Goal: Task Accomplishment & Management: Use online tool/utility

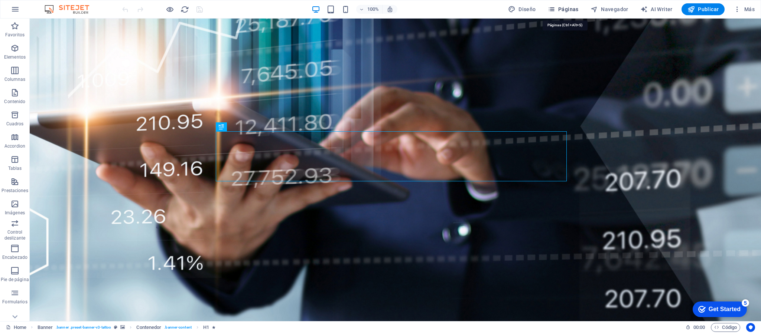
click at [566, 6] on span "Páginas" at bounding box center [562, 9] width 31 height 7
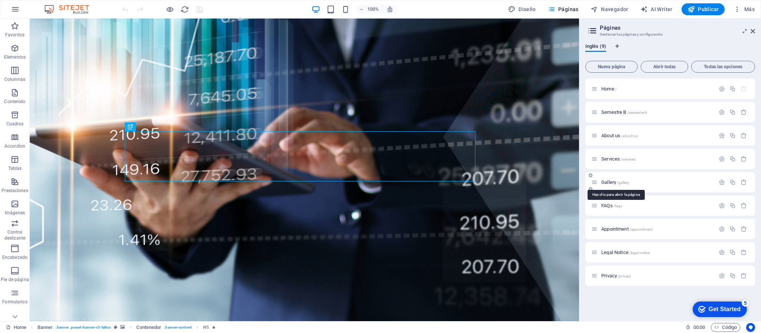
click at [608, 180] on span "Gallery /gallery" at bounding box center [615, 183] width 28 height 6
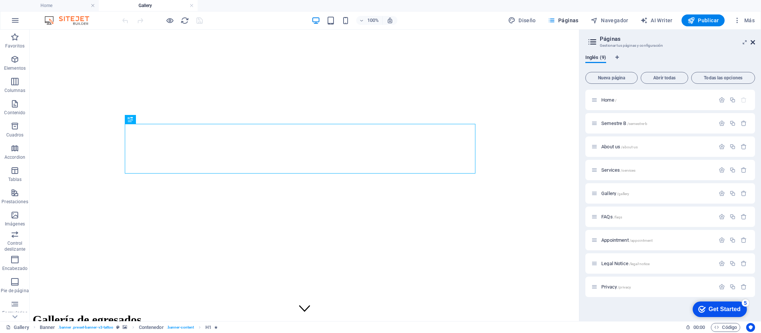
click at [751, 39] on icon at bounding box center [752, 42] width 4 height 6
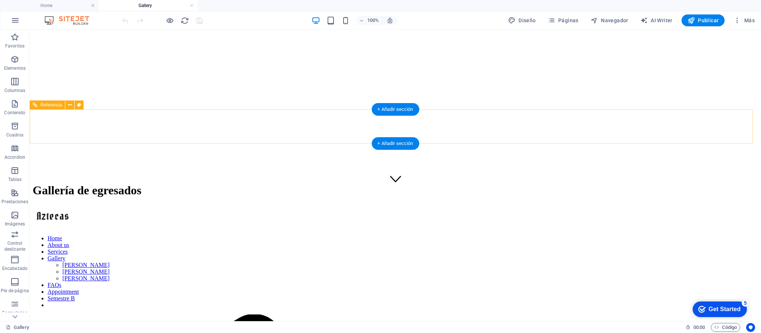
scroll to position [185, 0]
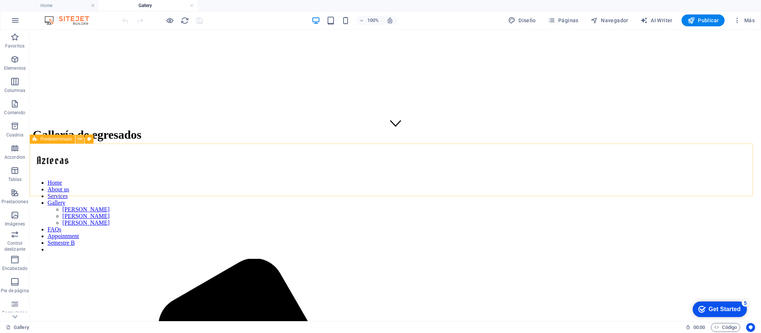
click at [78, 139] on icon at bounding box center [80, 139] width 4 height 8
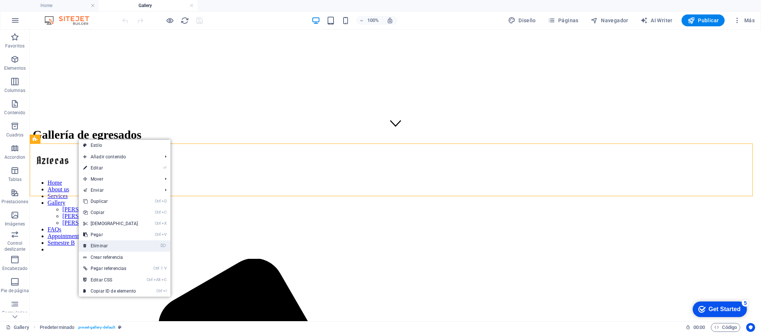
click at [104, 244] on link "⌦ Eliminar" at bounding box center [111, 246] width 64 height 11
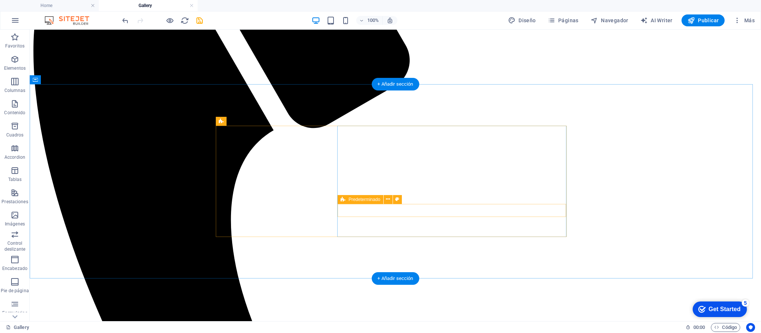
scroll to position [742, 0]
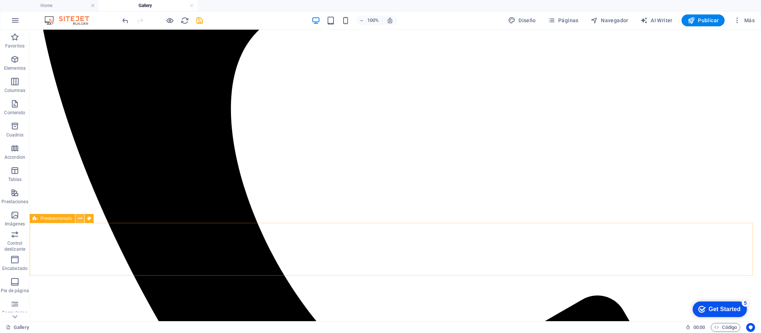
click at [79, 218] on icon at bounding box center [80, 219] width 4 height 8
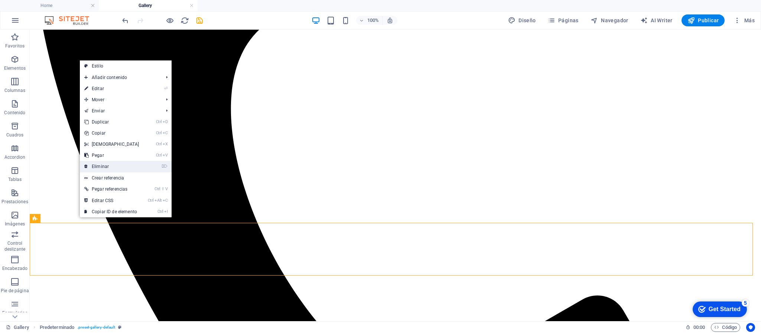
click at [109, 167] on link "⌦ Eliminar" at bounding box center [112, 166] width 64 height 11
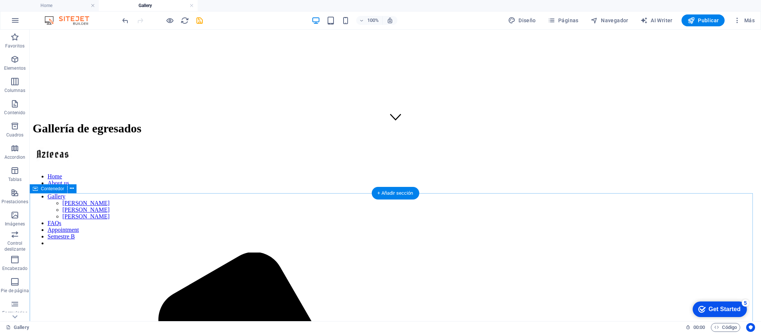
scroll to position [136, 0]
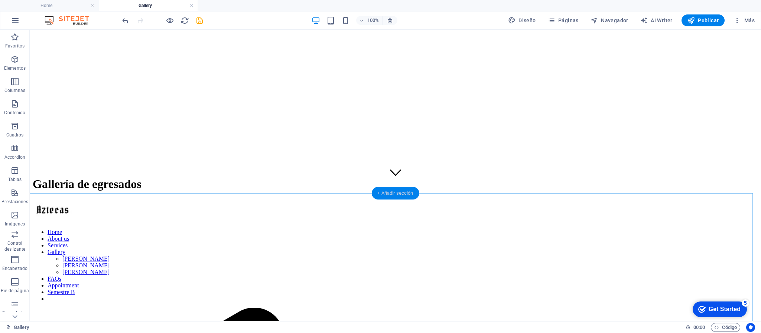
click at [399, 192] on div "+ Añadir sección" at bounding box center [395, 193] width 48 height 13
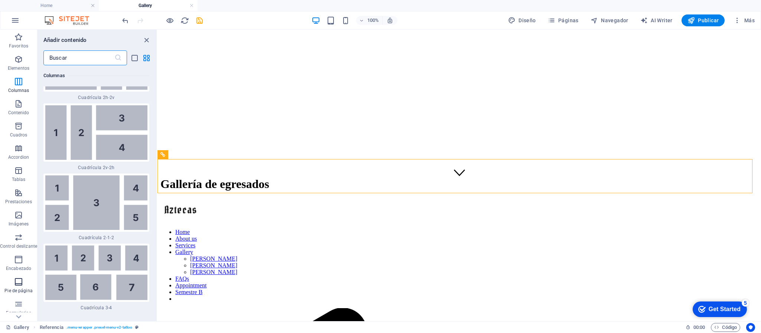
scroll to position [42, 0]
click at [461, 193] on div "+ Añadir sección" at bounding box center [459, 193] width 48 height 13
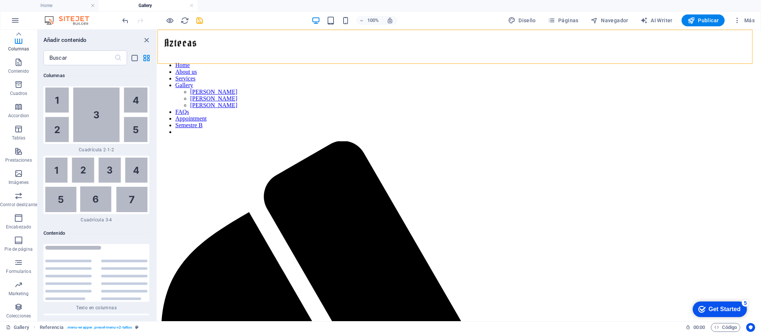
scroll to position [2194, 0]
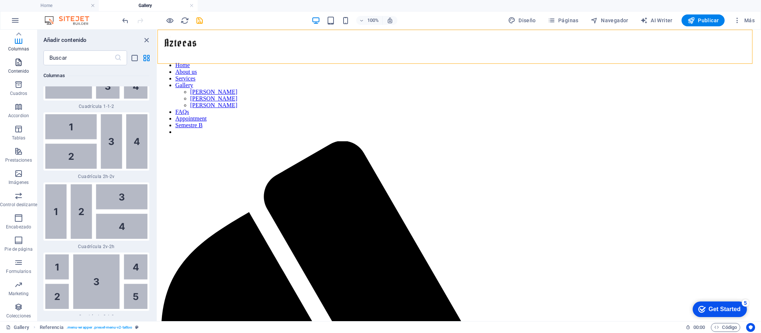
click at [17, 65] on icon "button" at bounding box center [18, 62] width 9 height 9
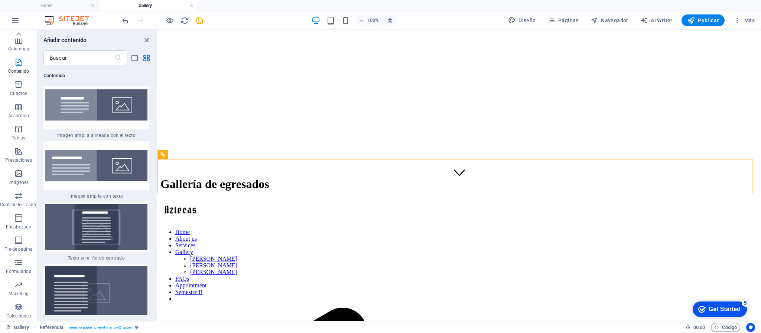
scroll to position [2973, 0]
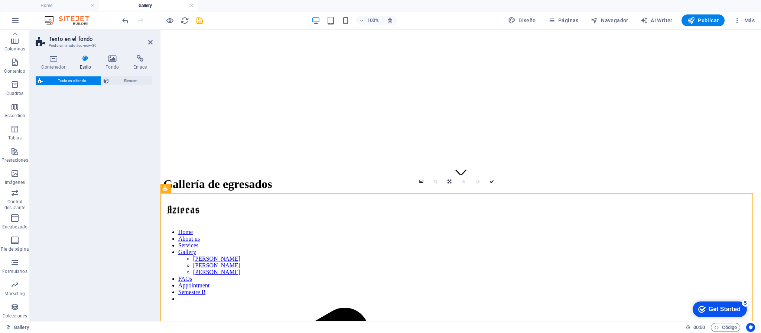
select select "%"
select select "rem"
select select "px"
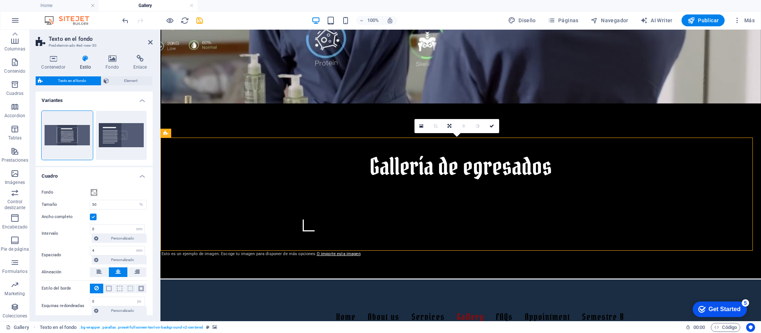
scroll to position [247, 0]
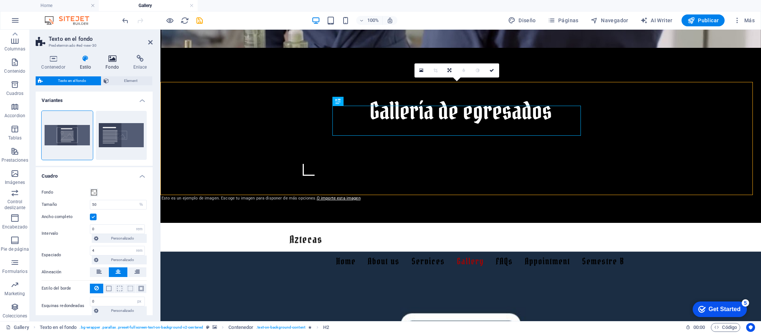
click at [113, 62] on icon at bounding box center [112, 58] width 25 height 7
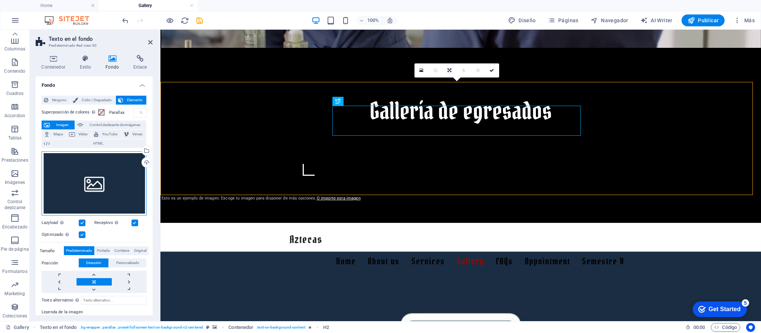
click at [94, 185] on div "Arrastra archivos aquí, haz clic para escoger archivos o selecciona archivos de…" at bounding box center [94, 183] width 105 height 65
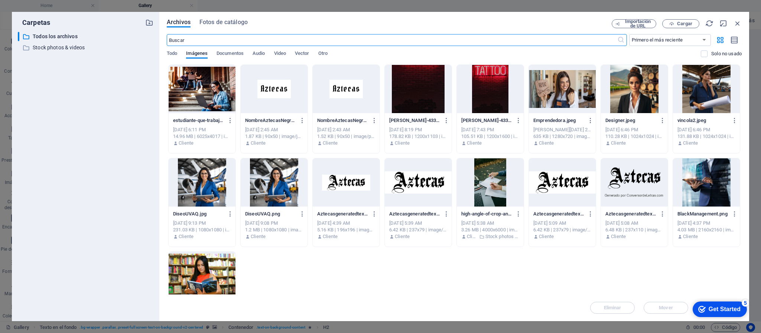
scroll to position [46, 0]
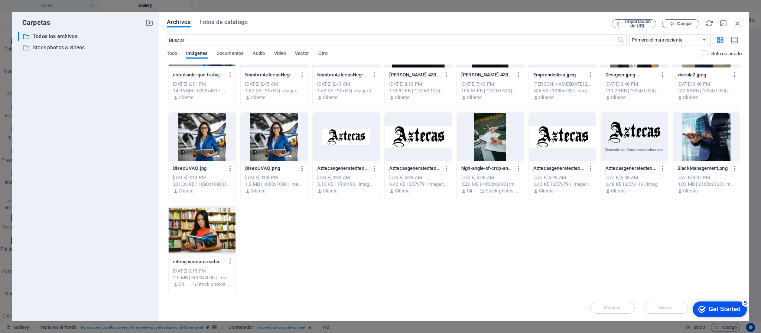
click at [491, 134] on div at bounding box center [490, 137] width 67 height 48
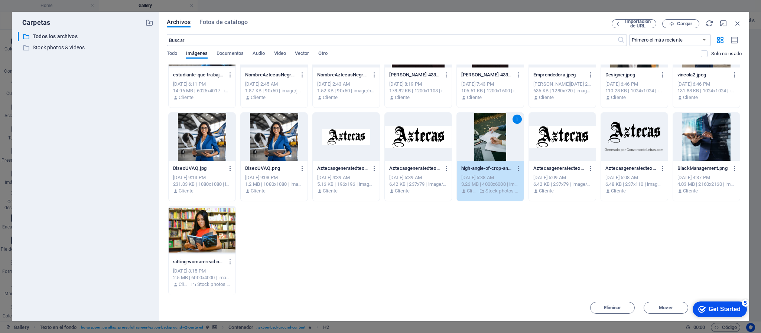
click at [719, 311] on div "Get Started" at bounding box center [724, 309] width 32 height 7
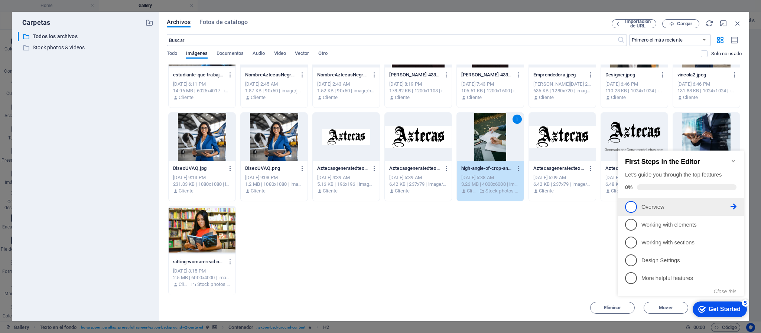
click at [652, 203] on p "Overview - incomplete" at bounding box center [685, 207] width 89 height 8
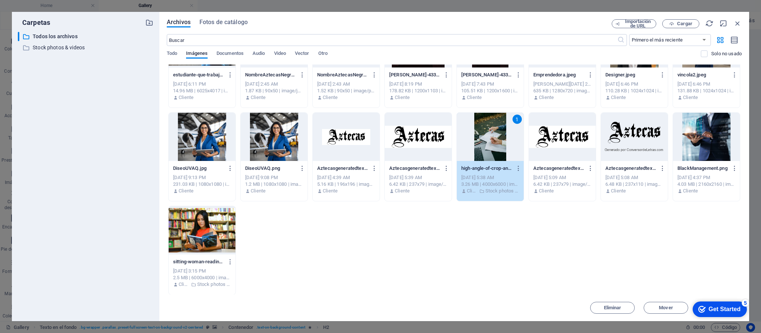
click at [714, 310] on div "Get Started" at bounding box center [724, 309] width 32 height 7
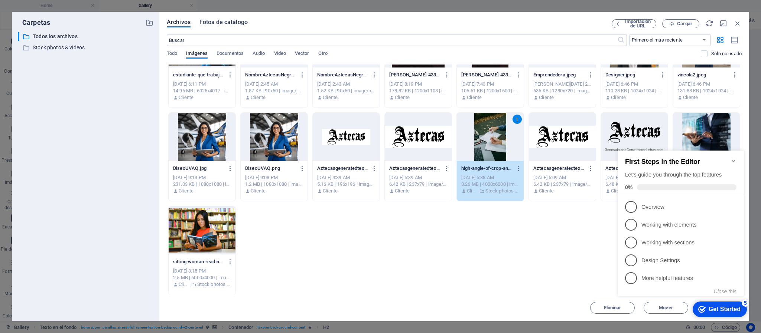
click at [215, 21] on span "Fotos de catálogo" at bounding box center [223, 22] width 48 height 9
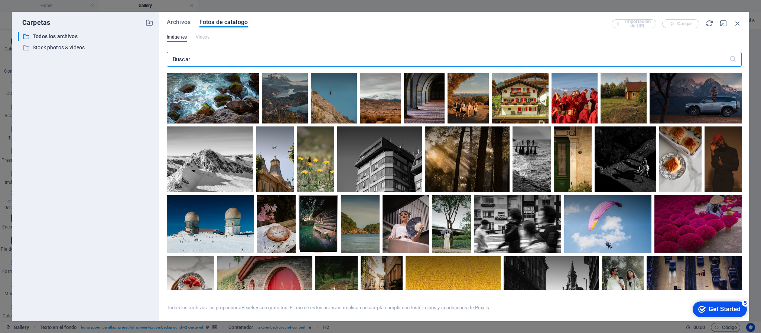
scroll to position [891, 0]
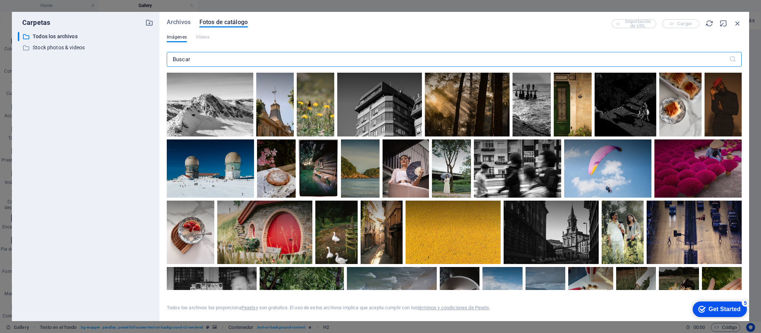
click at [283, 60] on input "text" at bounding box center [448, 59] width 562 height 15
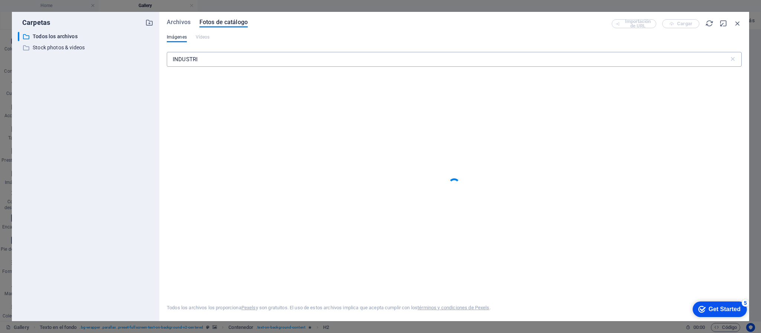
click at [283, 60] on input "INDUSTRI" at bounding box center [448, 59] width 562 height 15
type input "INDUSTRIa"
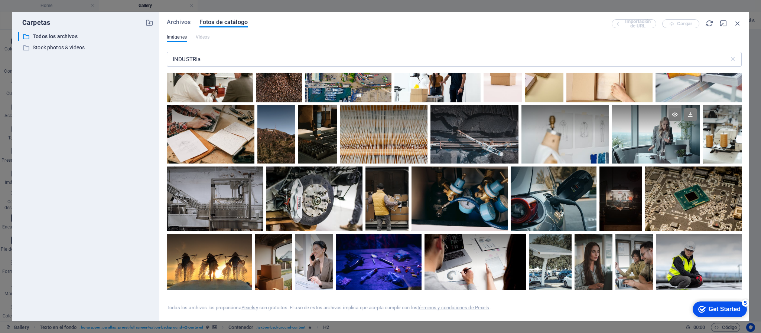
scroll to position [3341, 0]
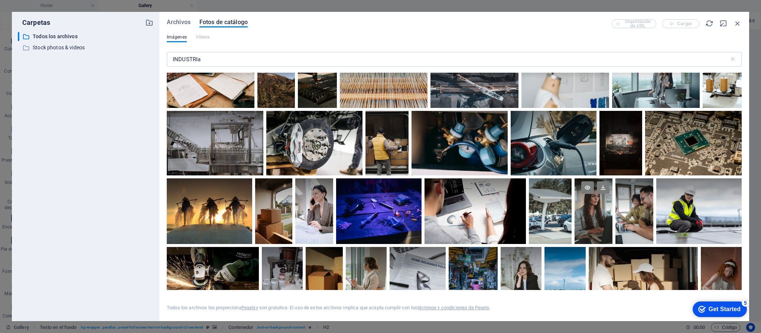
click at [586, 211] on div at bounding box center [593, 212] width 38 height 66
click at [713, 311] on div "Get Started" at bounding box center [724, 309] width 32 height 7
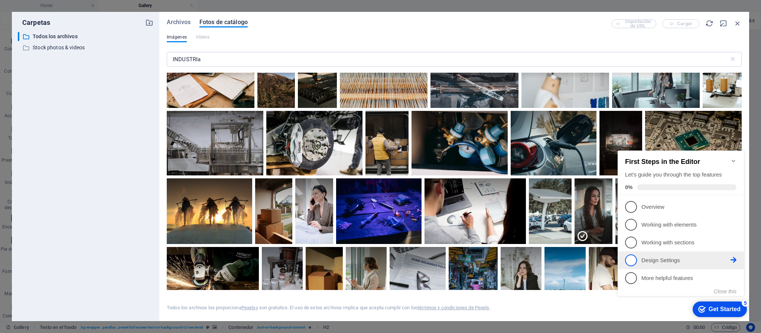
click at [662, 260] on p "Design Settings - incomplete" at bounding box center [685, 261] width 89 height 8
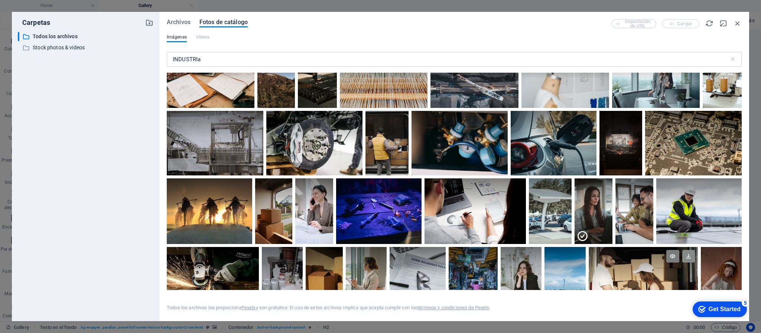
click at [687, 253] on icon at bounding box center [688, 256] width 13 height 13
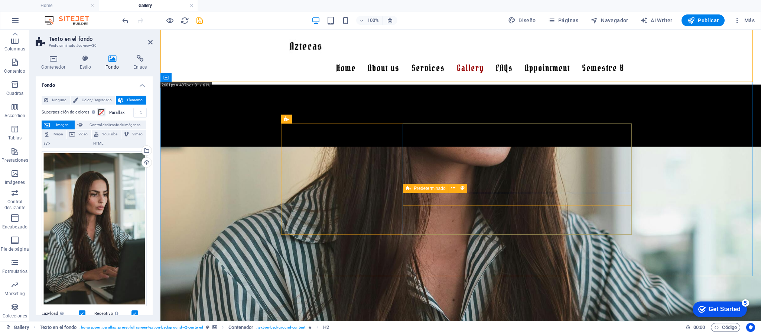
scroll to position [193, 0]
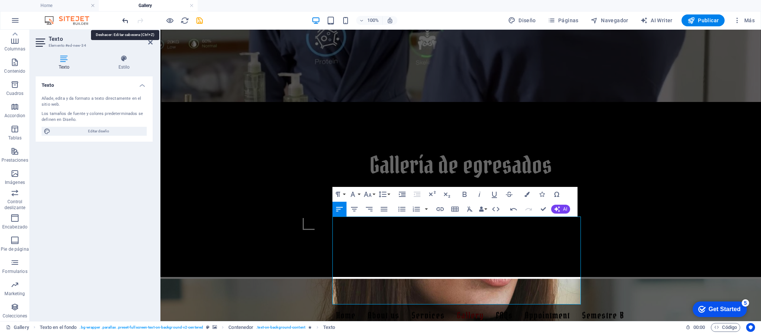
click at [125, 20] on icon "undo" at bounding box center [125, 20] width 9 height 9
click at [125, 22] on icon "undo" at bounding box center [125, 20] width 9 height 9
click at [126, 20] on icon "undo" at bounding box center [125, 20] width 9 height 9
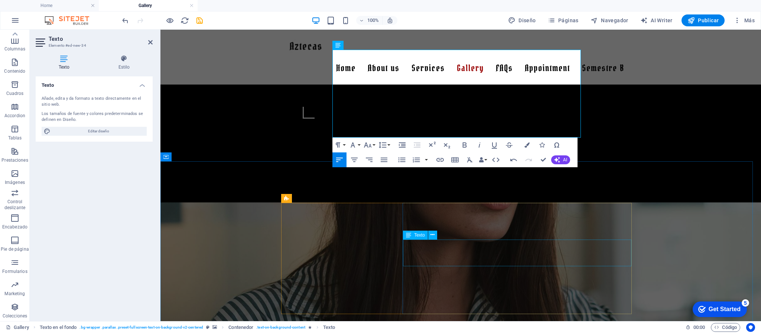
scroll to position [360, 0]
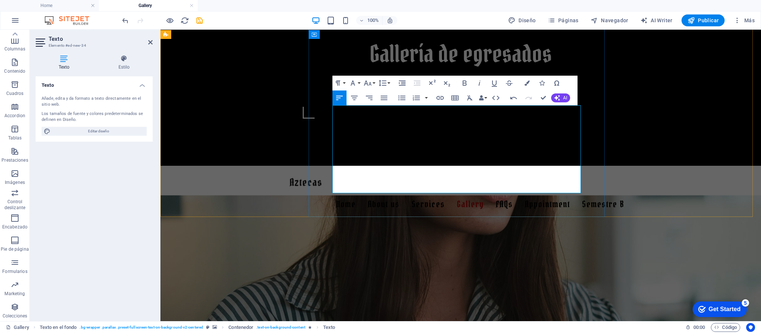
scroll to position [249, 0]
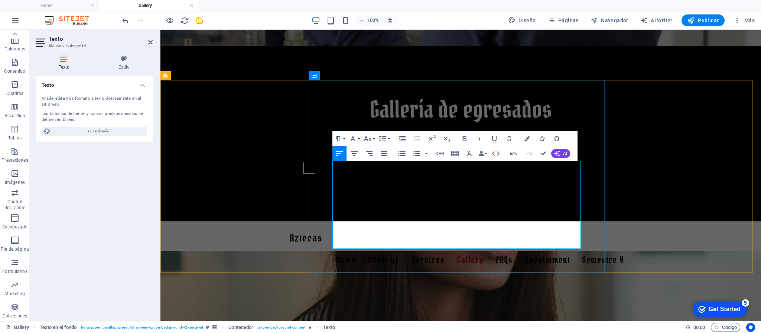
drag, startPoint x: 371, startPoint y: 243, endPoint x: 335, endPoint y: 164, distance: 87.1
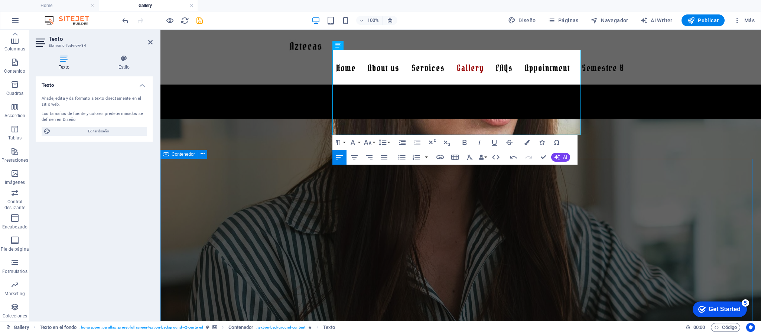
scroll to position [304, 0]
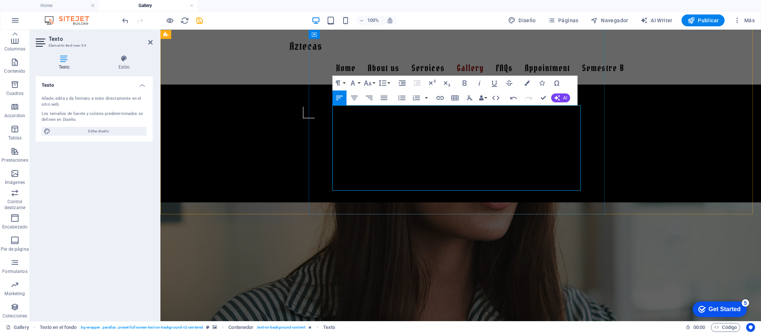
drag, startPoint x: 371, startPoint y: 184, endPoint x: 331, endPoint y: 109, distance: 85.0
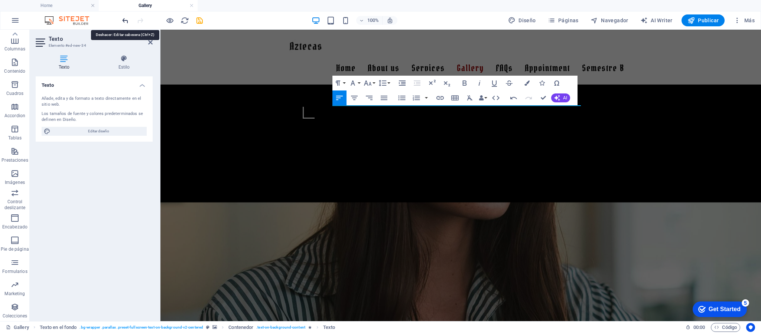
click at [126, 22] on icon "undo" at bounding box center [125, 20] width 9 height 9
click at [125, 22] on icon "undo" at bounding box center [125, 20] width 9 height 9
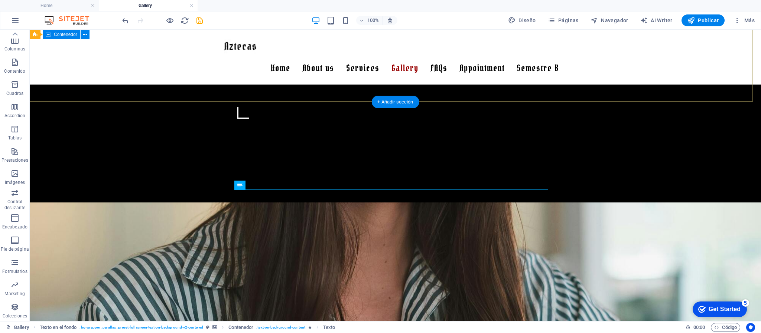
scroll to position [193, 0]
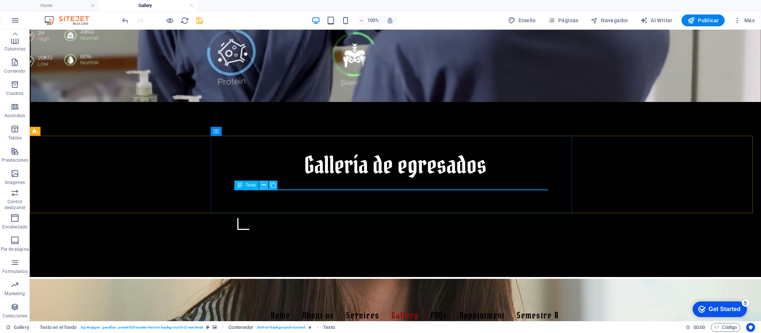
click at [263, 186] on icon at bounding box center [264, 186] width 4 height 8
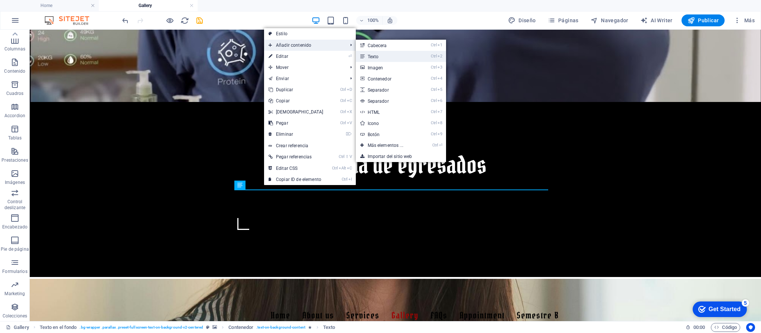
click at [382, 56] on link "Ctrl 2 Texto" at bounding box center [387, 56] width 62 height 11
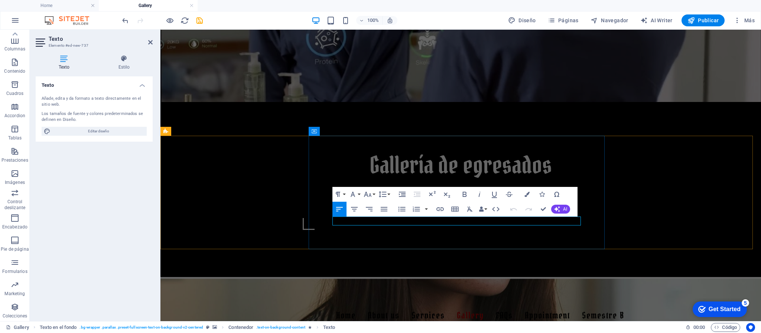
drag, startPoint x: 400, startPoint y: 220, endPoint x: 332, endPoint y: 220, distance: 67.6
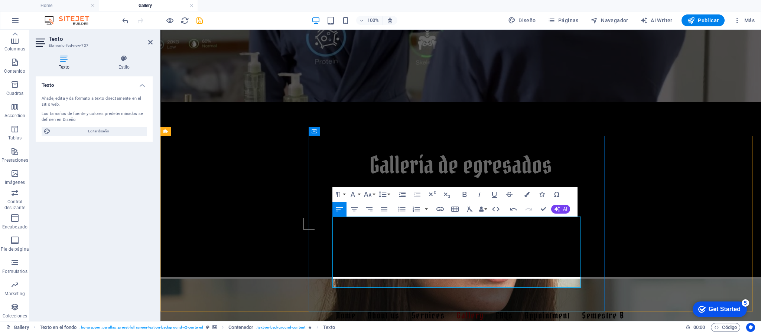
scroll to position [4638, 0]
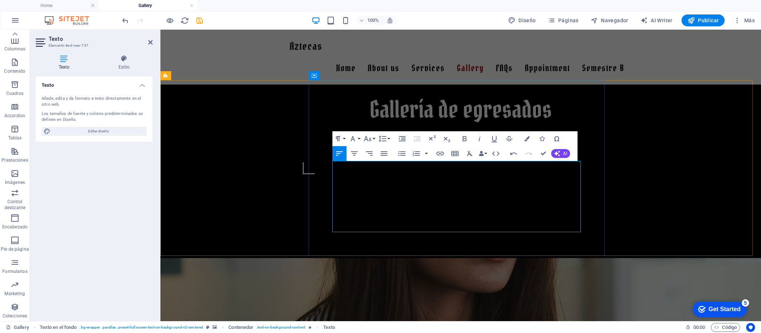
scroll to position [304, 0]
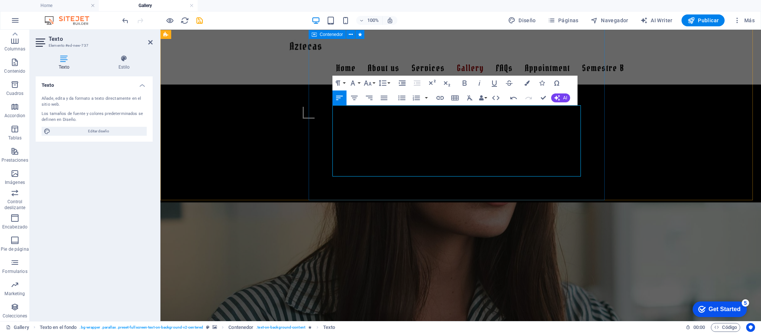
drag, startPoint x: 366, startPoint y: 174, endPoint x: 330, endPoint y: 107, distance: 76.4
click at [382, 99] on icon "button" at bounding box center [383, 98] width 9 height 9
click at [117, 202] on div "Texto Añade, edita y da formato a texto directamente en el sitio web. Los tamañ…" at bounding box center [94, 195] width 117 height 239
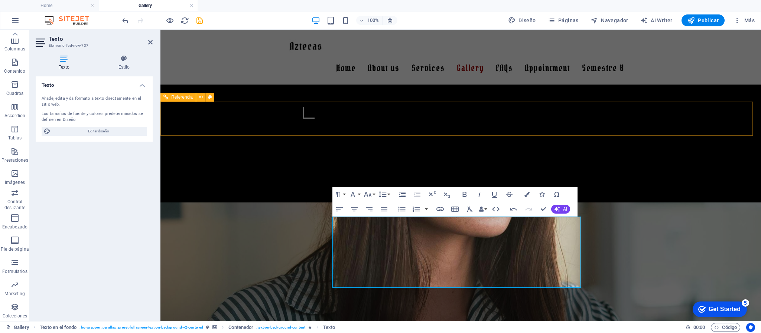
scroll to position [193, 0]
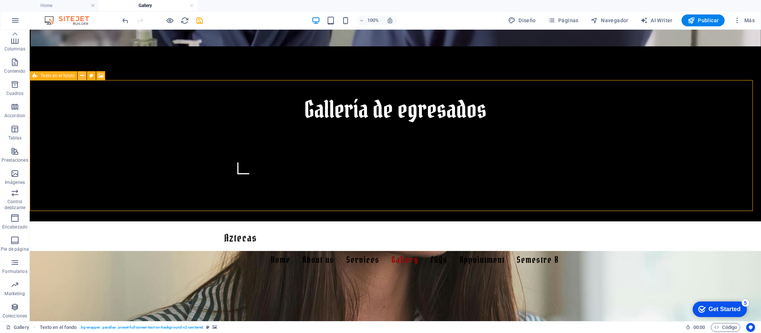
click at [81, 76] on icon at bounding box center [82, 76] width 4 height 8
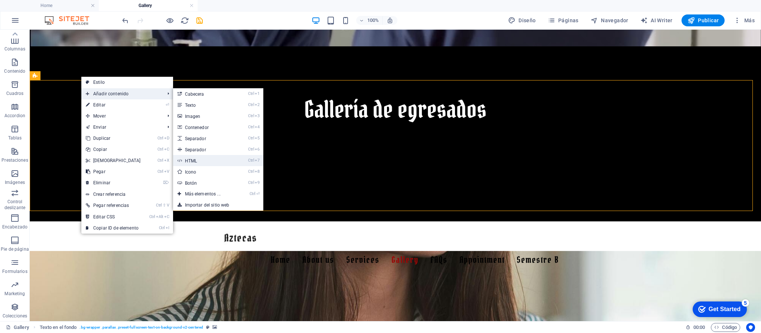
click at [202, 161] on link "Ctrl 7 HTML" at bounding box center [204, 160] width 62 height 11
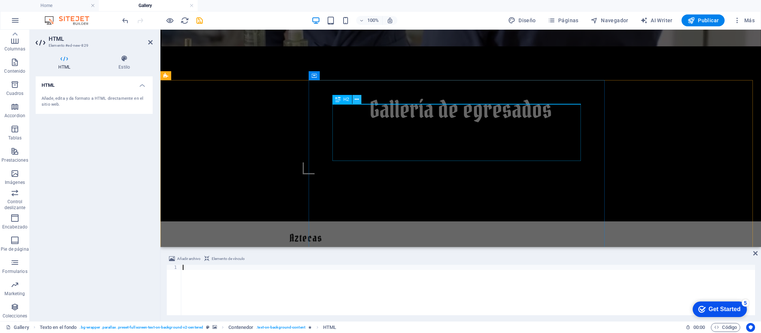
click at [355, 101] on icon at bounding box center [356, 100] width 4 height 8
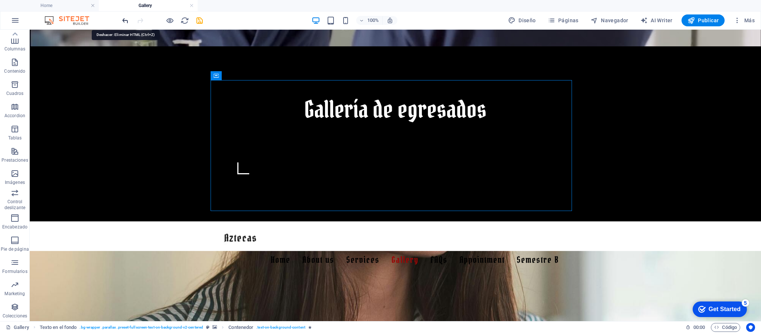
click at [126, 18] on icon "undo" at bounding box center [125, 20] width 9 height 9
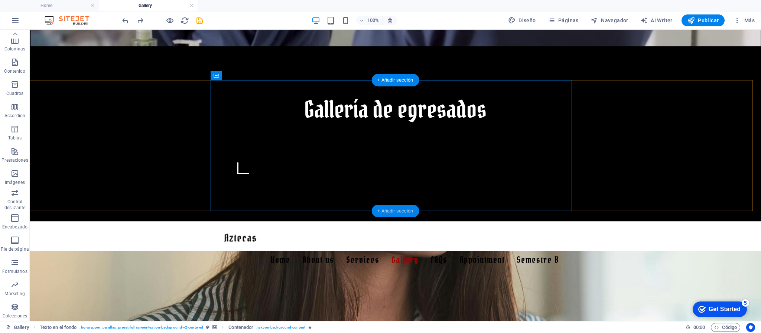
click at [396, 211] on div "+ Añadir sección" at bounding box center [395, 211] width 48 height 13
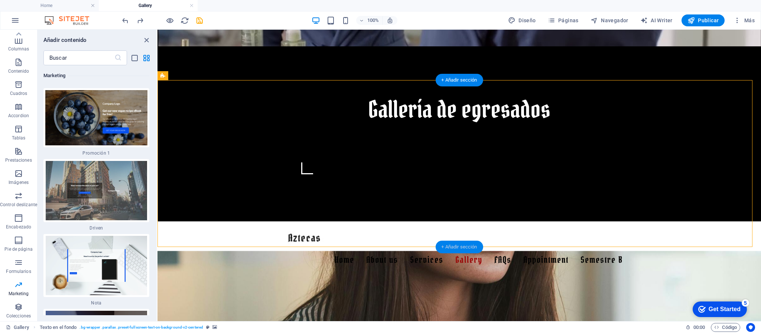
click at [450, 246] on div "+ Añadir sección" at bounding box center [459, 247] width 48 height 13
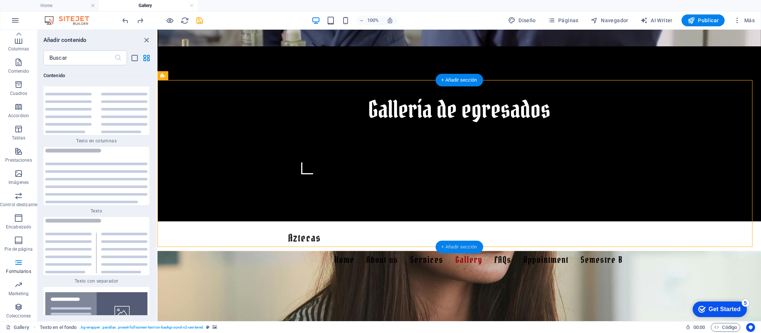
scroll to position [2528, 0]
click at [460, 247] on div "+ Añadir sección" at bounding box center [459, 247] width 48 height 13
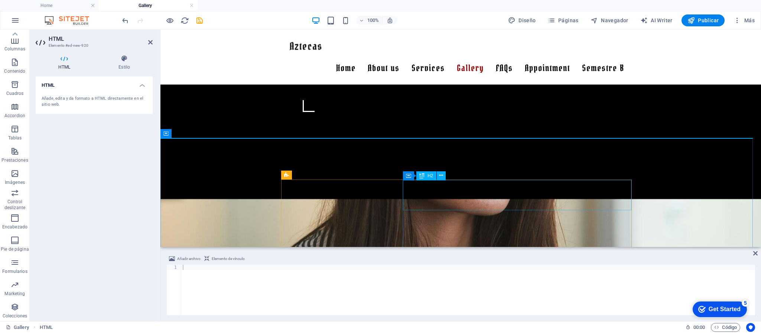
scroll to position [367, 0]
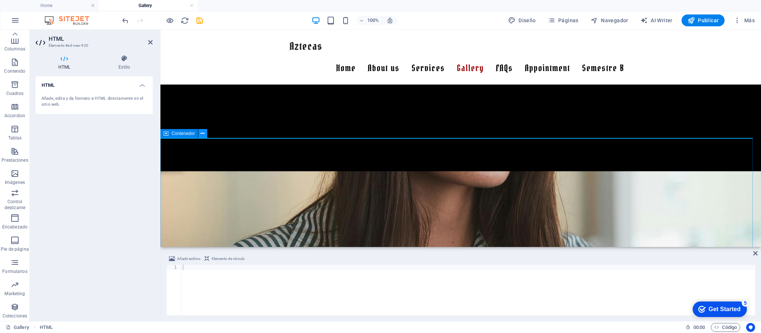
click at [202, 134] on icon at bounding box center [202, 134] width 4 height 8
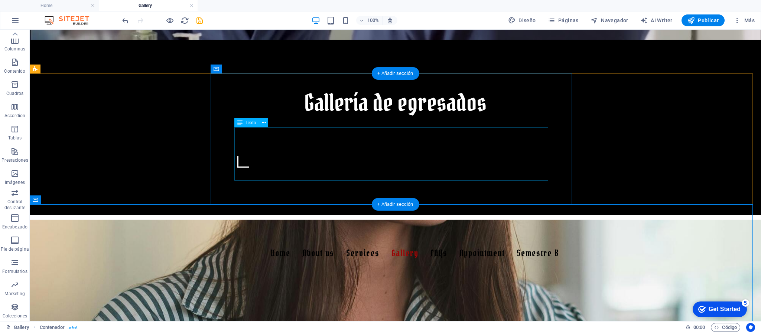
scroll to position [200, 0]
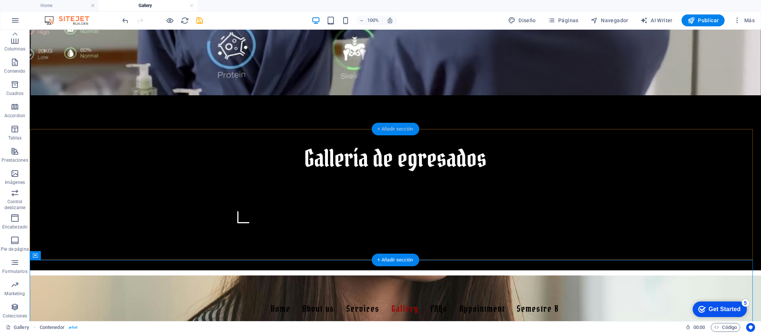
click at [400, 131] on div "+ Añadir sección" at bounding box center [395, 129] width 48 height 13
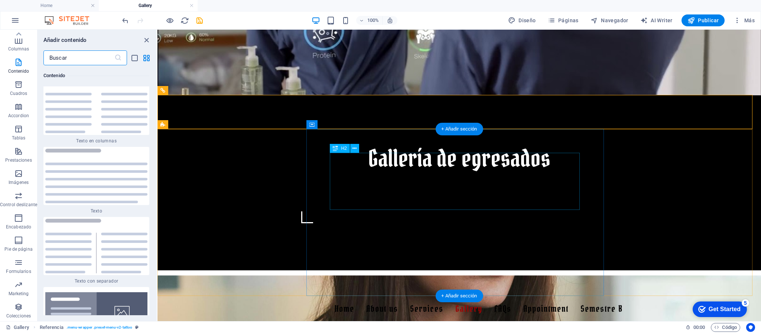
scroll to position [311, 0]
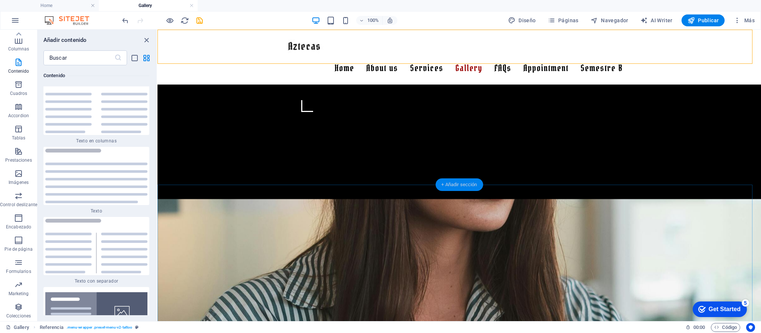
click at [458, 185] on div "+ Añadir sección" at bounding box center [459, 185] width 48 height 13
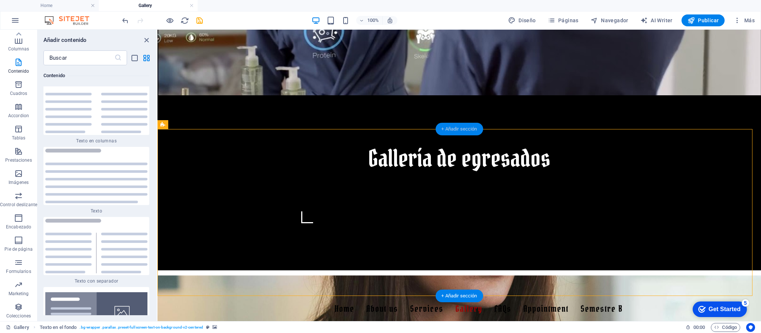
click at [458, 133] on div "+ Añadir sección" at bounding box center [459, 129] width 48 height 13
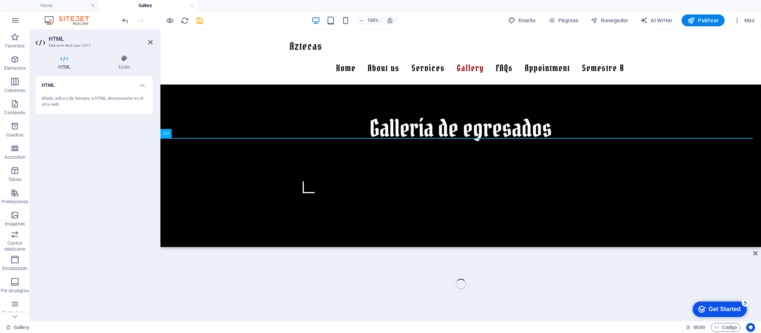
scroll to position [367, 0]
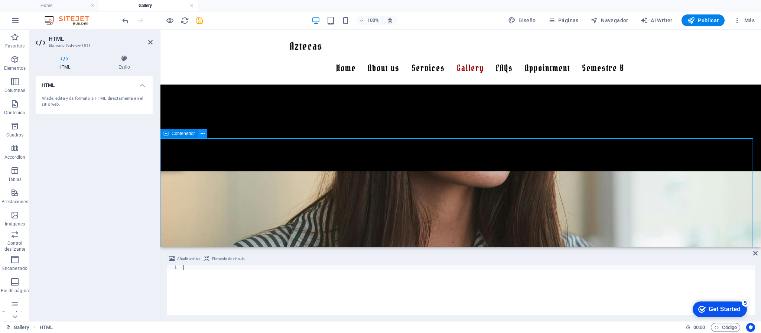
click at [203, 133] on icon at bounding box center [202, 134] width 4 height 8
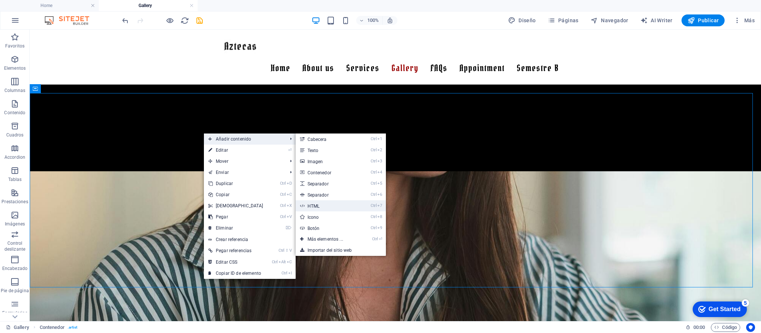
click at [314, 205] on link "Ctrl 7 HTML" at bounding box center [326, 205] width 62 height 11
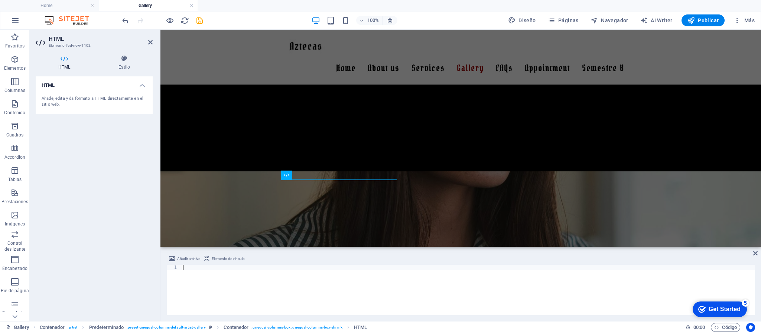
click at [233, 271] on div at bounding box center [467, 295] width 573 height 61
paste textarea "</html>"
type textarea "</html>"
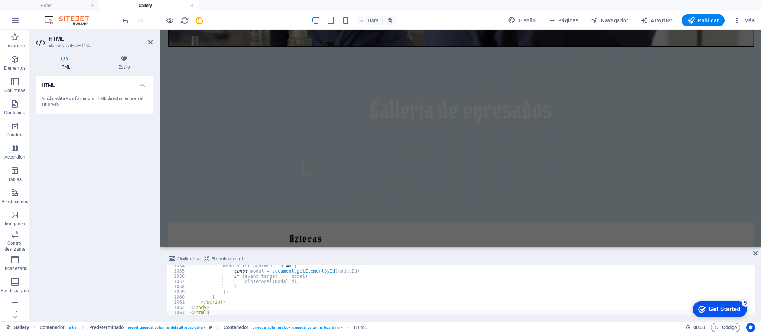
scroll to position [422, 0]
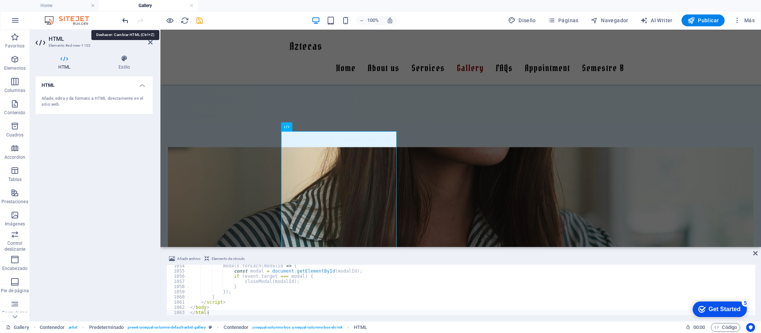
click at [121, 18] on icon "undo" at bounding box center [125, 20] width 9 height 9
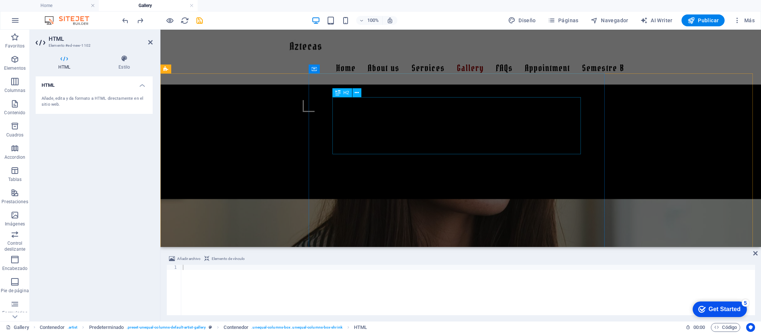
scroll to position [255, 0]
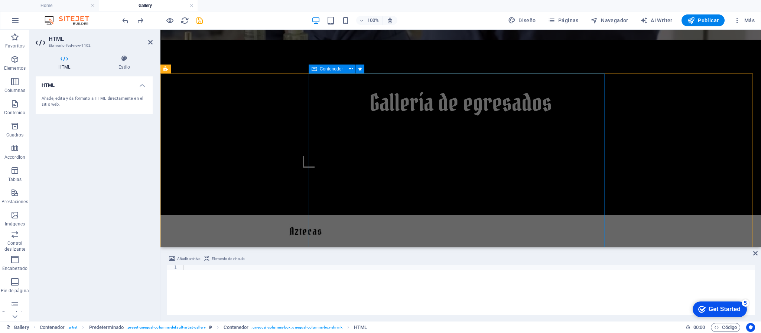
drag, startPoint x: 207, startPoint y: 115, endPoint x: 367, endPoint y: 82, distance: 163.4
click at [151, 41] on icon at bounding box center [150, 42] width 4 height 6
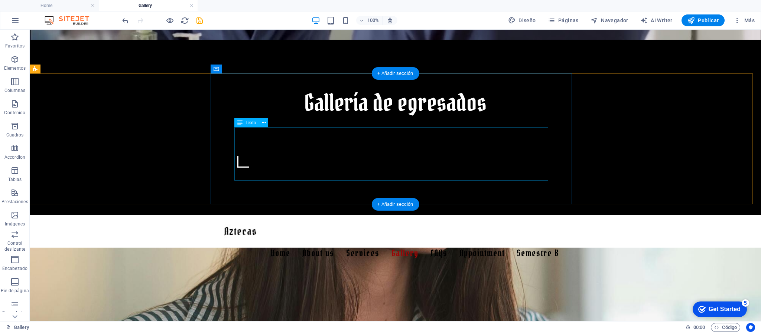
scroll to position [200, 0]
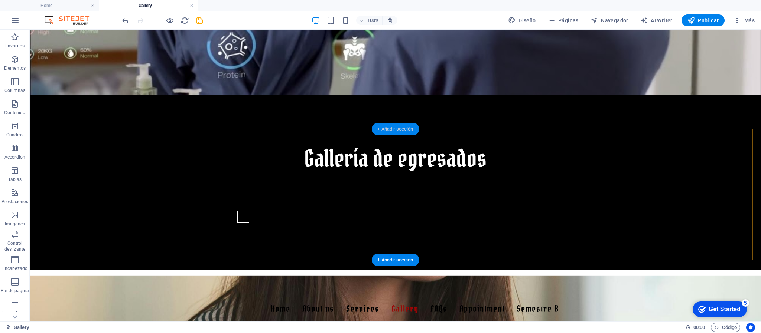
click at [396, 128] on div "+ Añadir sección" at bounding box center [395, 129] width 48 height 13
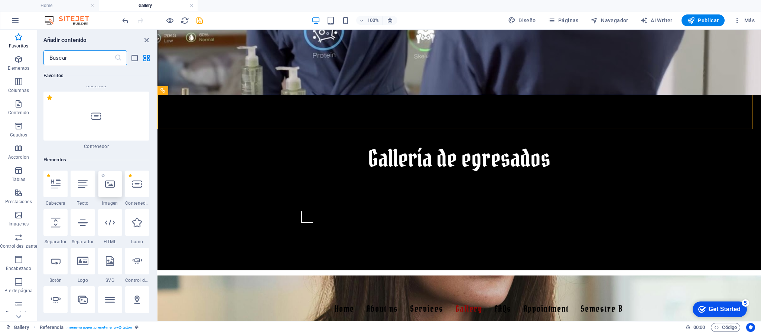
scroll to position [111, 0]
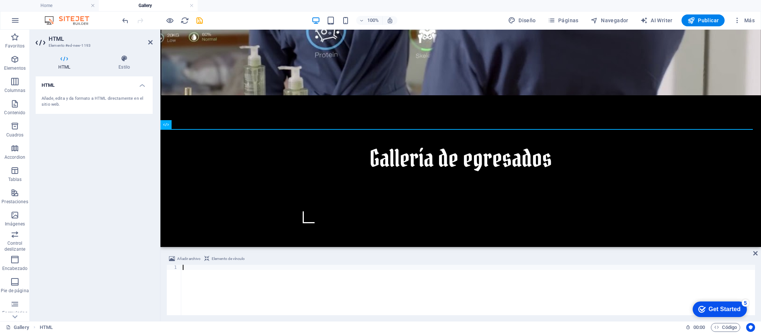
click at [196, 272] on div at bounding box center [467, 295] width 573 height 61
type textarea "</html>"
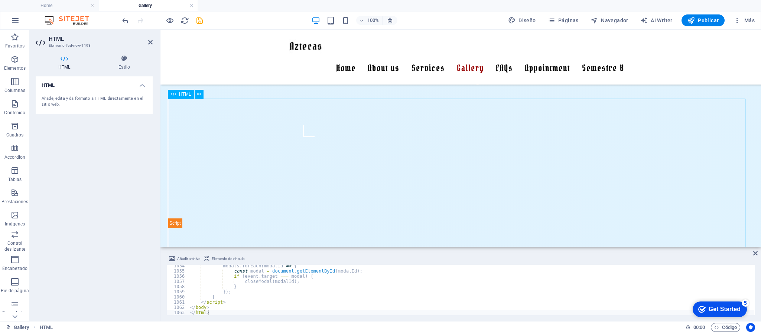
scroll to position [238, 0]
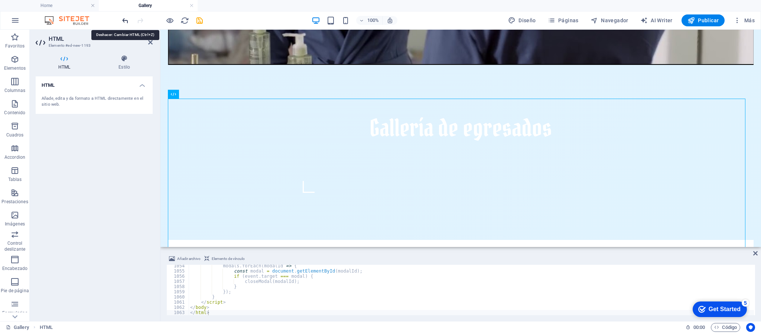
click at [125, 20] on icon "undo" at bounding box center [125, 20] width 9 height 9
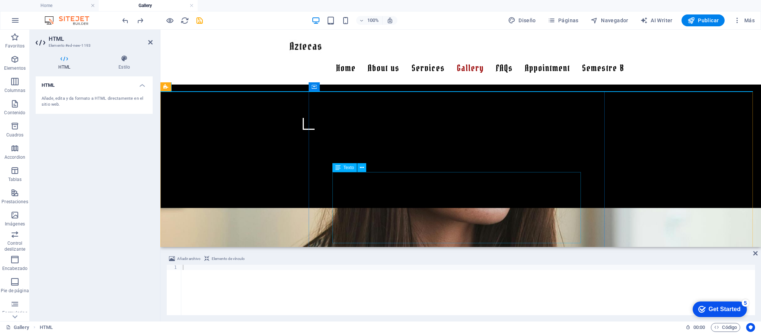
scroll to position [182, 0]
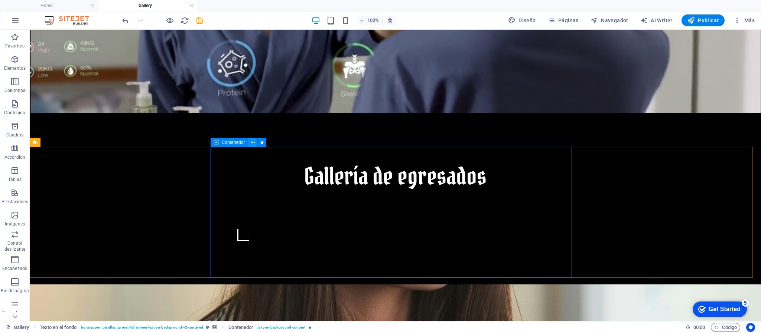
click at [252, 139] on icon at bounding box center [253, 143] width 4 height 8
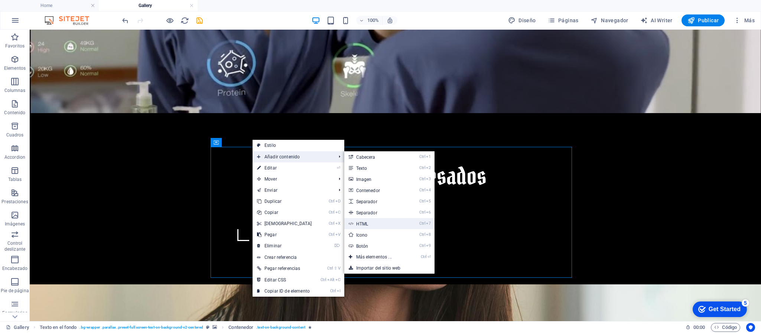
click at [373, 222] on link "Ctrl 7 HTML" at bounding box center [375, 223] width 62 height 11
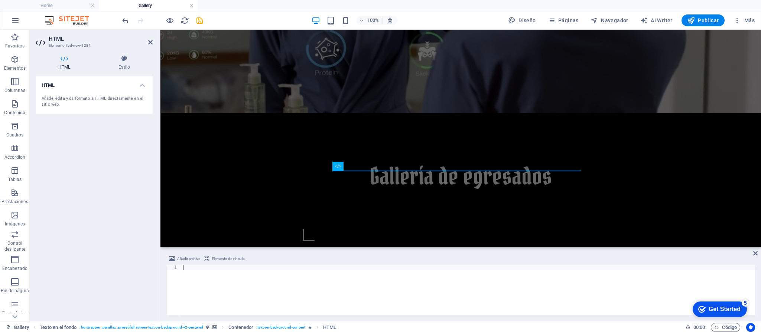
click at [277, 270] on div at bounding box center [467, 295] width 573 height 61
type textarea "</html>"
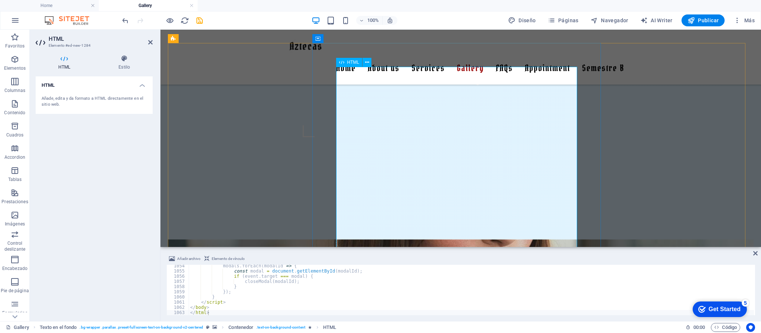
scroll to position [349, 0]
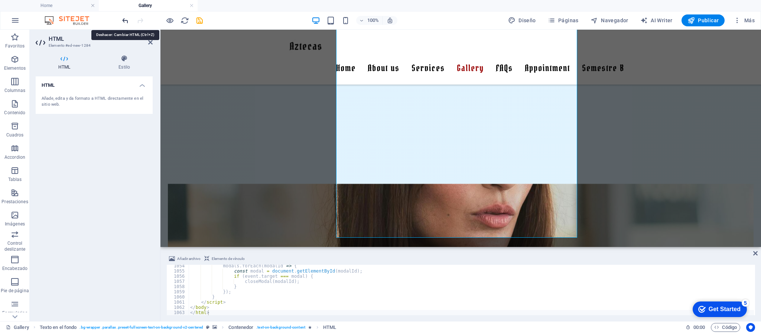
click at [124, 22] on icon "undo" at bounding box center [125, 20] width 9 height 9
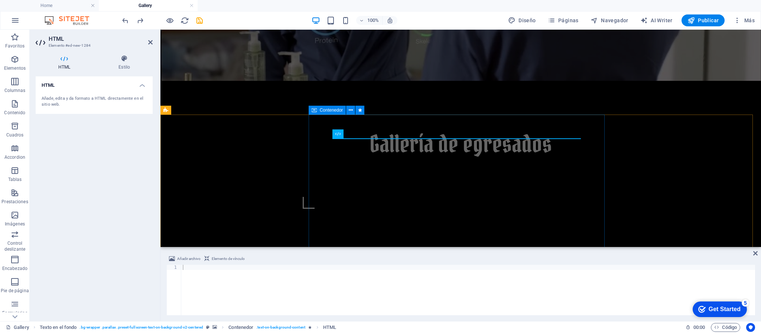
scroll to position [270, 0]
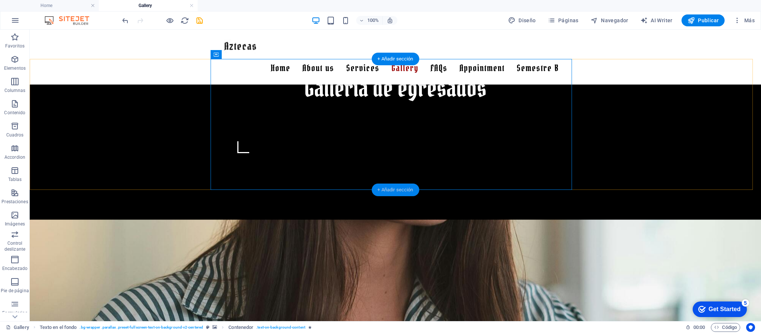
click at [396, 190] on div "+ Añadir sección" at bounding box center [395, 190] width 48 height 13
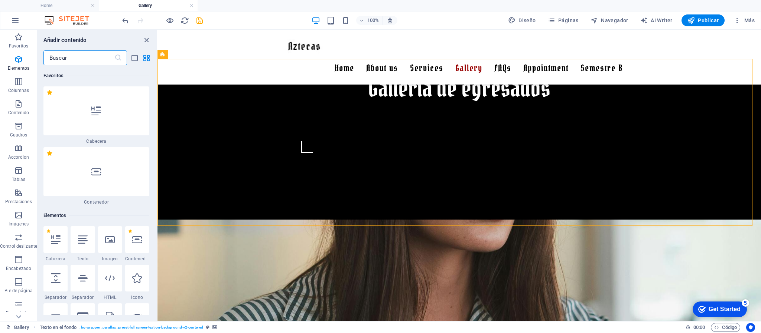
scroll to position [56, 0]
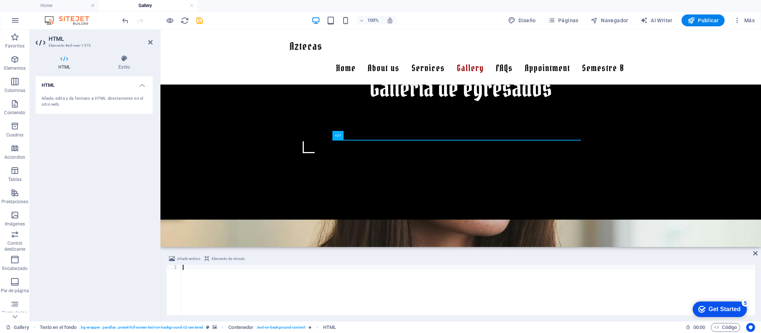
click at [198, 271] on div at bounding box center [467, 295] width 573 height 61
type textarea "</html>"
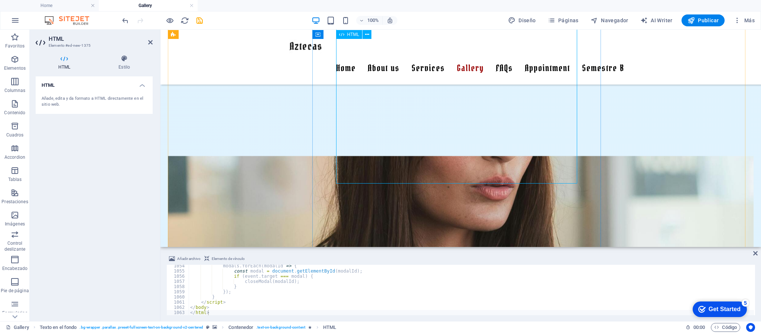
scroll to position [516, 0]
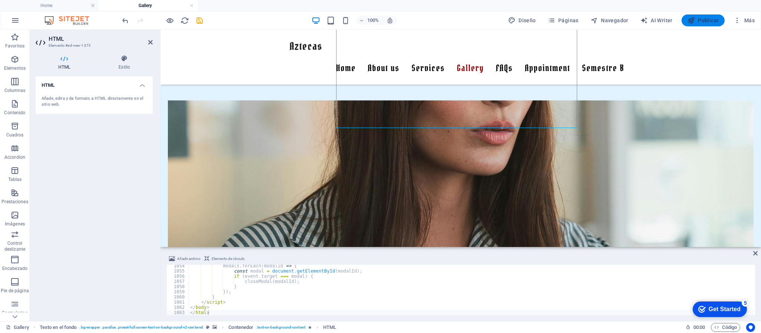
click at [697, 20] on span "Publicar" at bounding box center [703, 20] width 32 height 7
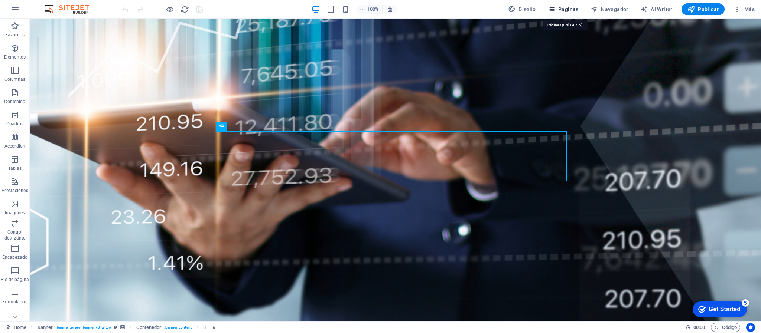
click at [572, 9] on span "Páginas" at bounding box center [562, 9] width 31 height 7
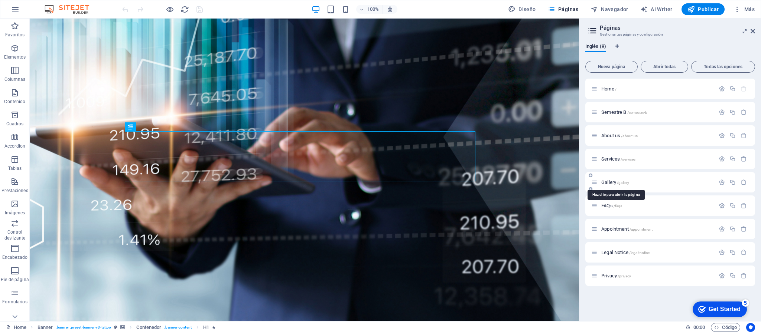
click at [616, 182] on span "Gallery /gallery" at bounding box center [615, 183] width 28 height 6
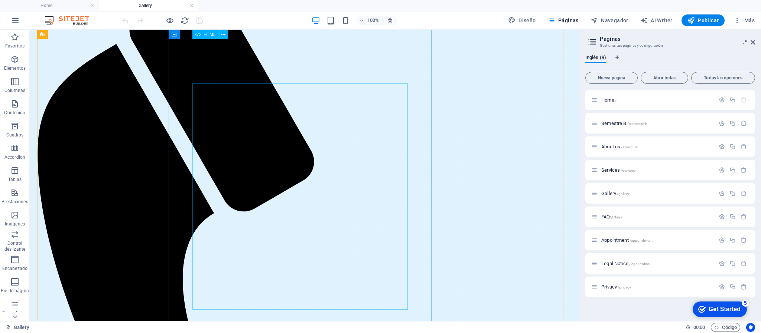
scroll to position [334, 0]
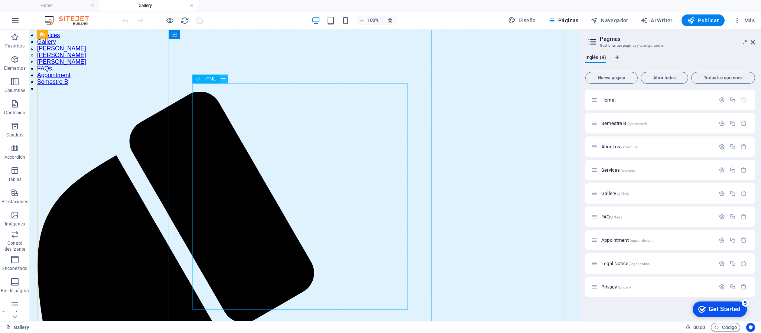
click at [223, 79] on icon at bounding box center [223, 79] width 4 height 8
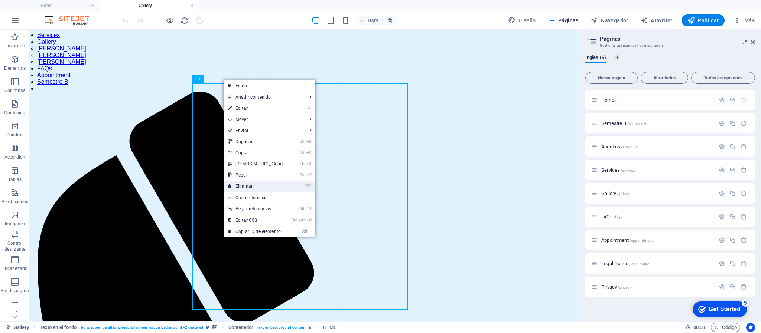
click at [244, 183] on link "⌦ Eliminar" at bounding box center [255, 186] width 64 height 11
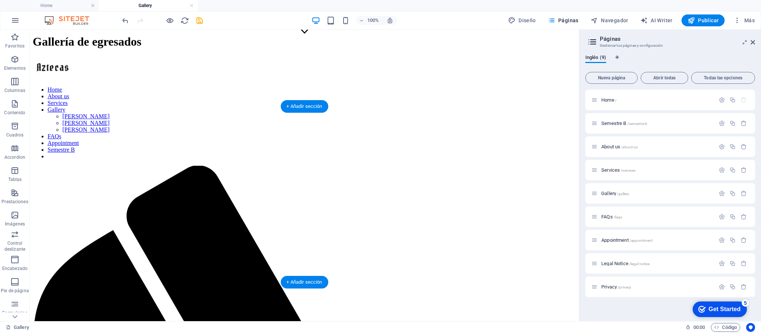
scroll to position [223, 0]
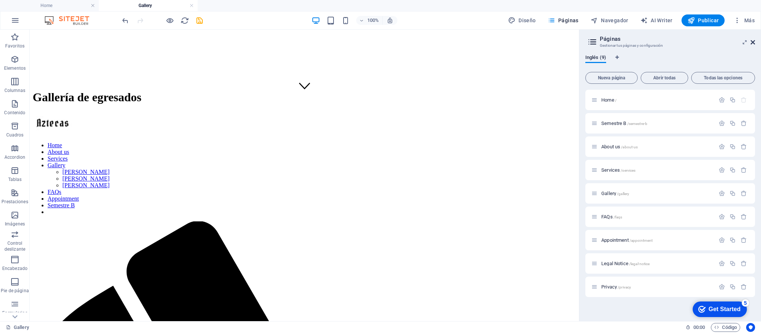
click at [750, 39] on icon at bounding box center [752, 42] width 4 height 6
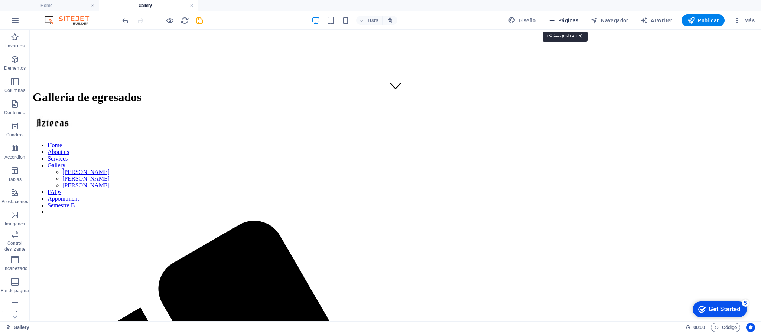
click at [566, 17] on span "Páginas" at bounding box center [562, 20] width 31 height 7
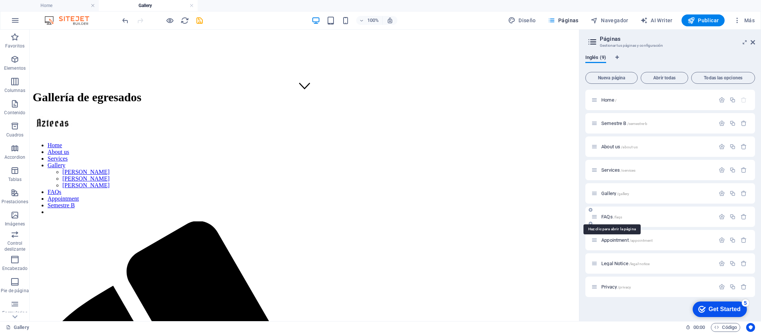
click at [611, 217] on span "FAQs /faqs" at bounding box center [611, 217] width 21 height 6
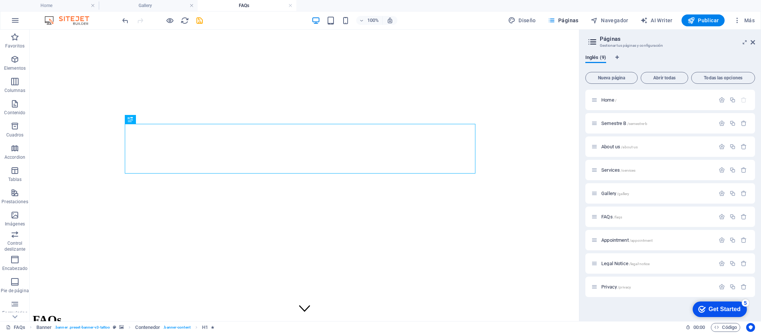
scroll to position [0, 0]
click at [751, 41] on icon at bounding box center [752, 42] width 4 height 6
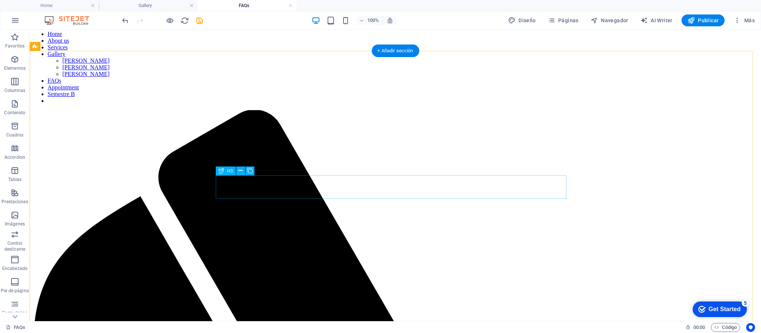
scroll to position [223, 0]
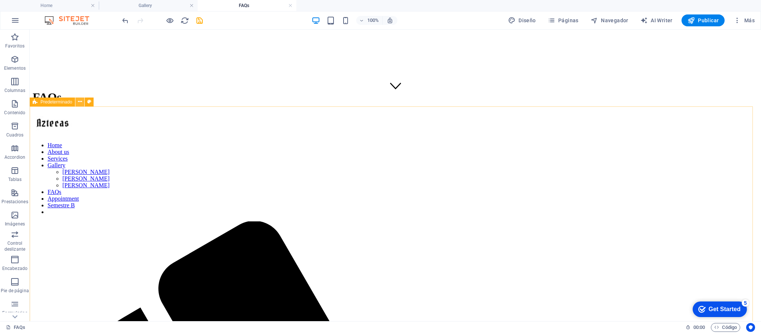
click at [81, 101] on icon at bounding box center [80, 102] width 4 height 8
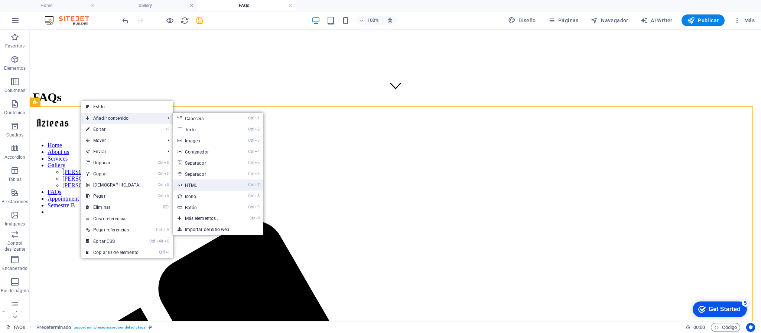
click at [204, 185] on link "Ctrl 7 HTML" at bounding box center [204, 185] width 62 height 11
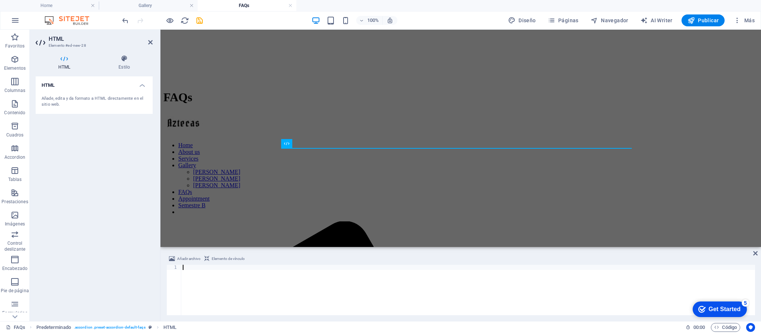
click at [247, 276] on div at bounding box center [467, 295] width 573 height 61
paste textarea "</html>"
type textarea "</html>"
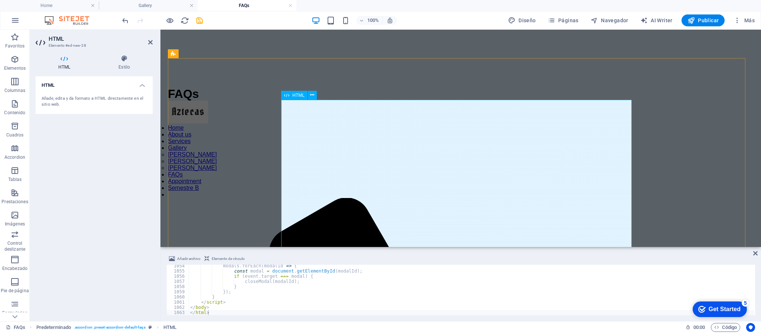
scroll to position [334, 0]
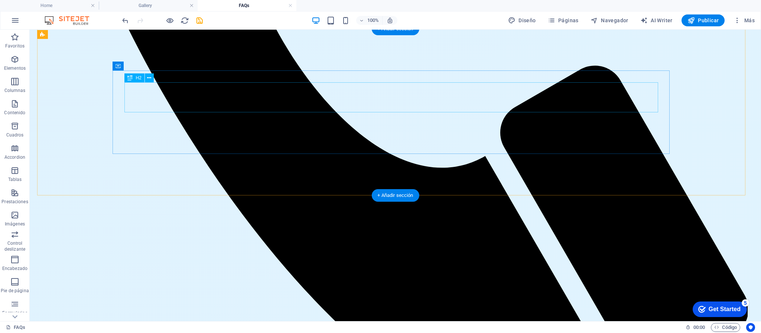
scroll to position [835, 0]
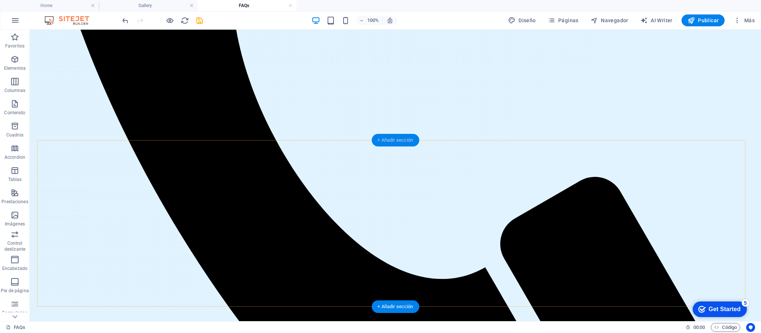
click at [398, 143] on div "+ Añadir sección" at bounding box center [395, 140] width 48 height 13
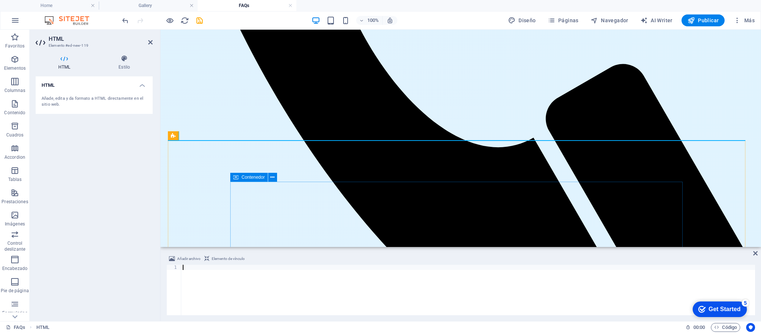
scroll to position [891, 0]
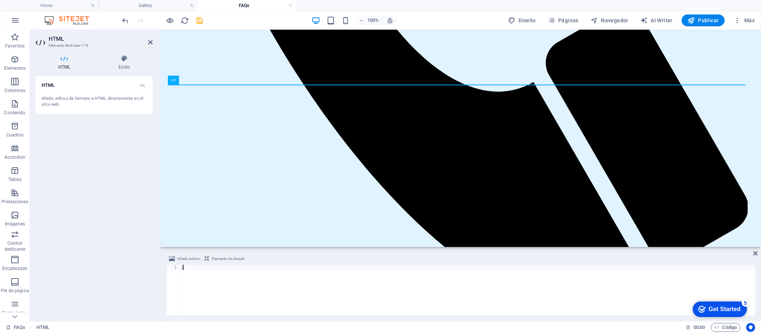
click at [236, 276] on div at bounding box center [467, 295] width 573 height 61
paste textarea "</html>"
type textarea "</html>"
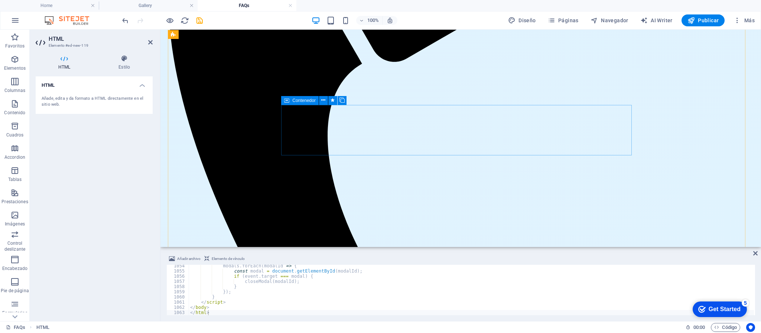
scroll to position [501, 0]
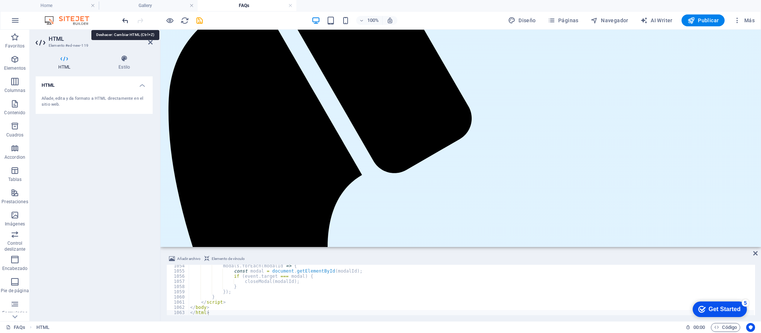
click at [124, 20] on icon "undo" at bounding box center [125, 20] width 9 height 9
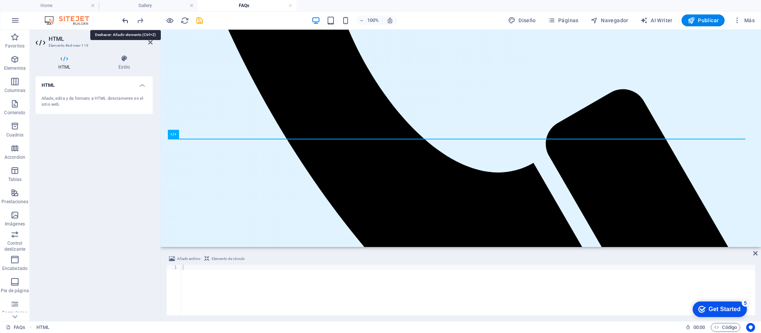
scroll to position [837, 0]
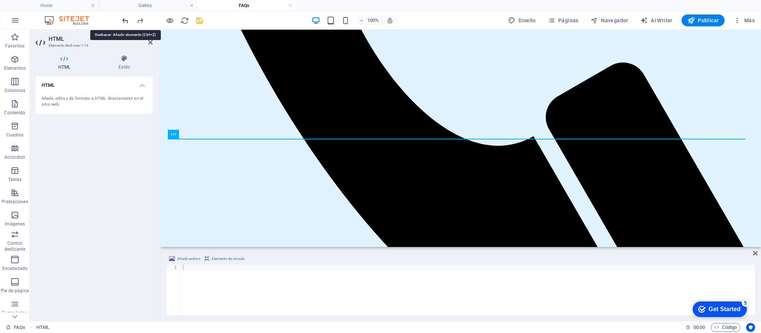
click at [124, 20] on icon "undo" at bounding box center [125, 20] width 9 height 9
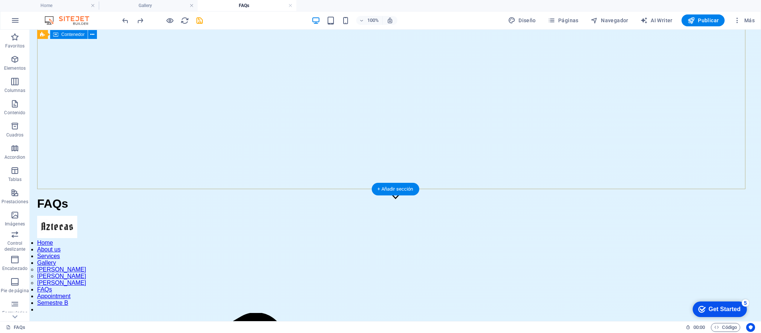
scroll to position [0, 0]
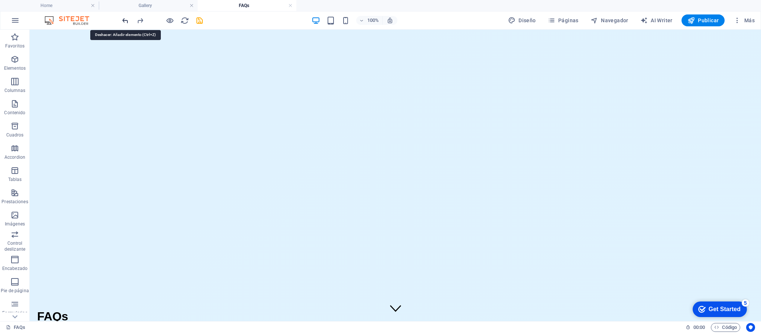
click at [124, 22] on icon "undo" at bounding box center [125, 20] width 9 height 9
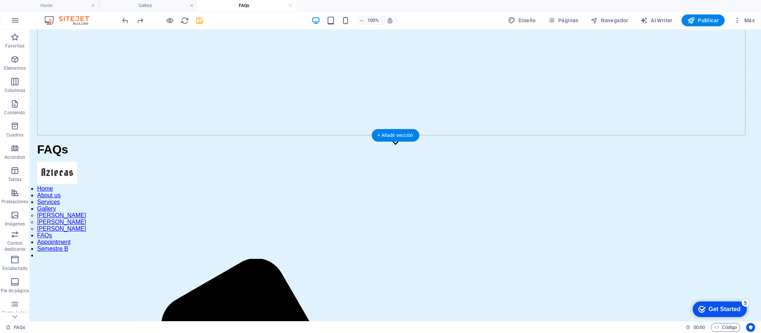
scroll to position [334, 0]
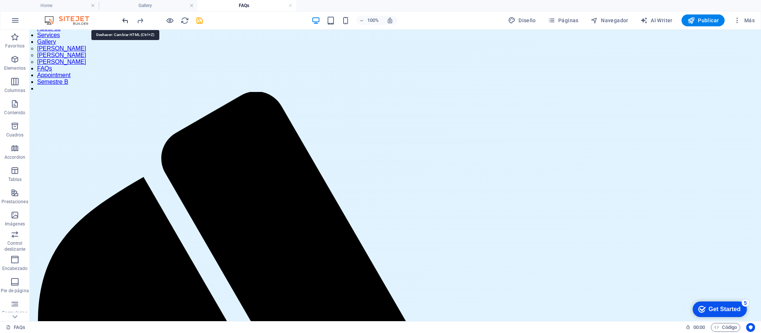
click at [125, 19] on icon "undo" at bounding box center [125, 20] width 9 height 9
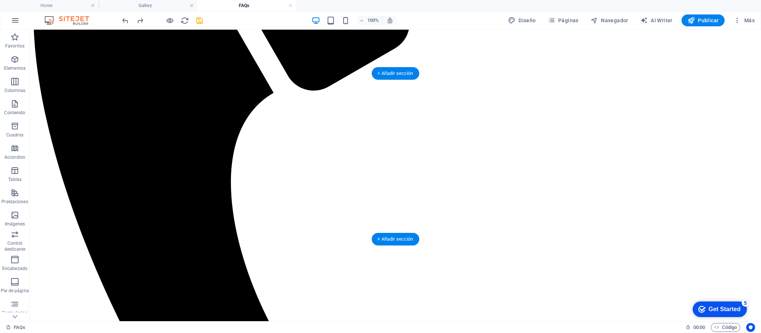
scroll to position [724, 0]
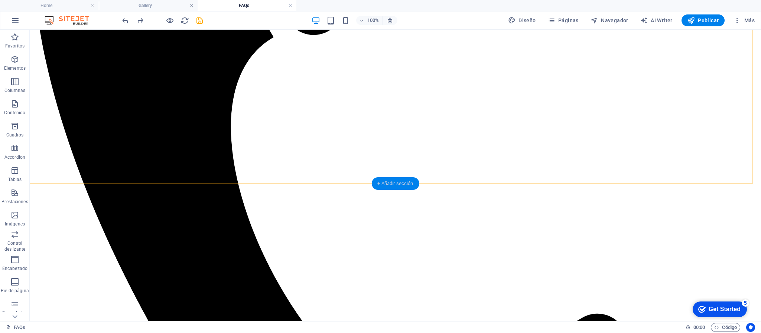
click at [393, 182] on div "+ Añadir sección" at bounding box center [395, 183] width 48 height 13
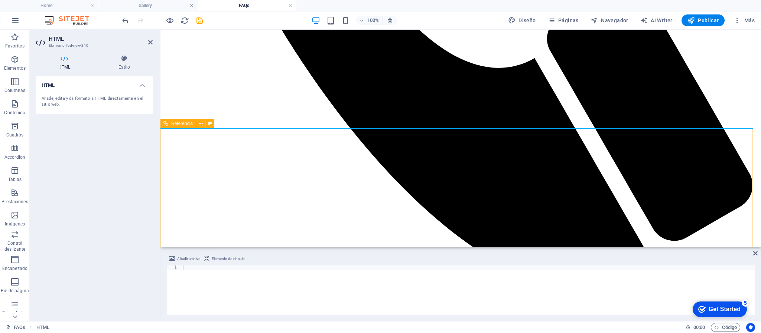
scroll to position [779, 0]
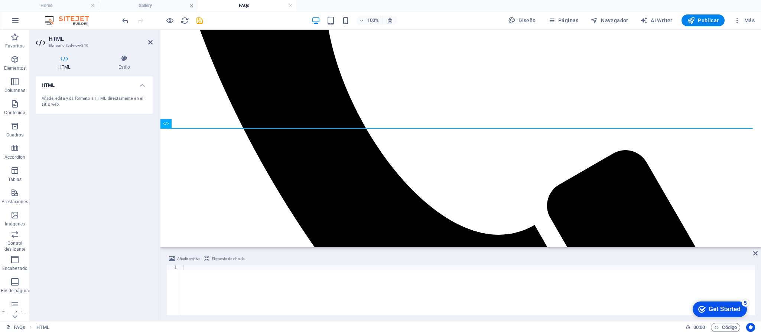
click at [187, 270] on div at bounding box center [467, 295] width 573 height 61
paste textarea "</html>"
type textarea "</html>"
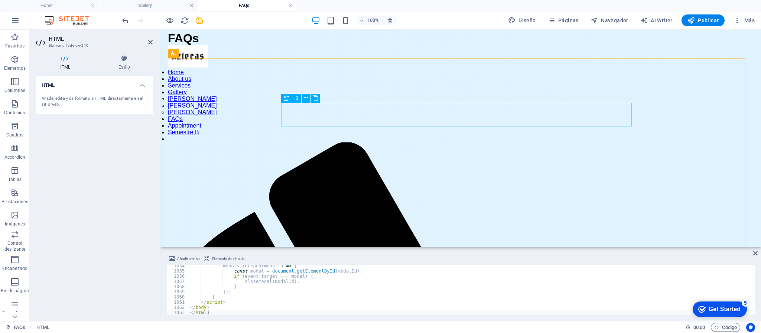
scroll to position [334, 0]
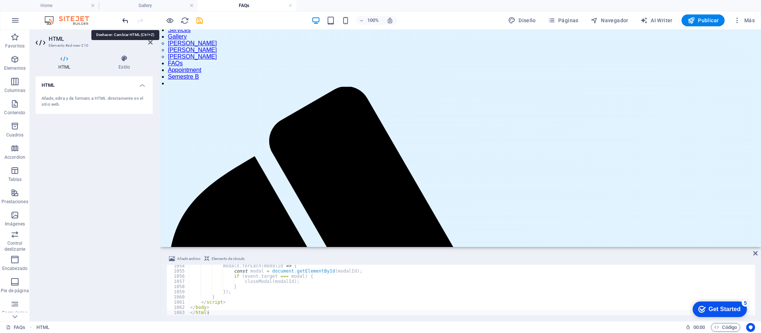
click at [122, 22] on icon "undo" at bounding box center [125, 20] width 9 height 9
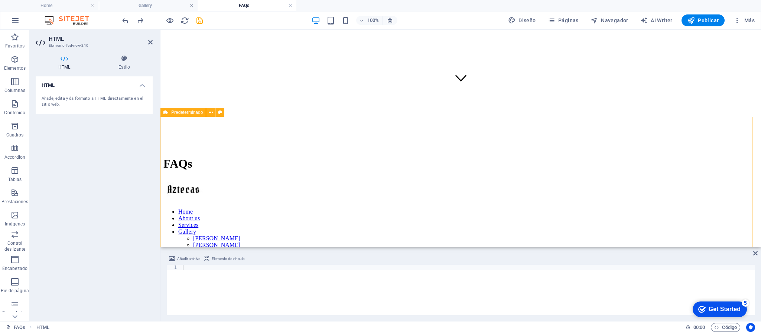
scroll to position [268, 0]
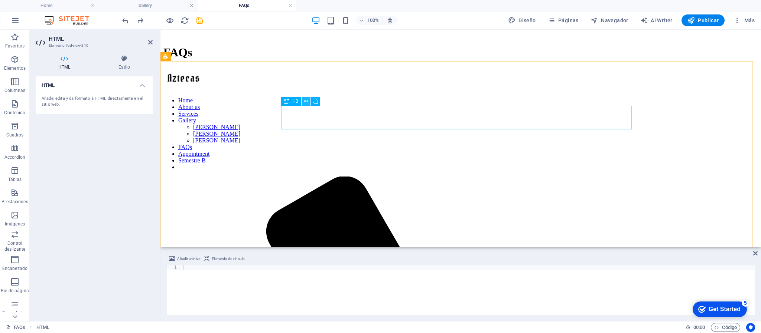
click at [305, 100] on icon at bounding box center [306, 102] width 4 height 8
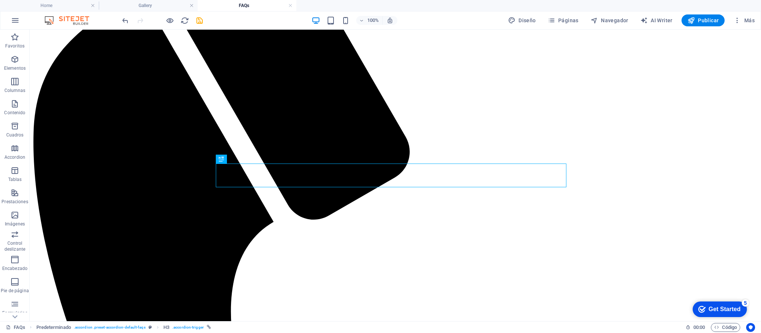
scroll to position [210, 0]
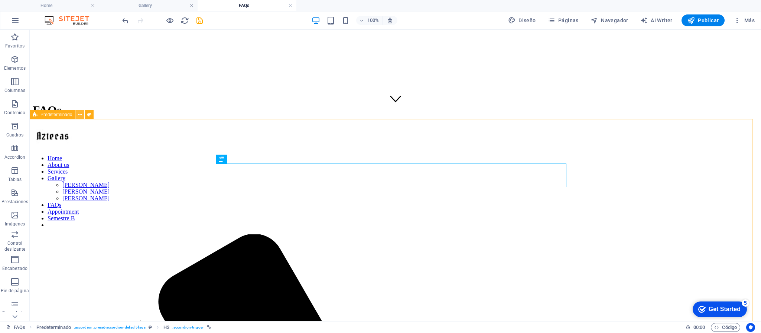
click at [78, 116] on icon at bounding box center [80, 115] width 4 height 8
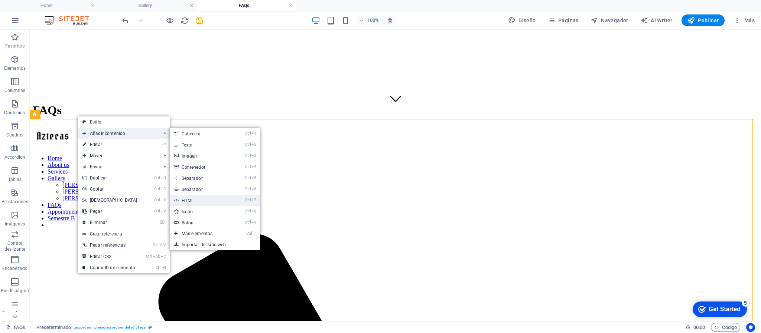
click at [193, 201] on link "Ctrl 7 HTML" at bounding box center [201, 200] width 62 height 11
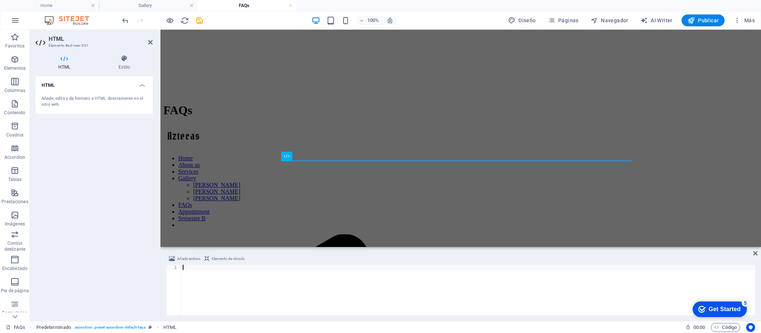
click at [236, 275] on div at bounding box center [467, 295] width 573 height 61
type textarea "</html>"
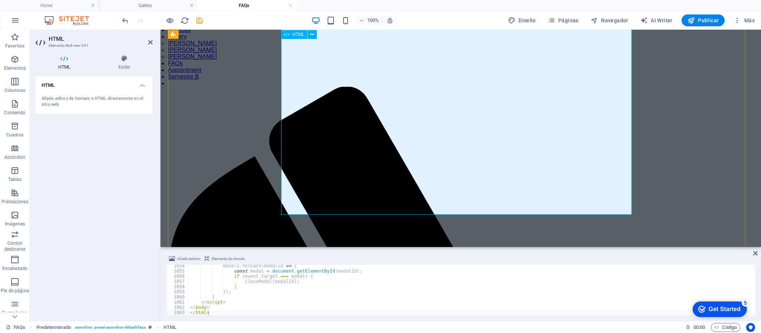
scroll to position [390, 0]
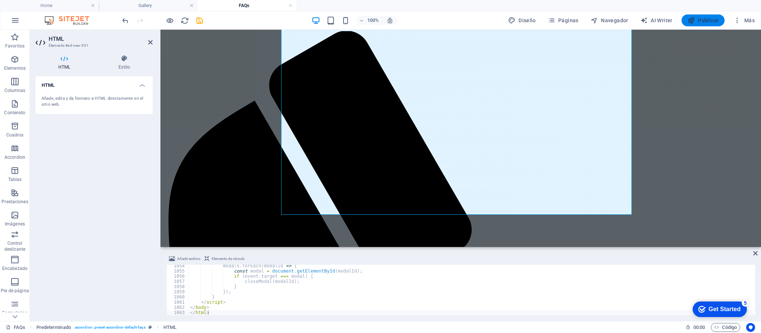
click at [702, 22] on span "Publicar" at bounding box center [703, 20] width 32 height 7
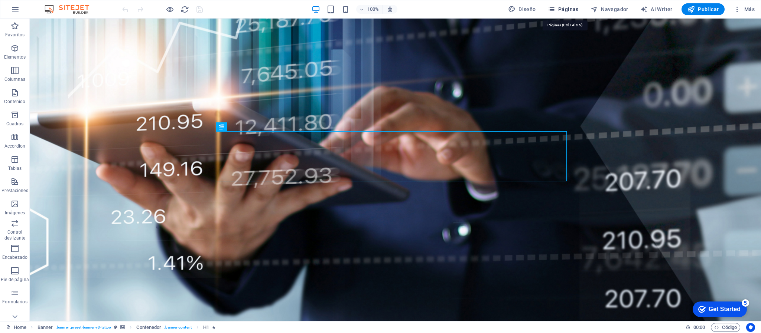
click at [566, 8] on span "Páginas" at bounding box center [562, 9] width 31 height 7
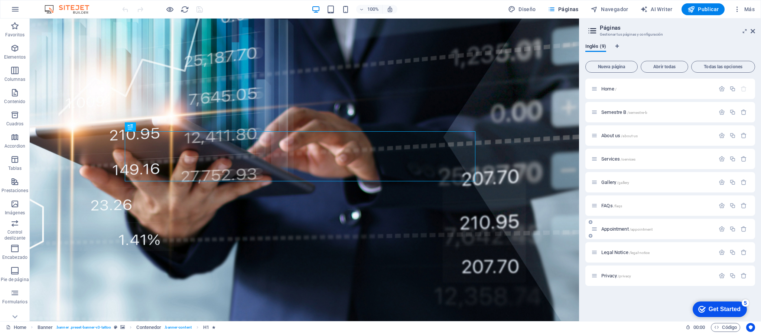
click at [620, 230] on span "Appointment /appointment" at bounding box center [626, 229] width 51 height 6
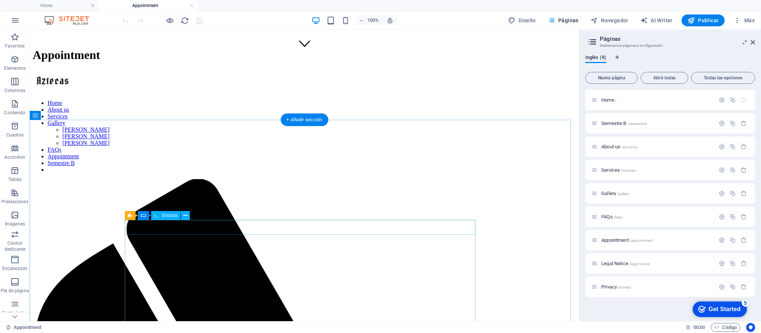
scroll to position [209, 0]
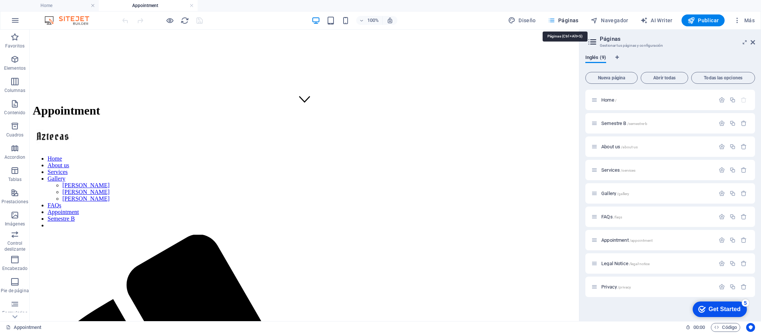
click at [570, 20] on span "Páginas" at bounding box center [562, 20] width 31 height 7
click at [614, 264] on span "Legal Notice /legal-notice" at bounding box center [625, 264] width 48 height 6
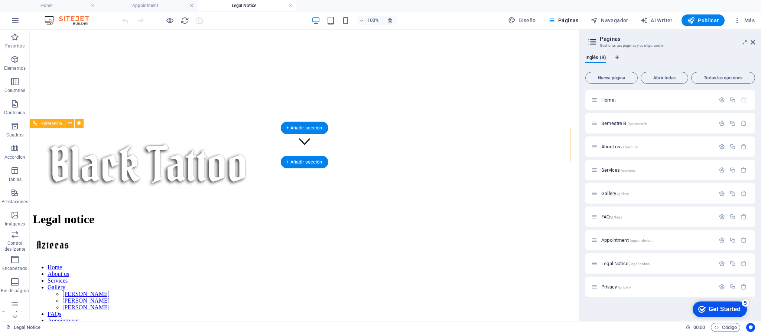
scroll to position [223, 0]
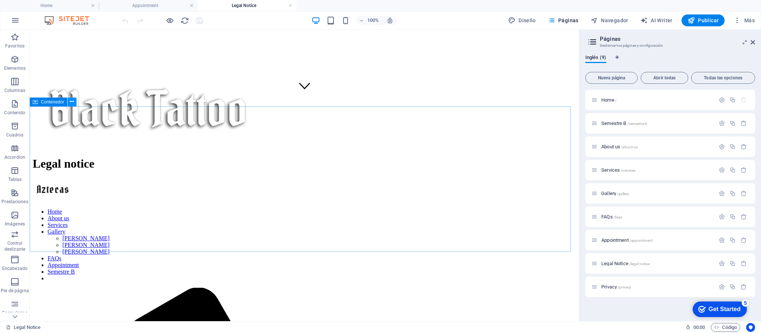
click at [72, 103] on icon at bounding box center [72, 102] width 4 height 8
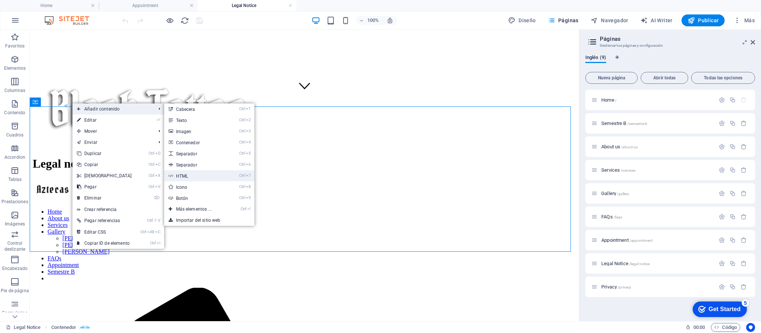
click at [194, 175] on link "Ctrl 7 HTML" at bounding box center [195, 175] width 62 height 11
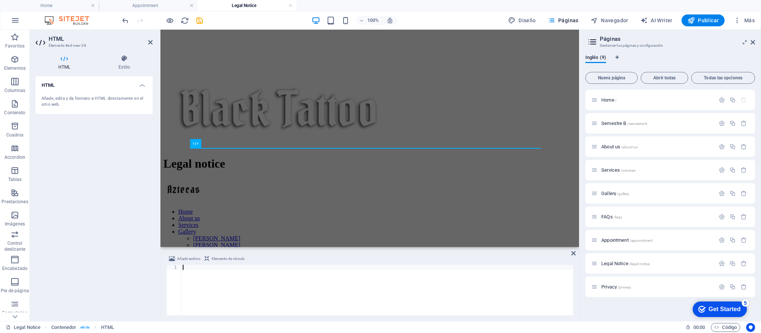
click at [218, 270] on div at bounding box center [377, 295] width 392 height 61
paste textarea "</html>"
type textarea "</html>"
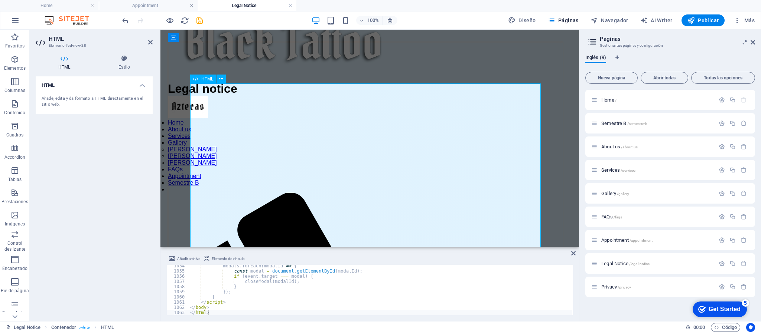
scroll to position [350, 0]
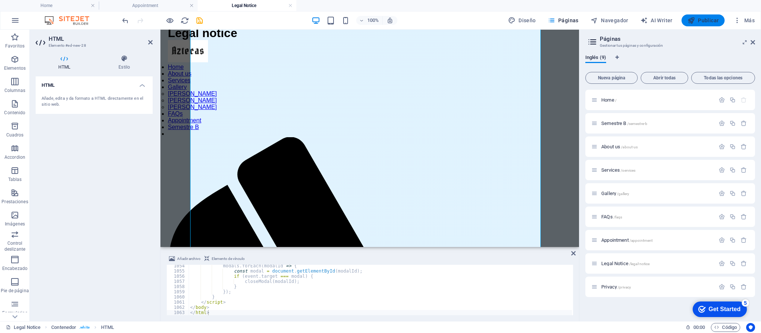
click at [702, 17] on span "Publicar" at bounding box center [703, 20] width 32 height 7
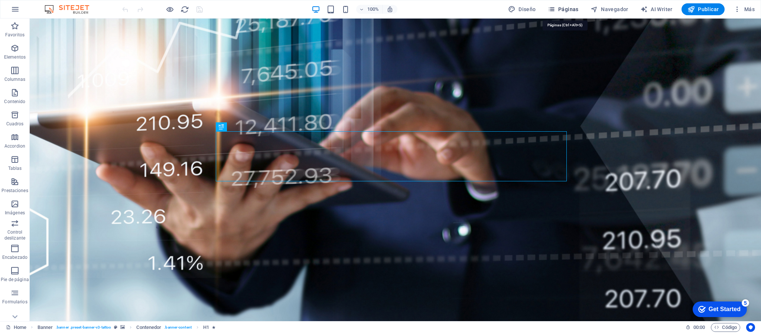
click at [571, 9] on span "Páginas" at bounding box center [562, 9] width 31 height 7
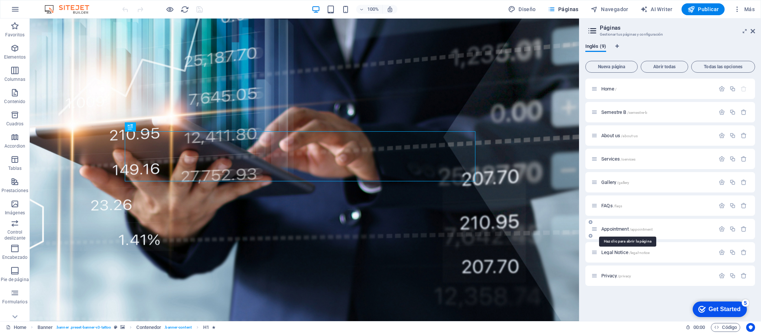
click at [620, 229] on span "Appointment /appointment" at bounding box center [626, 229] width 51 height 6
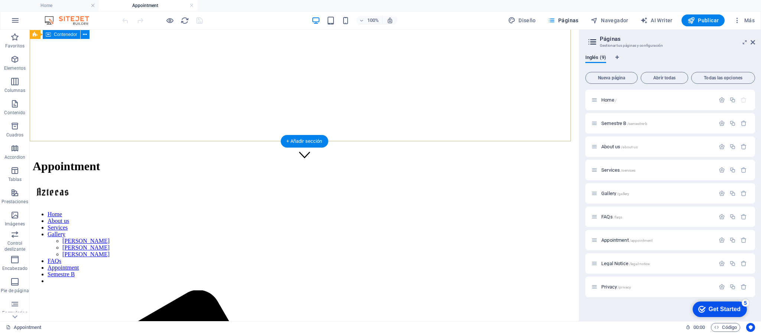
scroll to position [98, 0]
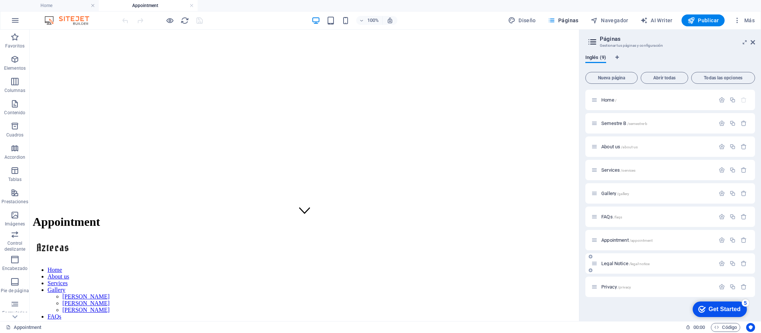
click at [618, 265] on span "Legal Notice /legal-notice" at bounding box center [625, 264] width 48 height 6
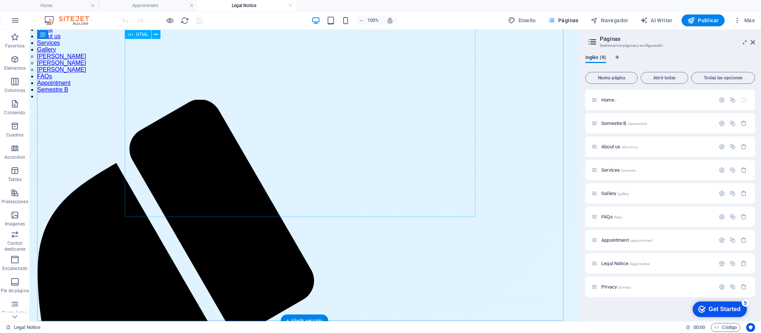
scroll to position [276, 0]
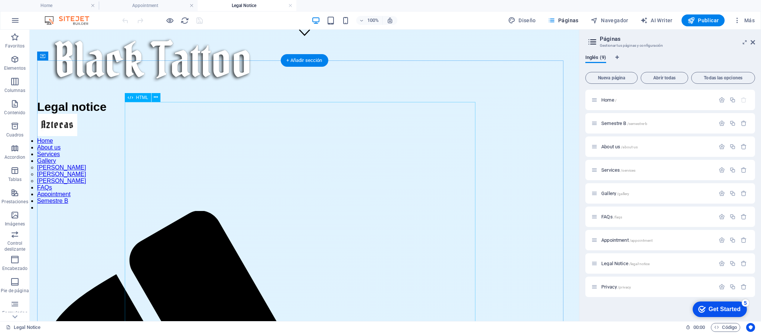
click at [738, 21] on icon "button" at bounding box center [736, 20] width 7 height 7
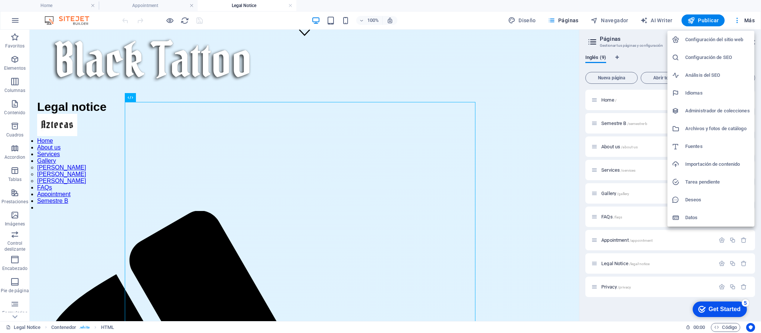
drag, startPoint x: 574, startPoint y: 136, endPoint x: 576, endPoint y: 102, distance: 33.8
click at [576, 102] on div at bounding box center [380, 166] width 761 height 333
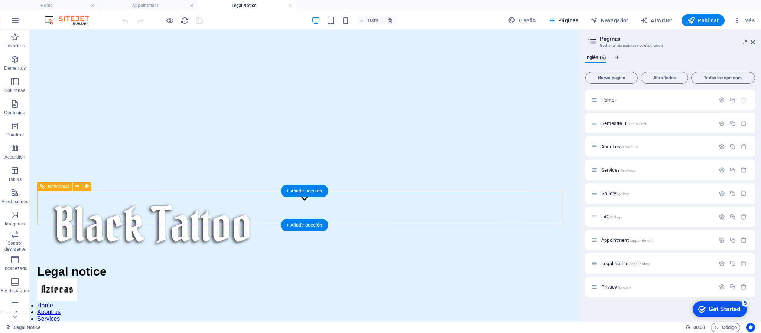
scroll to position [167, 0]
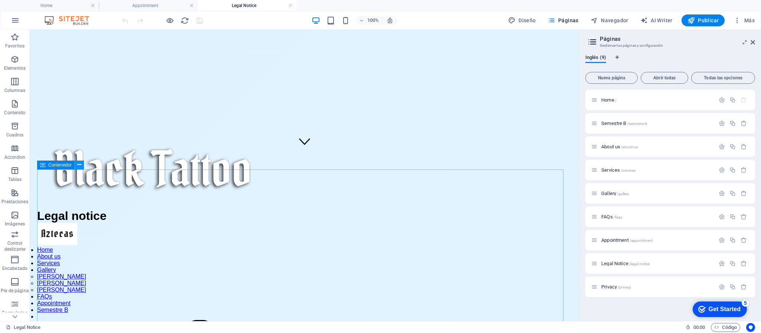
click at [79, 166] on icon at bounding box center [79, 165] width 4 height 8
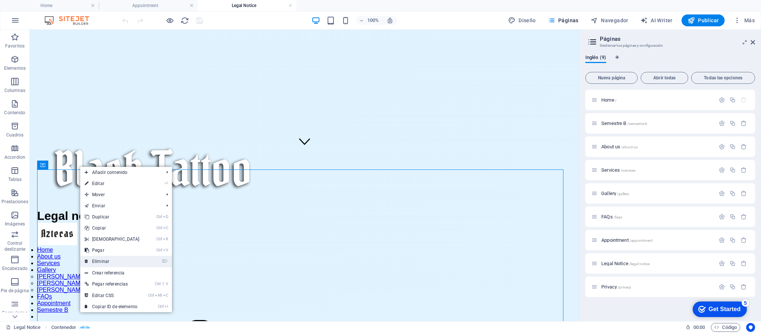
click at [102, 261] on link "⌦ Eliminar" at bounding box center [112, 261] width 64 height 11
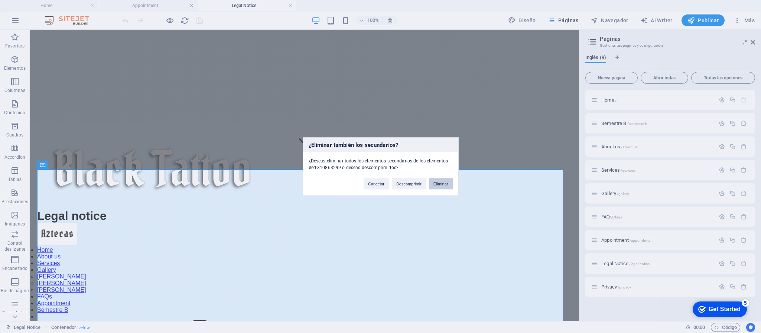
click at [440, 183] on button "Eliminar" at bounding box center [441, 184] width 24 height 11
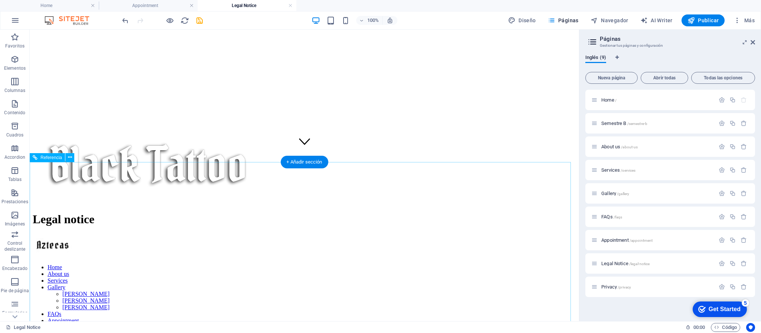
scroll to position [0, 0]
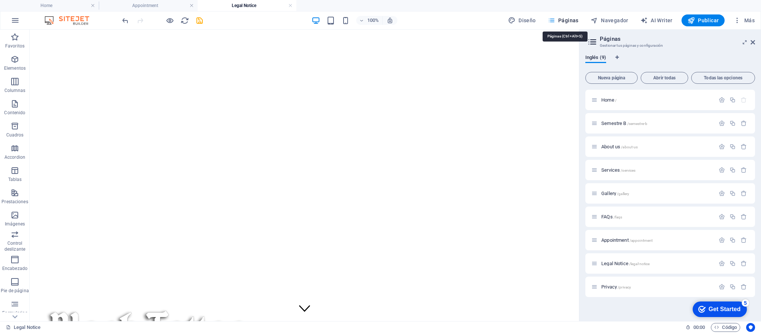
click at [566, 18] on span "Páginas" at bounding box center [562, 20] width 31 height 7
click at [613, 193] on span "Gallery /gallery" at bounding box center [615, 194] width 28 height 6
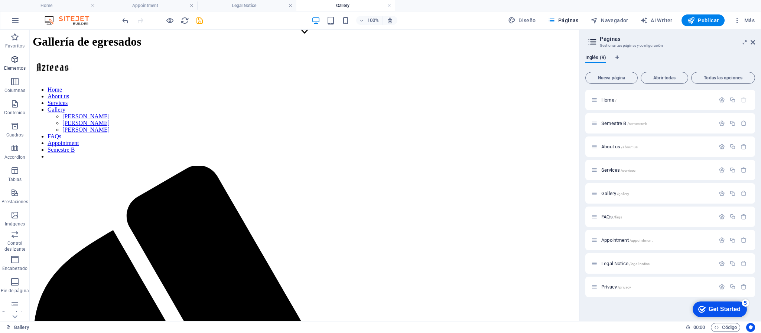
click at [15, 59] on icon "button" at bounding box center [14, 59] width 9 height 9
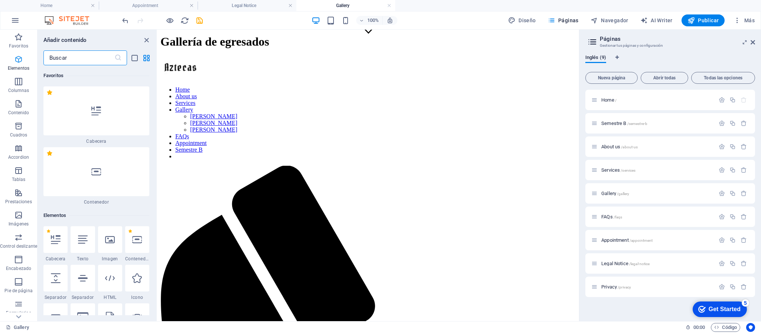
scroll to position [140, 0]
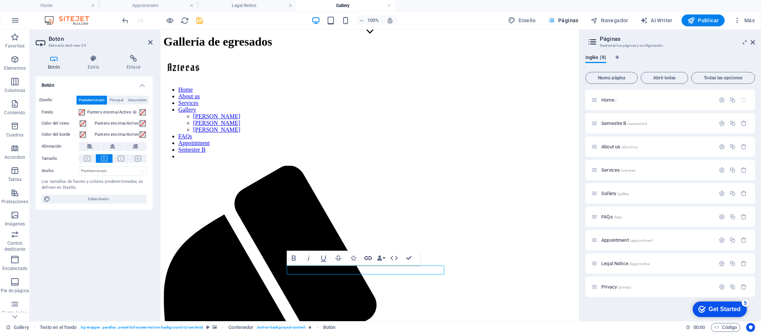
click at [368, 259] on icon "button" at bounding box center [367, 258] width 9 height 9
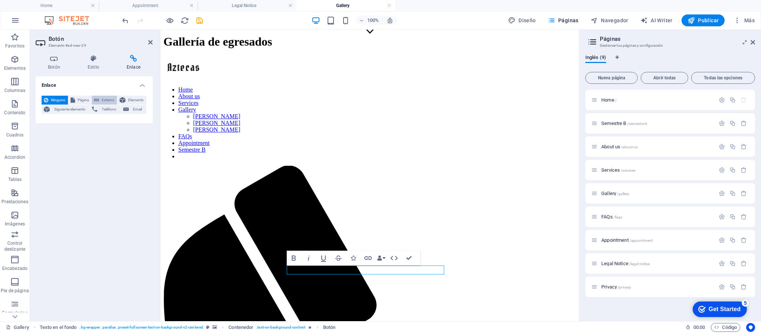
click at [102, 101] on span "Externo" at bounding box center [107, 100] width 13 height 9
select select "blank"
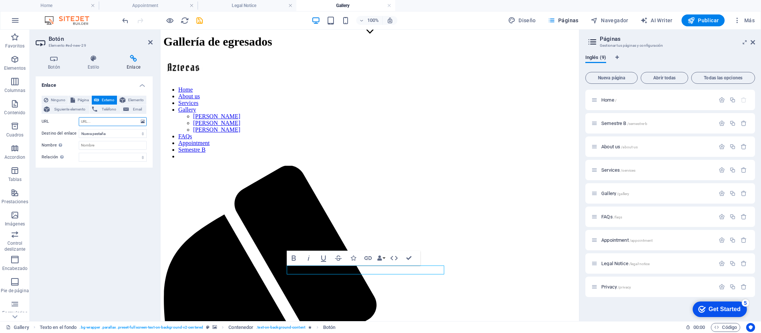
click at [103, 120] on input "URL" at bounding box center [113, 121] width 68 height 9
paste input "[URL][DOMAIN_NAME]"
type input "[URL][DOMAIN_NAME]"
click at [706, 20] on span "Publicar" at bounding box center [703, 20] width 32 height 7
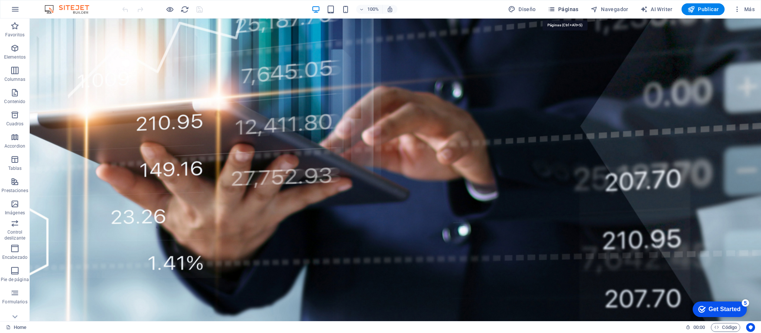
click at [570, 10] on span "Páginas" at bounding box center [562, 9] width 31 height 7
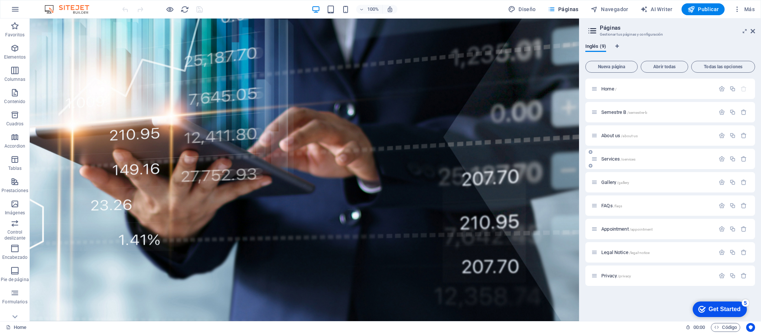
click at [611, 156] on span "Services /services" at bounding box center [618, 159] width 34 height 6
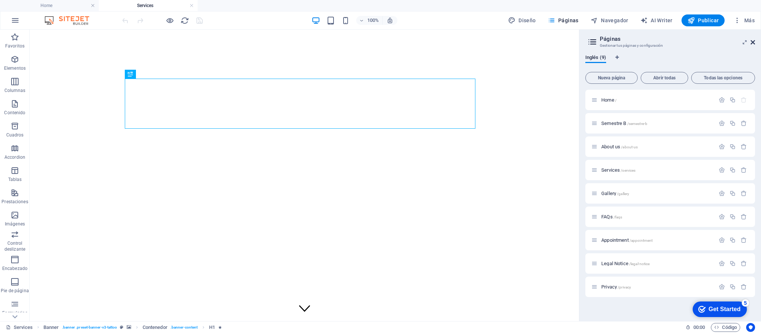
click at [752, 40] on icon at bounding box center [752, 42] width 4 height 6
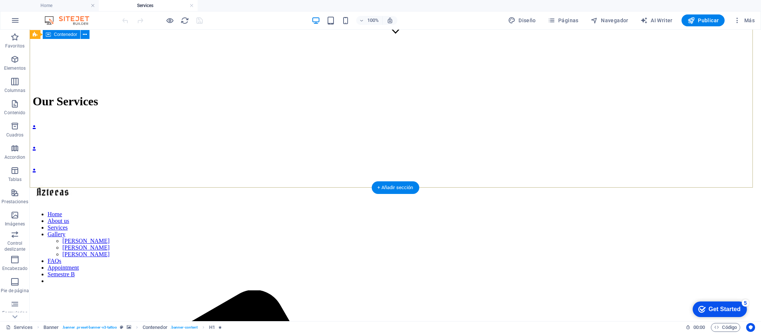
scroll to position [334, 0]
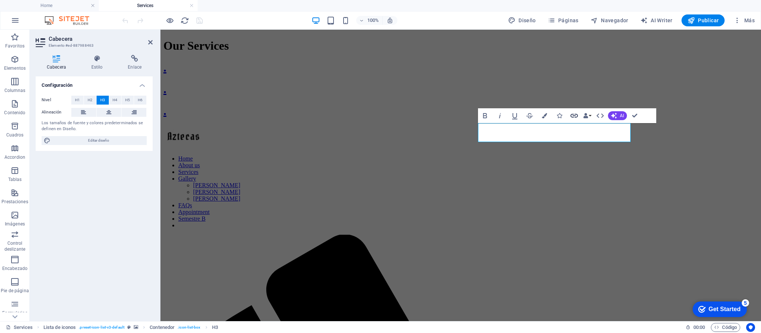
click at [572, 115] on icon "button" at bounding box center [573, 115] width 9 height 9
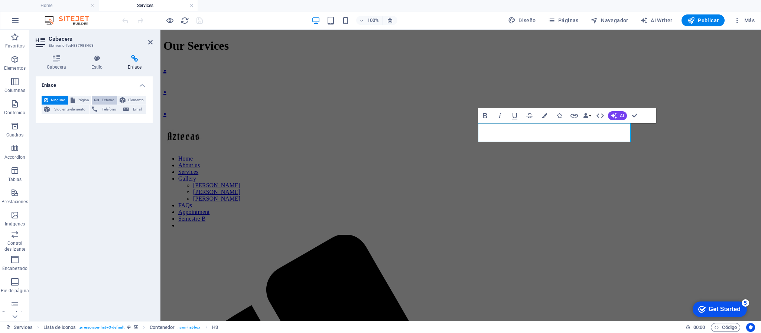
click at [104, 102] on span "Externo" at bounding box center [107, 100] width 13 height 9
select select "blank"
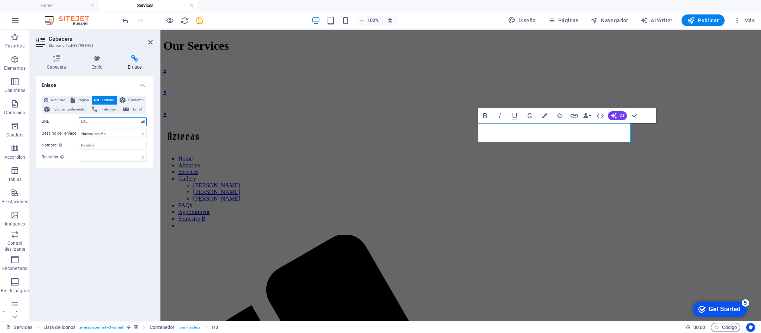
click at [105, 123] on input "URL" at bounding box center [113, 121] width 68 height 9
paste input "[URL][DOMAIN_NAME]"
type input "[URL][DOMAIN_NAME]"
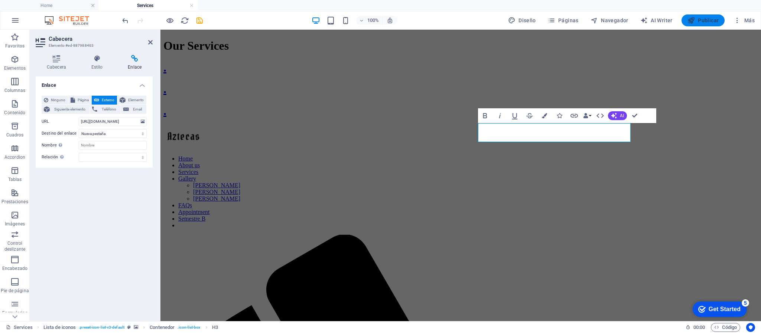
click at [709, 19] on span "Publicar" at bounding box center [703, 20] width 32 height 7
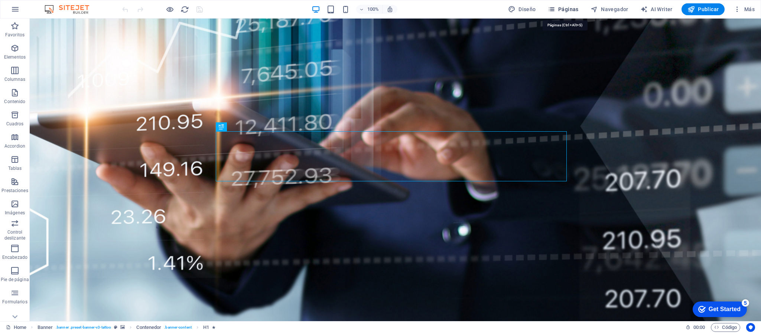
click at [567, 8] on span "Páginas" at bounding box center [562, 9] width 31 height 7
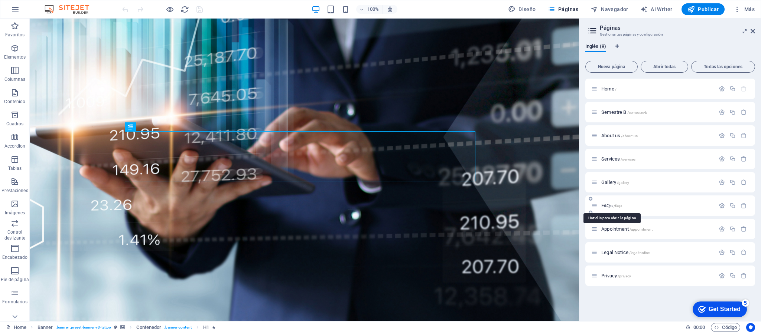
click at [605, 205] on span "FAQs /faqs" at bounding box center [611, 206] width 21 height 6
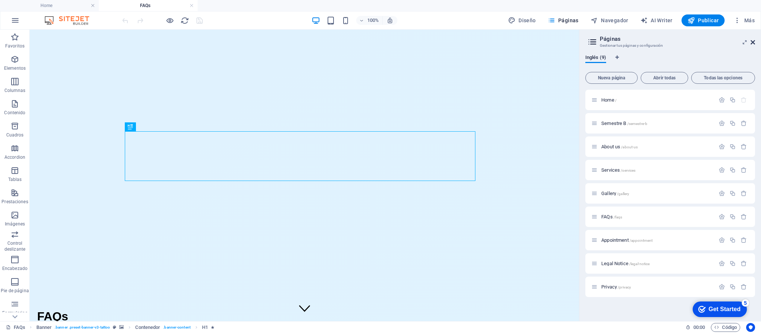
click at [752, 43] on icon at bounding box center [752, 42] width 4 height 6
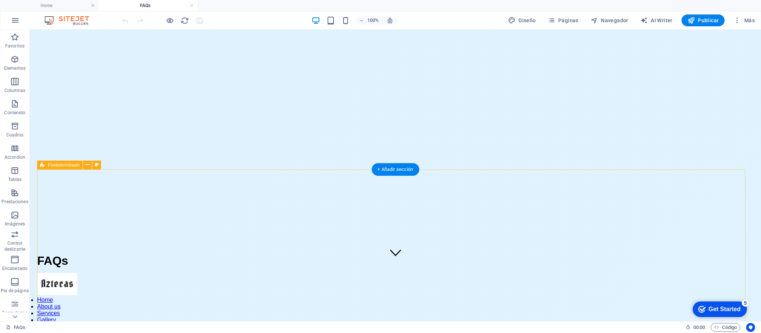
scroll to position [167, 0]
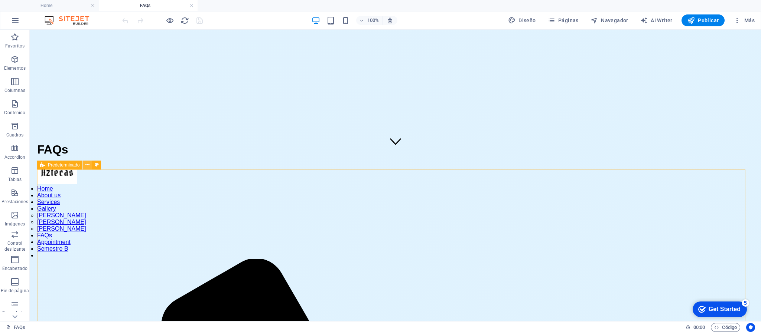
click at [89, 165] on button at bounding box center [87, 165] width 9 height 9
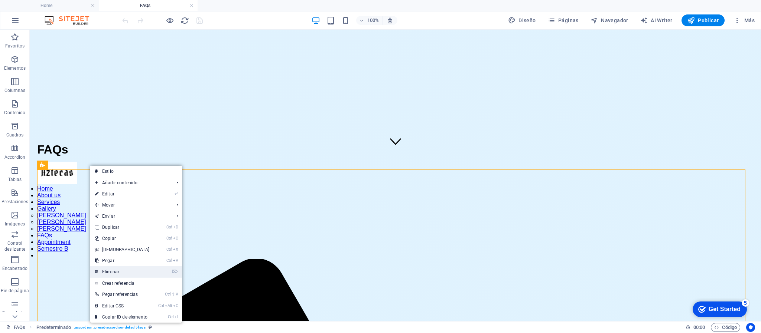
click at [121, 271] on link "⌦ Eliminar" at bounding box center [122, 272] width 64 height 11
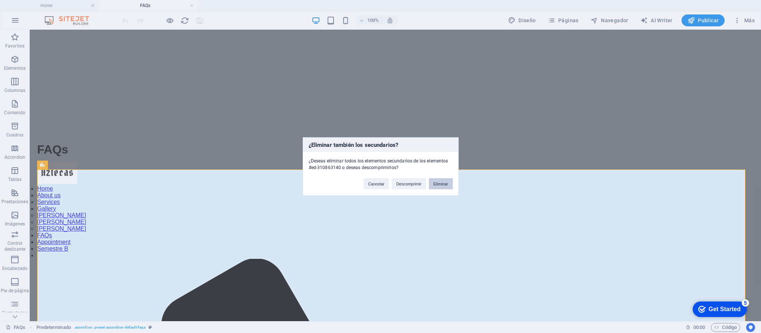
click at [437, 187] on button "Eliminar" at bounding box center [441, 184] width 24 height 11
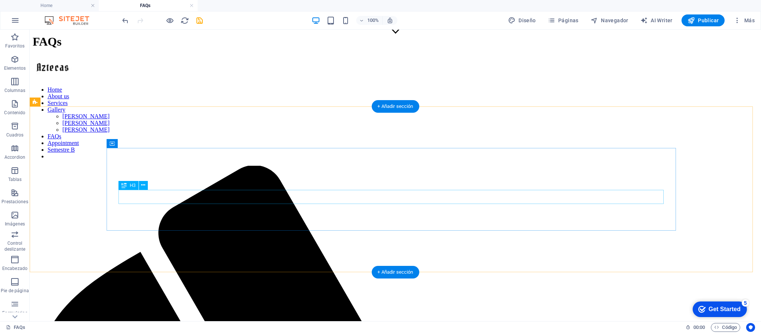
scroll to position [223, 0]
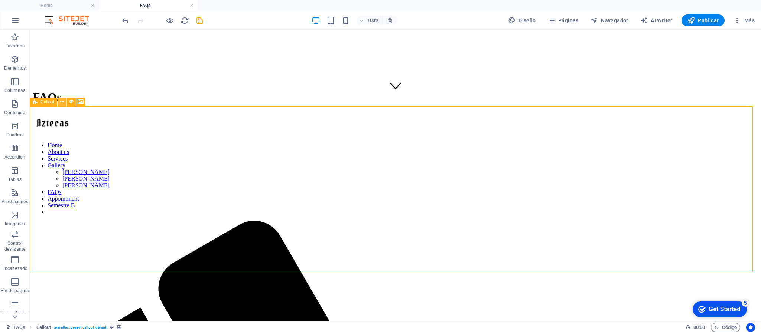
click at [62, 102] on icon at bounding box center [62, 102] width 4 height 8
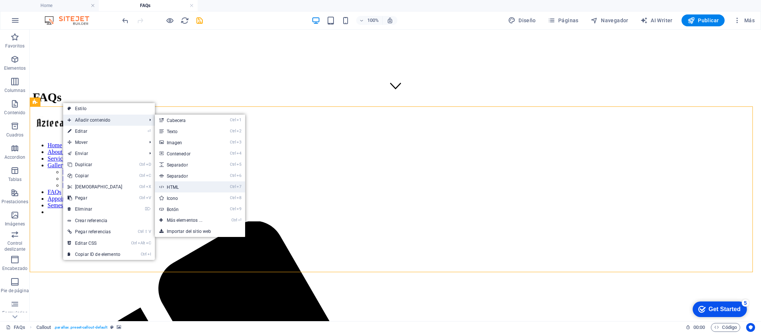
click at [183, 188] on link "Ctrl 7 HTML" at bounding box center [186, 187] width 62 height 11
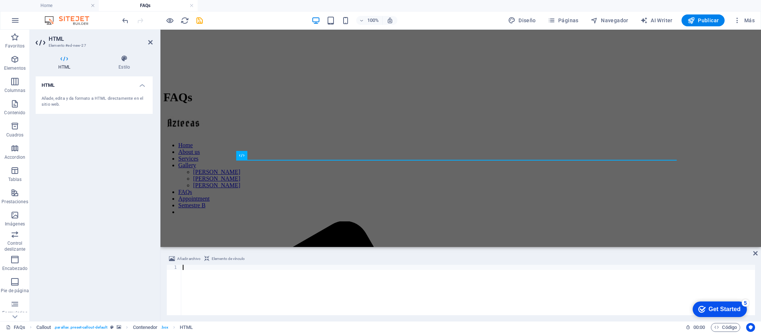
click at [205, 272] on div at bounding box center [467, 295] width 573 height 61
paste textarea "</html>"
type textarea "</html>"
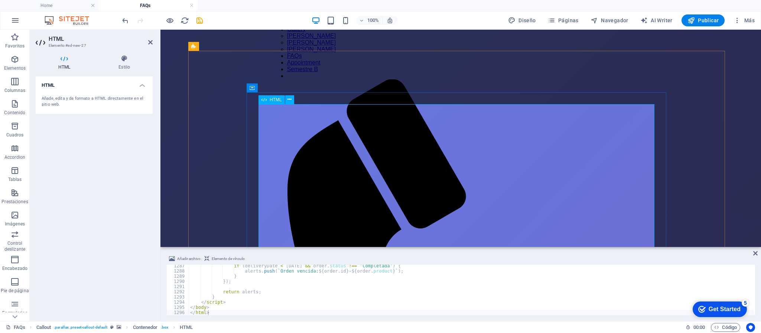
scroll to position [278, 0]
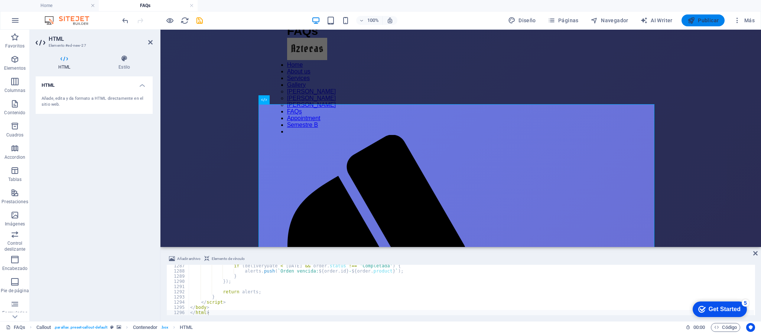
click at [703, 15] on button "Publicar" at bounding box center [702, 20] width 43 height 12
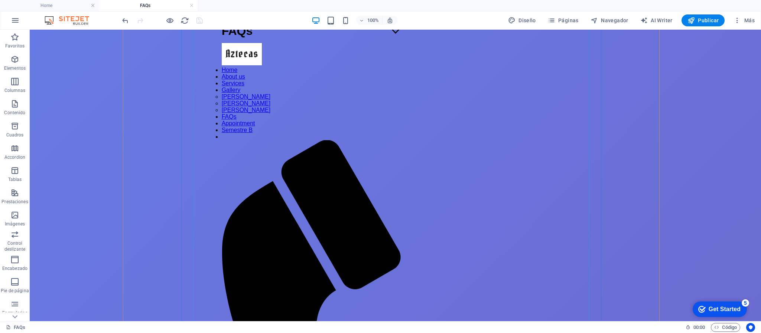
scroll to position [390, 0]
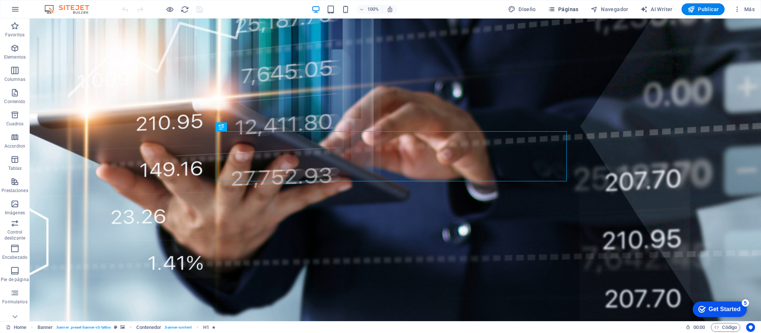
click at [507, 10] on span "Páginas" at bounding box center [562, 9] width 31 height 7
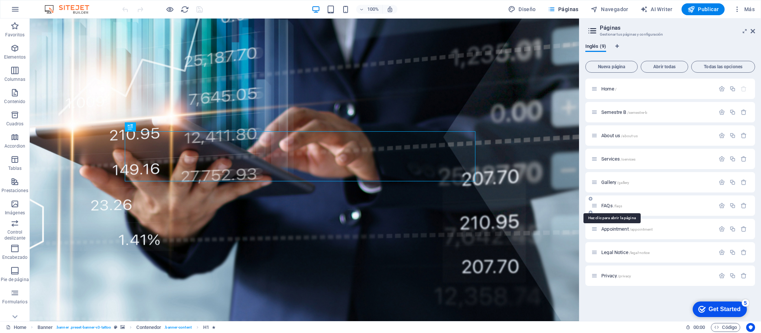
click at [507, 205] on span "FAQs /faqs" at bounding box center [611, 206] width 21 height 6
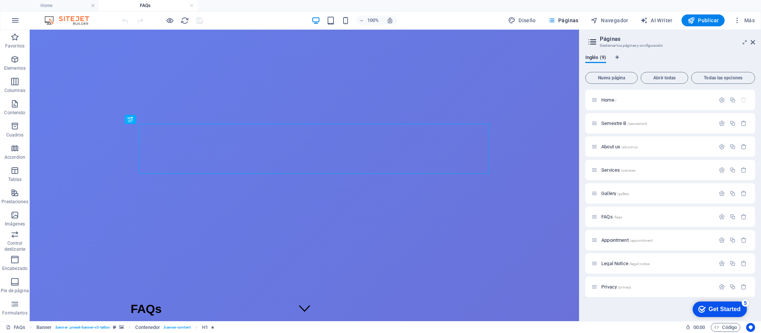
click at [507, 27] on div "100% Diseño Páginas Navegador AI Writer Publicar Más" at bounding box center [380, 21] width 760 height 18
click at [507, 40] on icon at bounding box center [752, 42] width 4 height 6
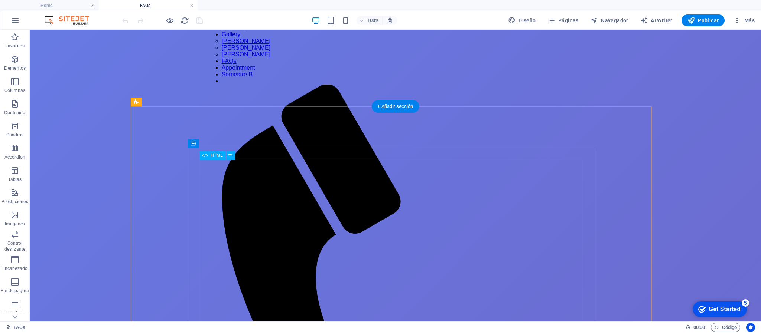
scroll to position [223, 0]
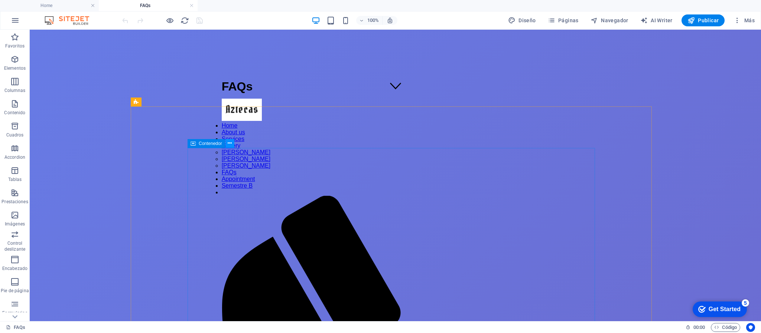
click at [228, 144] on icon at bounding box center [230, 144] width 4 height 8
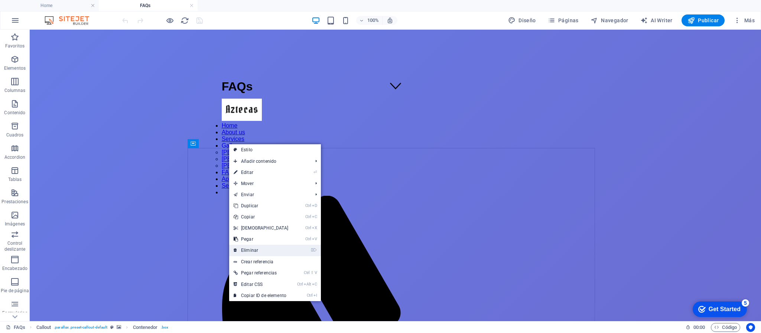
click at [260, 222] on link "⌦ Eliminar" at bounding box center [261, 250] width 64 height 11
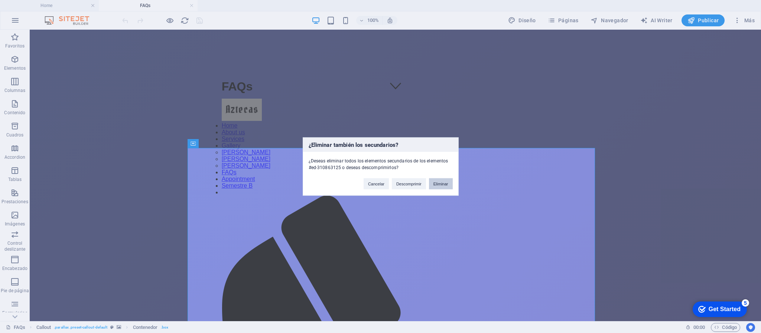
click at [439, 185] on button "Eliminar" at bounding box center [441, 184] width 24 height 11
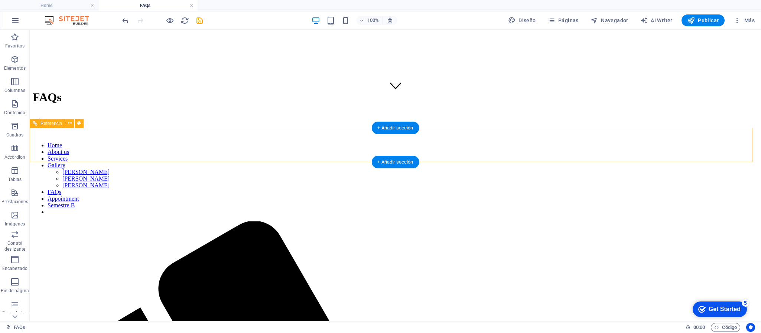
scroll to position [167, 0]
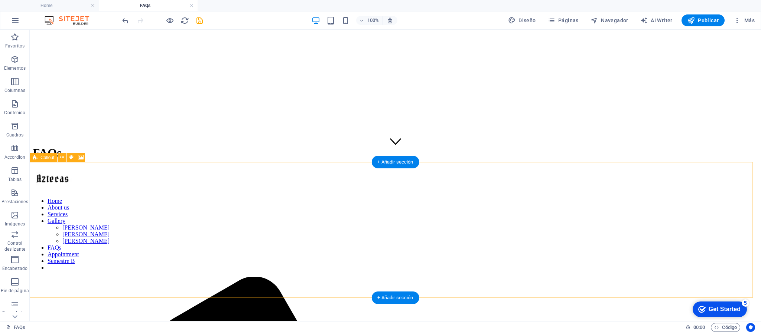
click at [61, 156] on icon at bounding box center [62, 158] width 4 height 8
click at [62, 158] on icon at bounding box center [62, 158] width 4 height 8
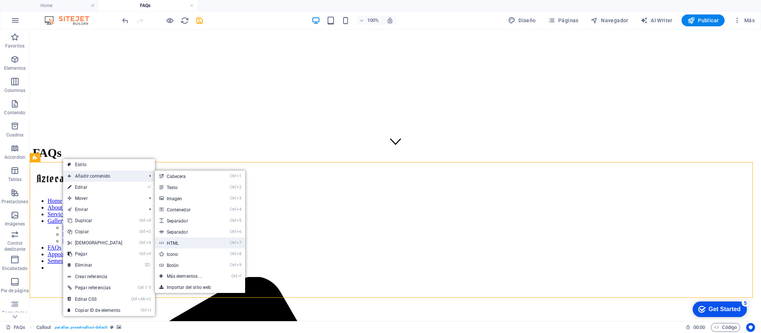
drag, startPoint x: 177, startPoint y: 243, endPoint x: 28, endPoint y: 211, distance: 152.7
click at [177, 222] on link "Ctrl 7 HTML" at bounding box center [186, 243] width 62 height 11
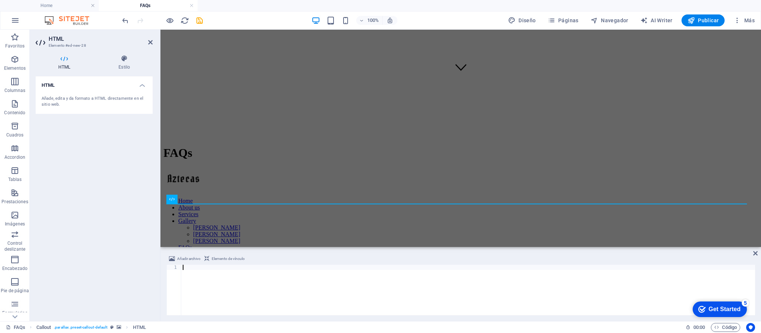
click at [218, 222] on div at bounding box center [467, 295] width 573 height 61
paste textarea "</html>"
type textarea "</html>"
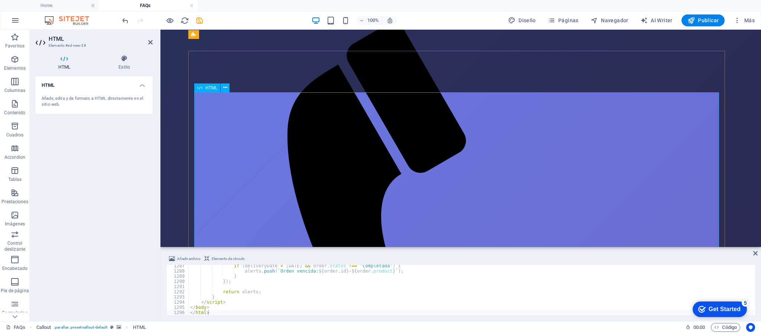
scroll to position [278, 0]
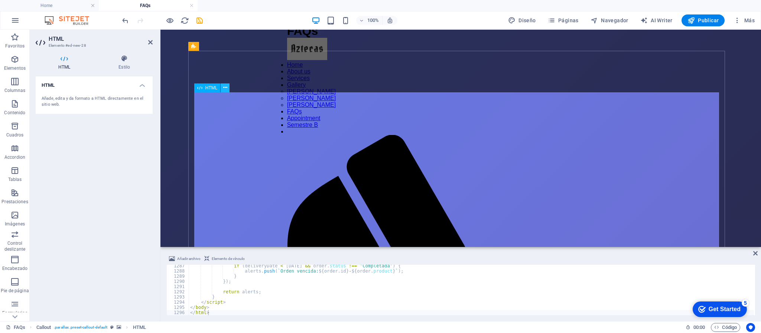
click at [225, 88] on icon at bounding box center [225, 88] width 4 height 8
click at [224, 87] on icon at bounding box center [225, 88] width 4 height 8
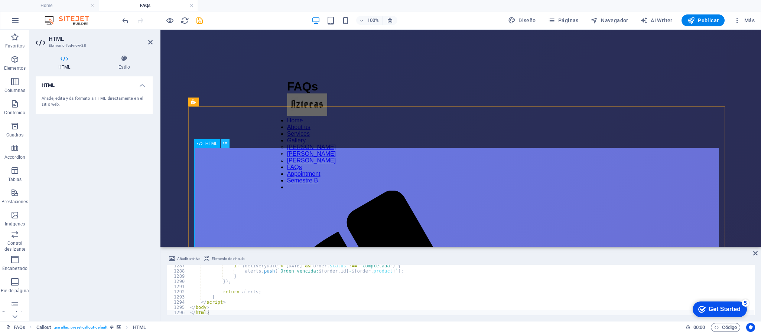
click at [224, 145] on icon at bounding box center [225, 144] width 4 height 8
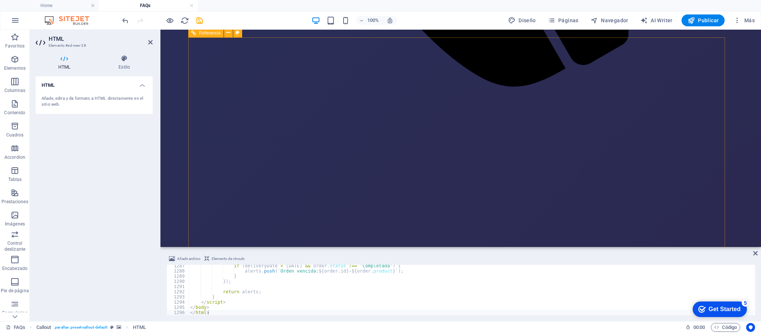
scroll to position [835, 0]
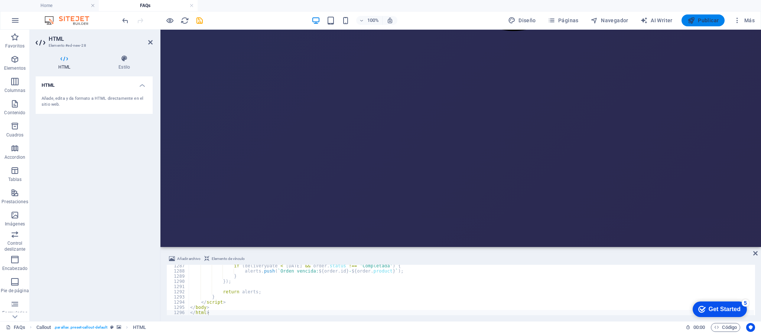
click at [507, 17] on span "Publicar" at bounding box center [703, 20] width 32 height 7
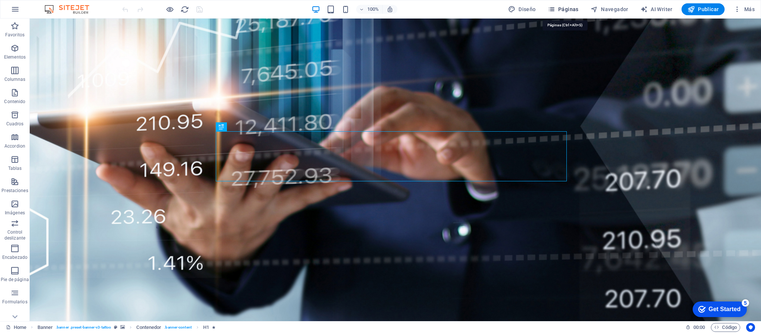
click at [507, 13] on span "Páginas" at bounding box center [562, 9] width 31 height 7
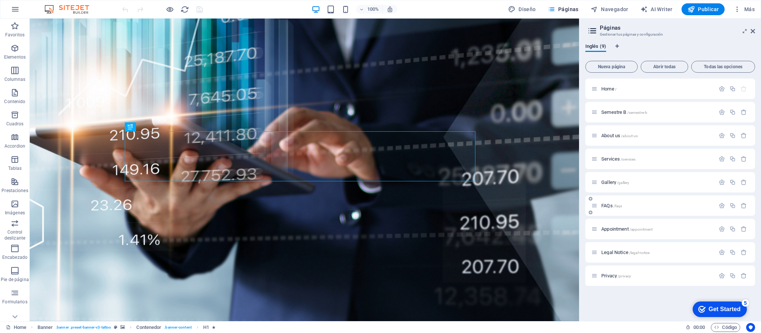
click at [507, 206] on span "FAQs /faqs" at bounding box center [611, 206] width 21 height 6
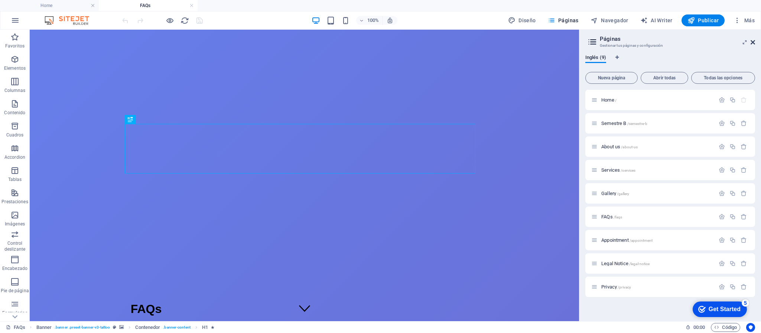
click at [507, 42] on icon at bounding box center [752, 42] width 4 height 6
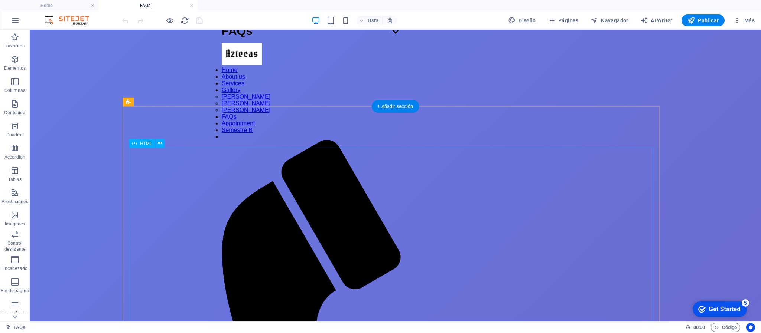
scroll to position [223, 0]
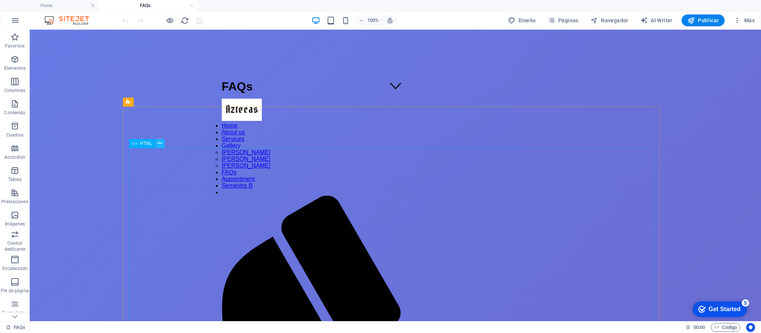
click at [158, 143] on icon at bounding box center [160, 144] width 4 height 8
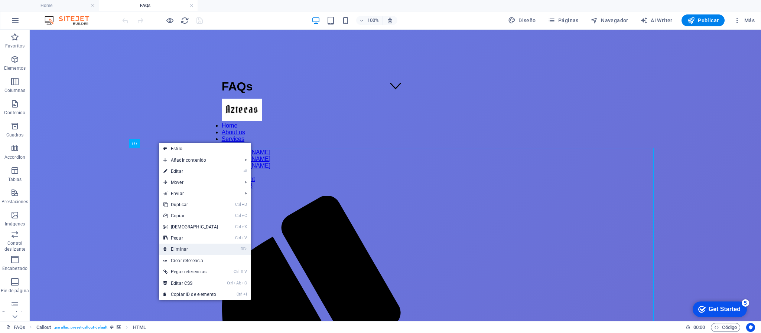
click at [195, 222] on link "⌦ Eliminar" at bounding box center [191, 249] width 64 height 11
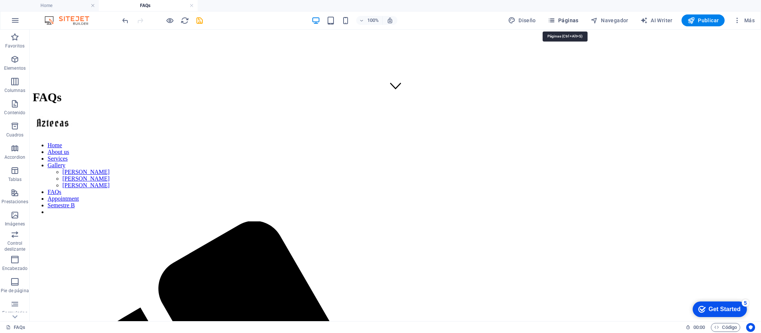
click at [507, 17] on span "Páginas" at bounding box center [562, 20] width 31 height 7
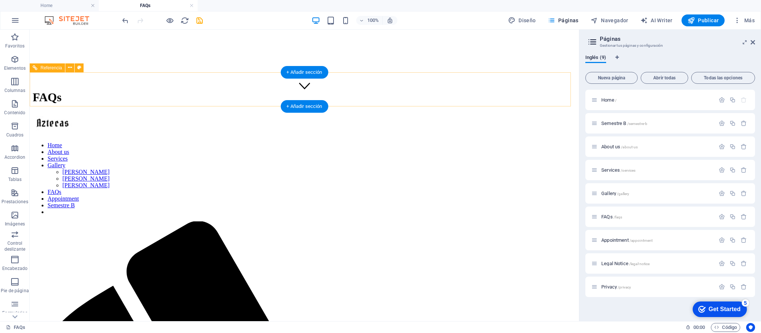
click at [216, 142] on nav "Home About us Services Gallery Sonia Xoe Laura Joe John Doe FAQs Appointment Se…" at bounding box center [304, 178] width 543 height 73
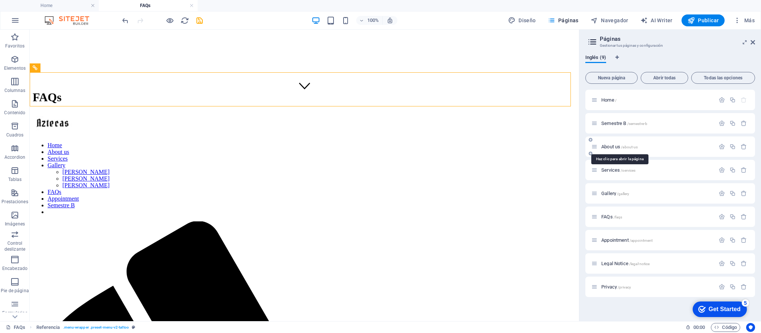
click at [507, 144] on span "About us /about-us" at bounding box center [619, 147] width 36 height 6
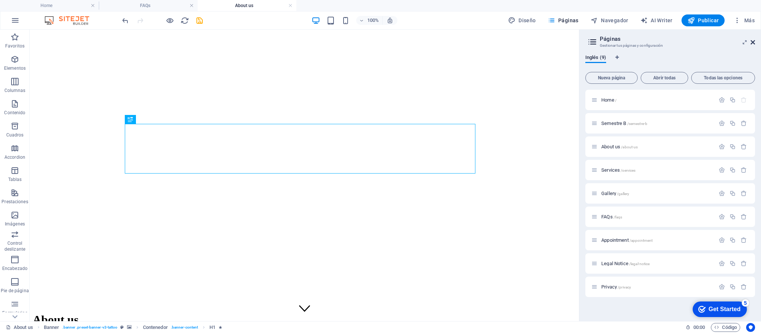
scroll to position [0, 0]
click at [507, 43] on icon at bounding box center [752, 42] width 4 height 6
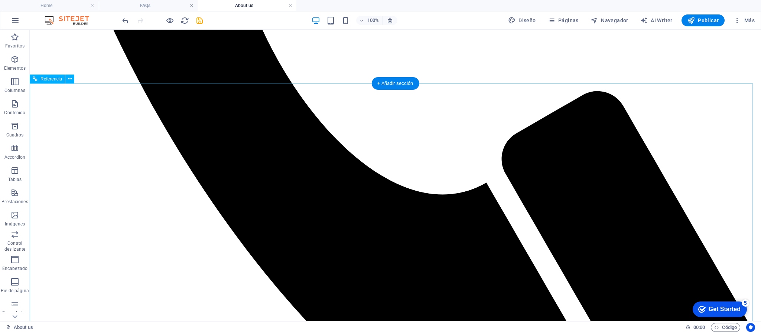
scroll to position [612, 0]
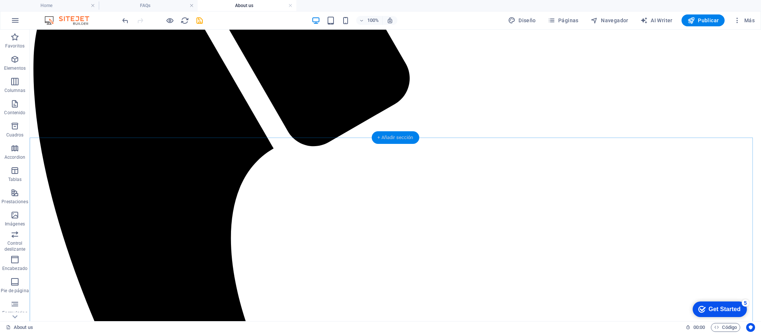
click at [396, 136] on div "+ Añadir sección" at bounding box center [395, 137] width 48 height 13
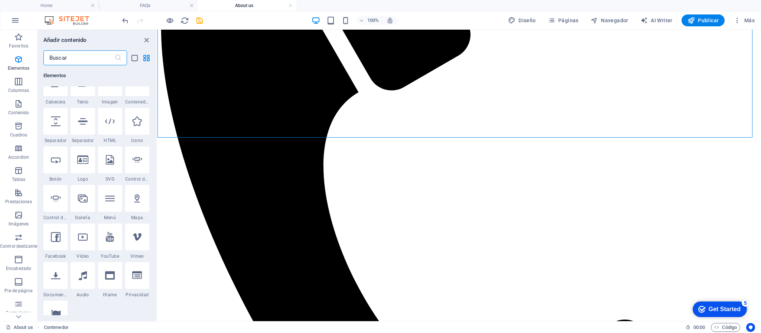
scroll to position [0, 0]
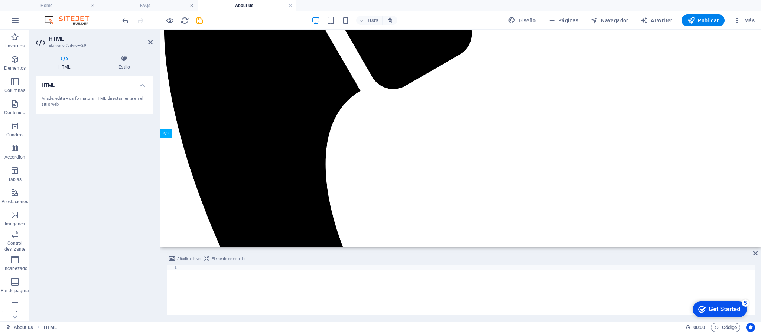
click at [202, 222] on div at bounding box center [467, 295] width 573 height 61
click at [263, 222] on div at bounding box center [467, 295] width 573 height 61
paste textarea "</html>"
type textarea "</html>"
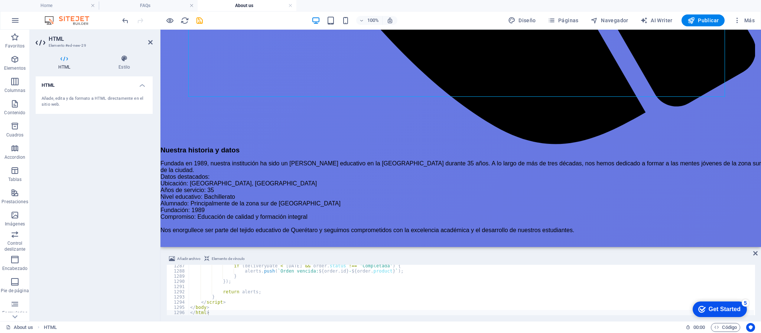
scroll to position [1002, 0]
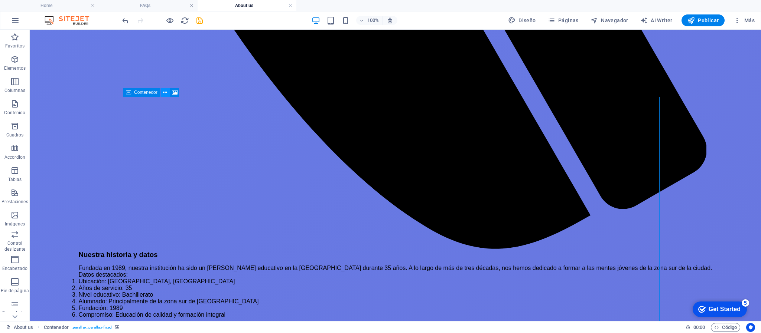
click at [164, 95] on icon at bounding box center [165, 93] width 4 height 8
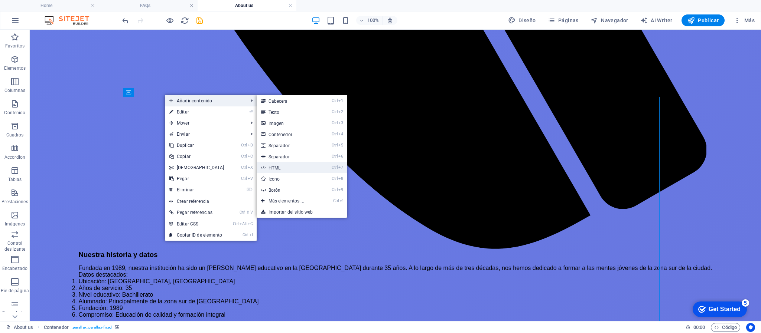
click at [297, 169] on link "Ctrl 7 HTML" at bounding box center [287, 167] width 62 height 11
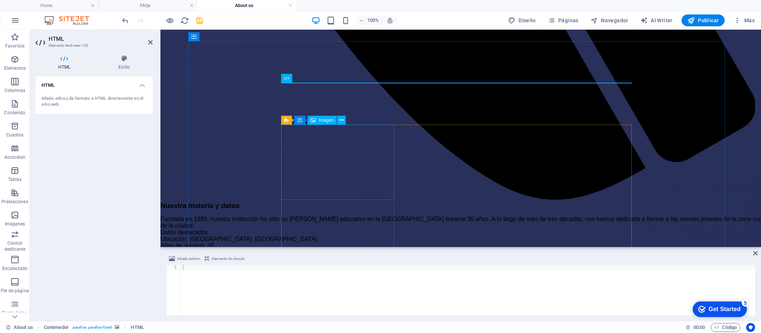
scroll to position [1058, 0]
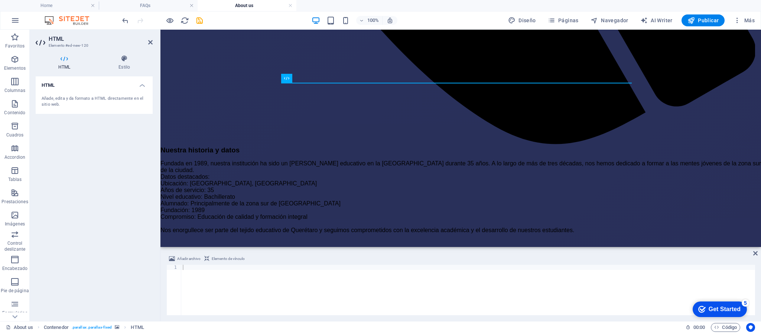
click at [246, 222] on div at bounding box center [467, 295] width 573 height 61
paste textarea "</html>"
type textarea "</html>"
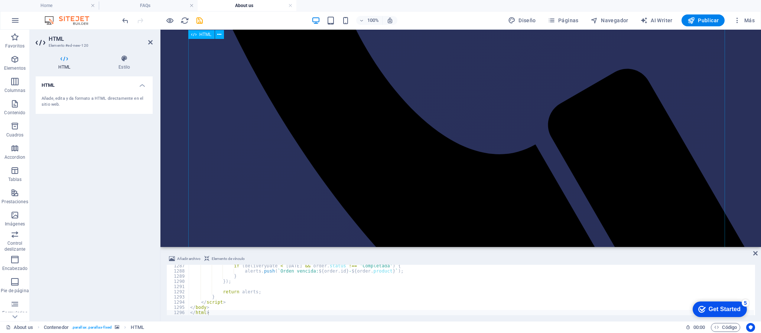
scroll to position [668, 0]
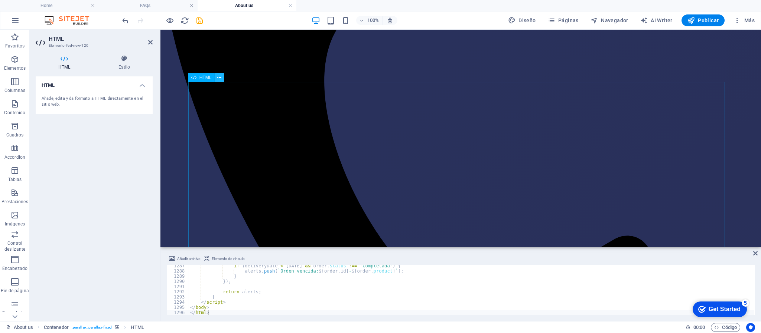
click at [218, 76] on icon at bounding box center [219, 78] width 4 height 8
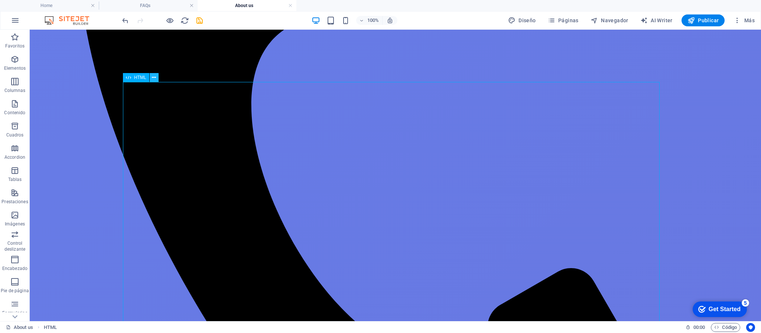
click at [153, 76] on icon at bounding box center [154, 78] width 4 height 8
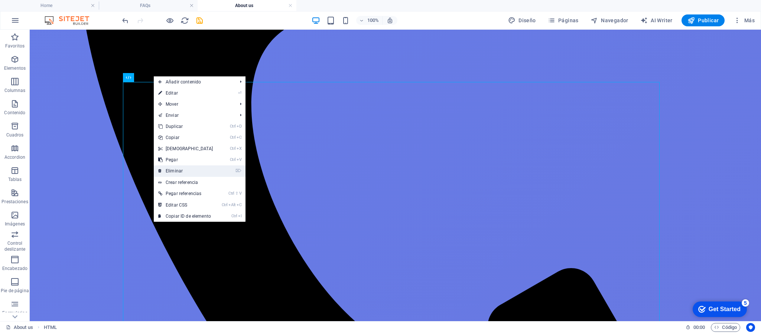
click at [174, 170] on link "⌦ Eliminar" at bounding box center [186, 171] width 64 height 11
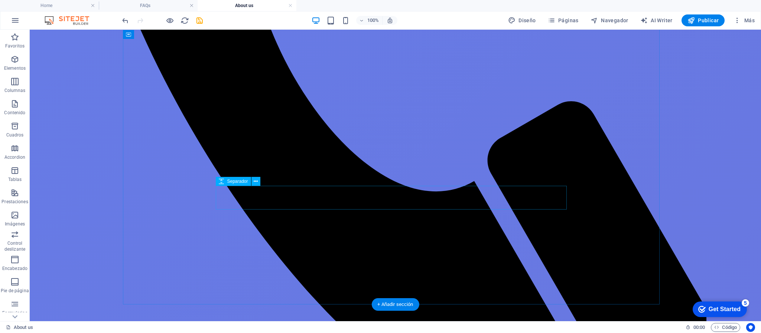
scroll to position [891, 0]
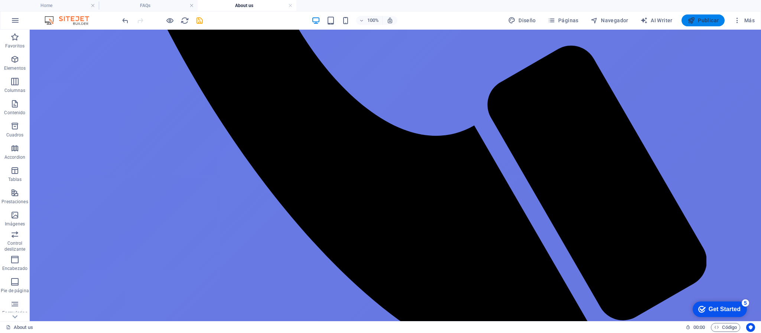
click at [507, 18] on span "Publicar" at bounding box center [703, 20] width 32 height 7
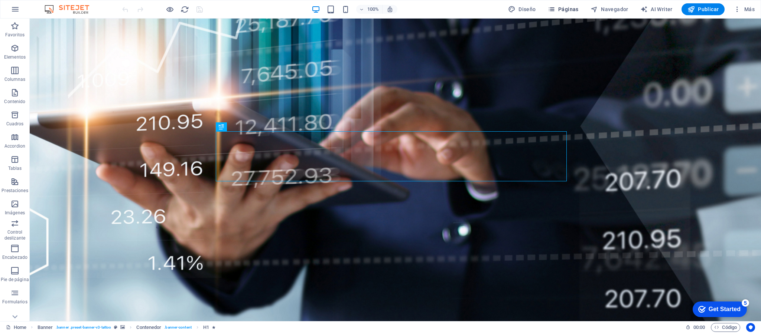
click at [570, 9] on span "Páginas" at bounding box center [562, 9] width 31 height 7
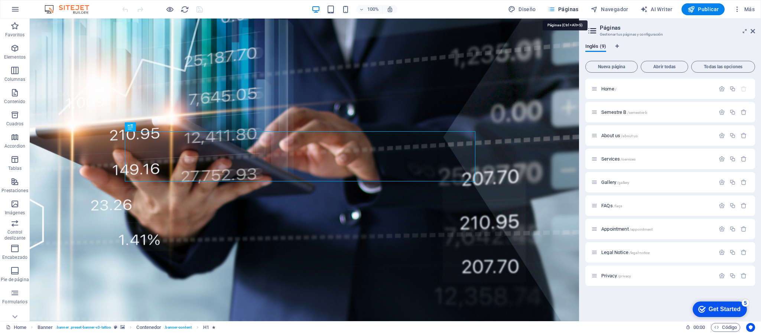
click at [569, 10] on span "Páginas" at bounding box center [562, 9] width 31 height 7
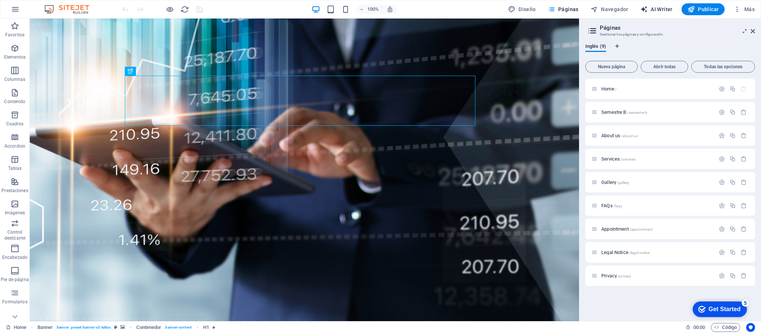
scroll to position [56, 0]
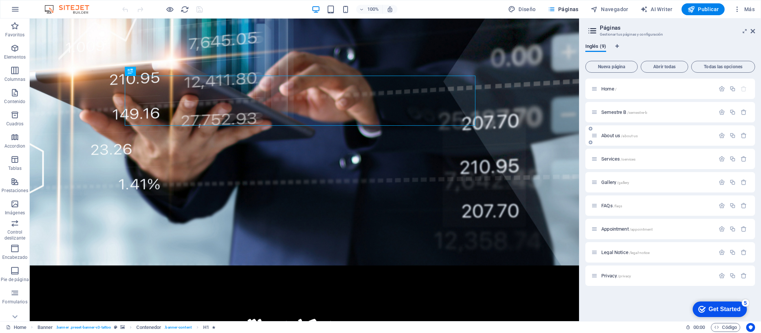
click at [610, 136] on span "About us /about-us" at bounding box center [619, 136] width 36 height 6
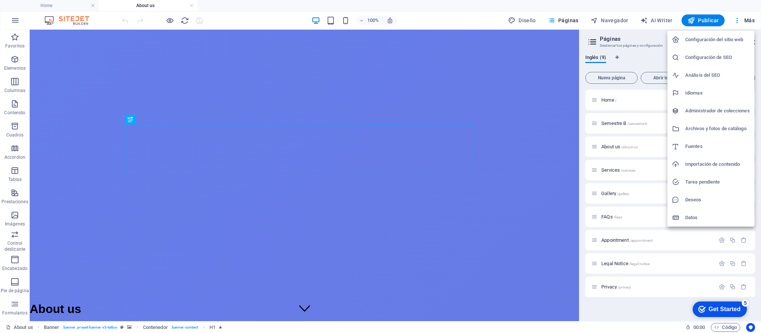
scroll to position [0, 0]
click at [464, 88] on div at bounding box center [380, 166] width 761 height 333
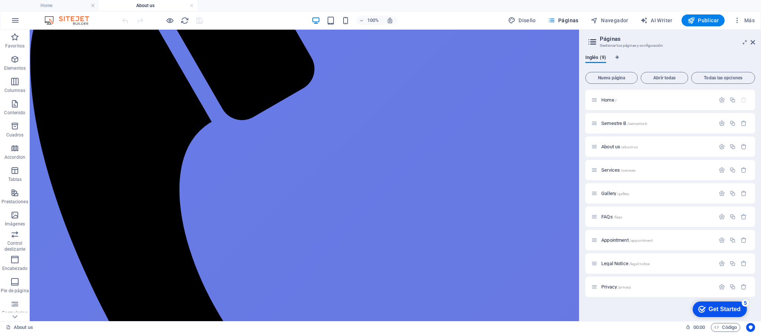
scroll to position [529, 0]
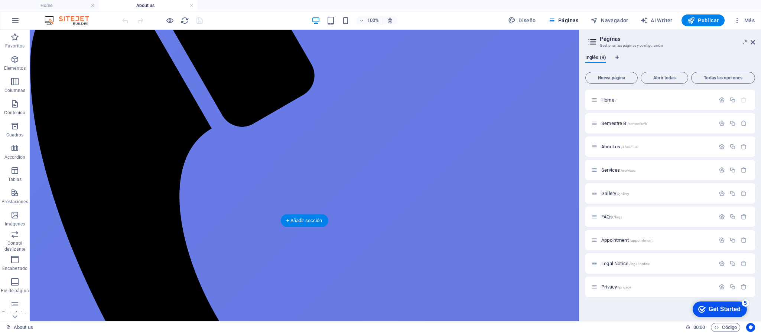
click at [129, 215] on icon at bounding box center [130, 216] width 4 height 8
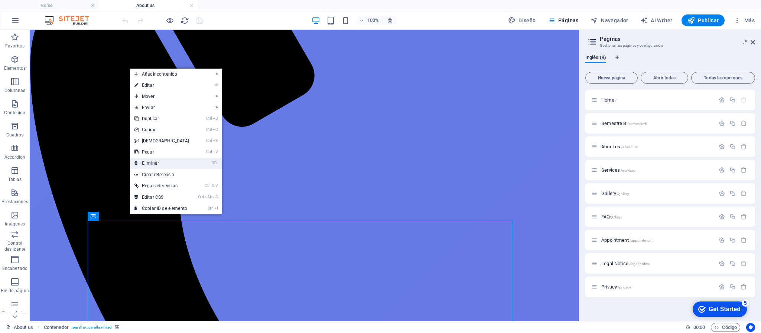
click at [163, 165] on link "⌦ Eliminar" at bounding box center [162, 163] width 64 height 11
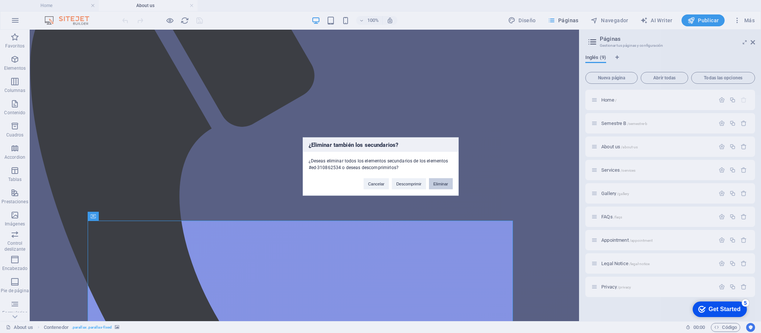
click at [442, 184] on button "Eliminar" at bounding box center [441, 184] width 24 height 11
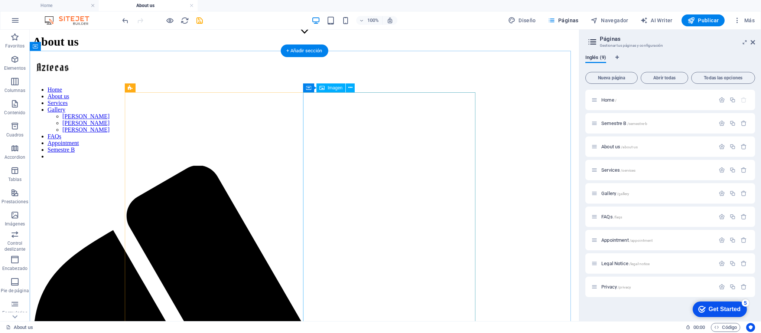
scroll to position [167, 0]
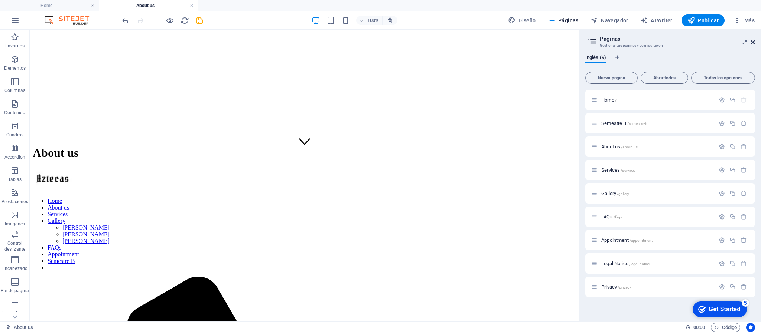
click at [754, 43] on icon at bounding box center [752, 42] width 4 height 6
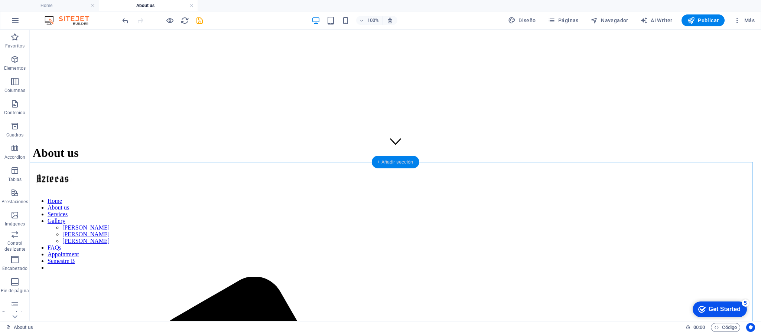
click at [389, 163] on div "+ Añadir sección" at bounding box center [395, 162] width 48 height 13
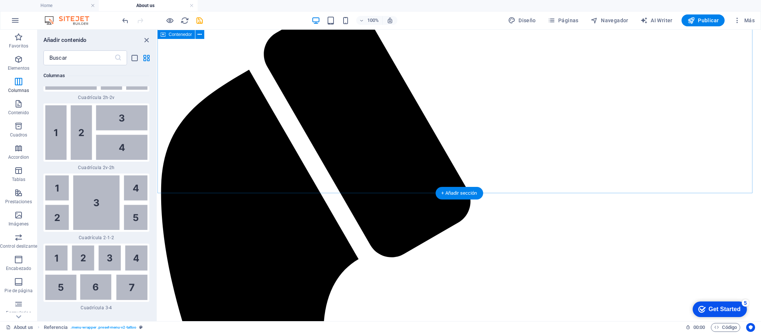
scroll to position [612, 0]
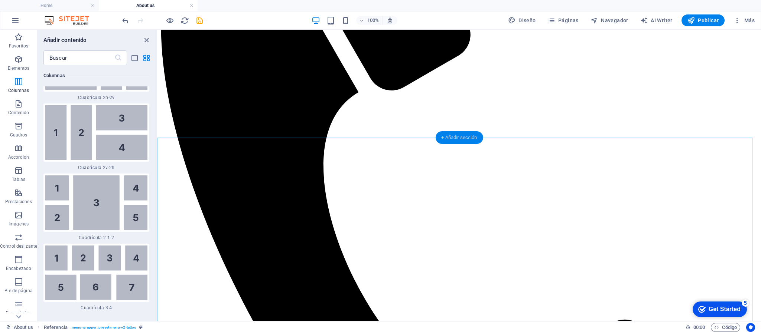
click at [459, 138] on div "+ Añadir sección" at bounding box center [459, 137] width 48 height 13
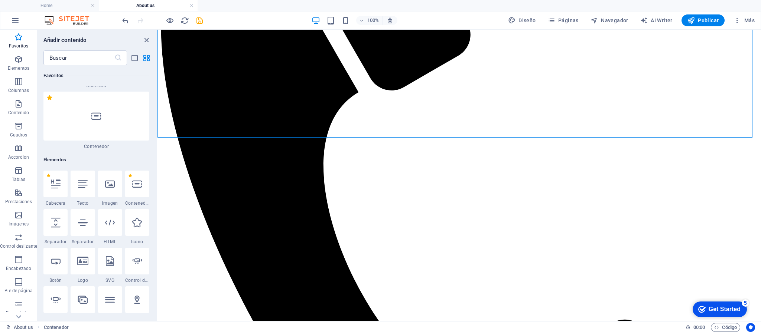
scroll to position [111, 0]
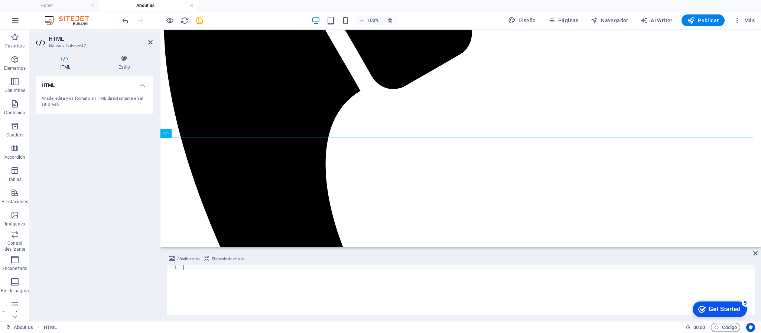
click at [271, 268] on div at bounding box center [467, 295] width 573 height 61
paste textarea "</html>"
type textarea "</html>"
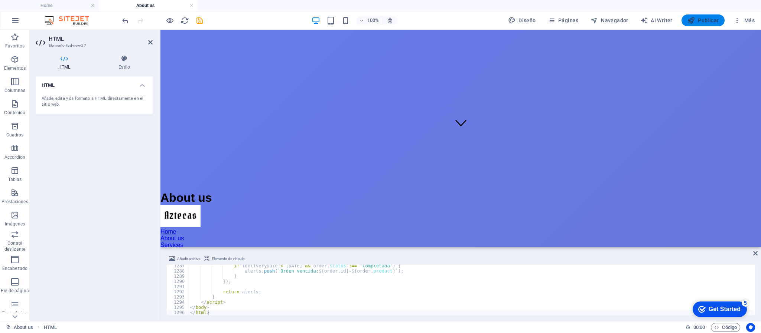
click at [705, 20] on span "Publicar" at bounding box center [703, 20] width 32 height 7
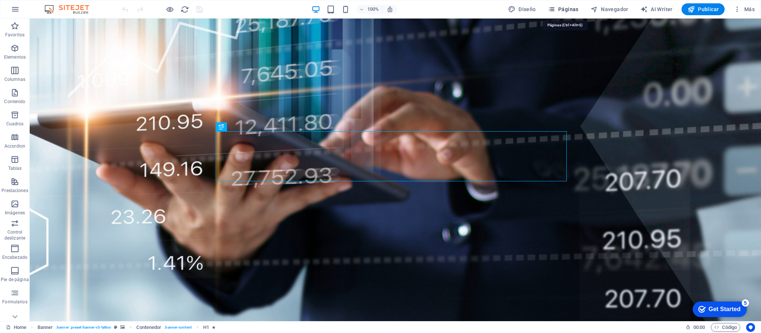
click at [568, 8] on span "Páginas" at bounding box center [562, 9] width 31 height 7
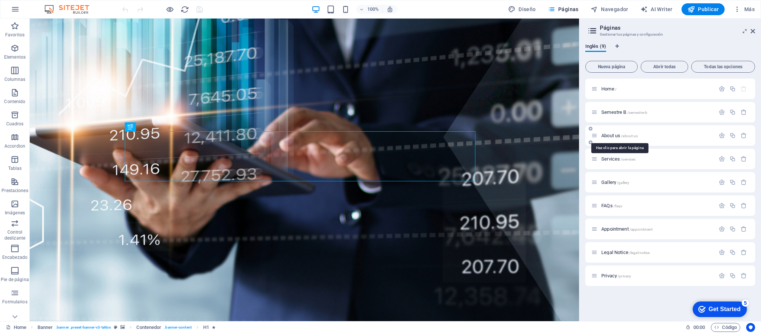
click at [611, 137] on span "About us /about-us" at bounding box center [619, 136] width 36 height 6
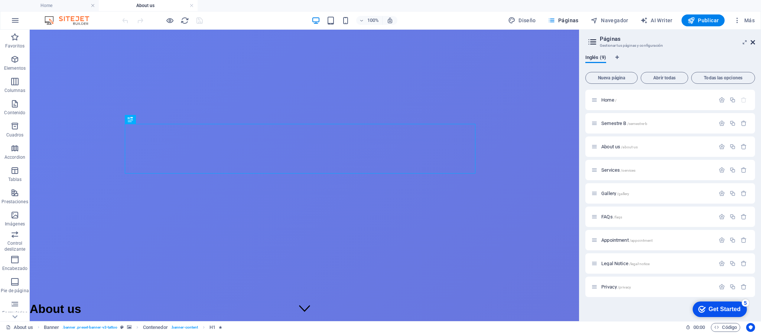
click at [753, 43] on icon at bounding box center [752, 42] width 4 height 6
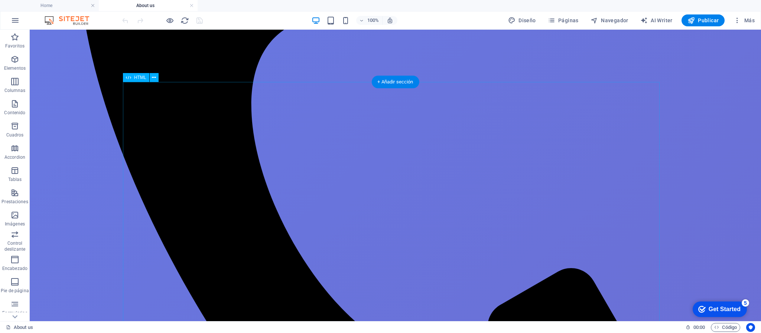
scroll to position [612, 0]
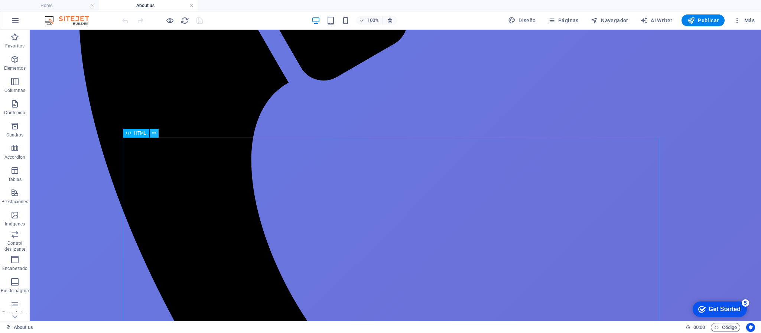
click at [154, 134] on icon at bounding box center [154, 134] width 4 height 8
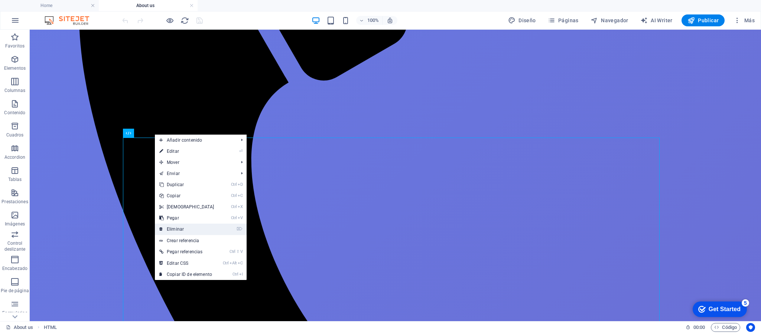
click at [190, 228] on link "⌦ Eliminar" at bounding box center [187, 229] width 64 height 11
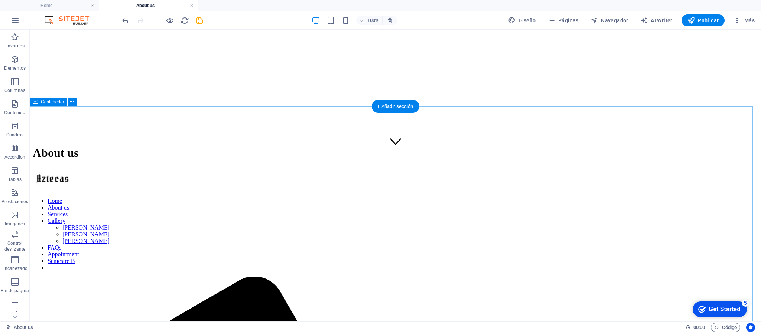
scroll to position [56, 0]
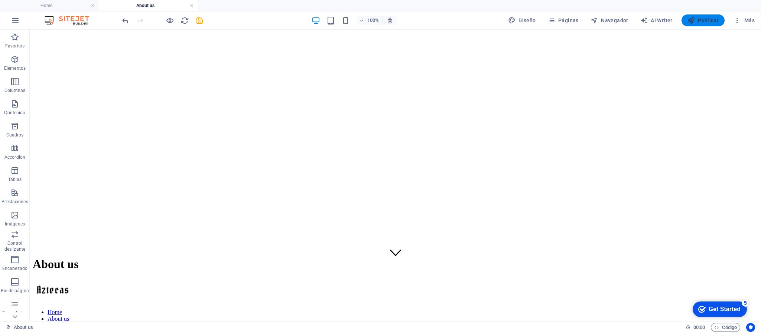
click at [698, 19] on span "Publicar" at bounding box center [703, 20] width 32 height 7
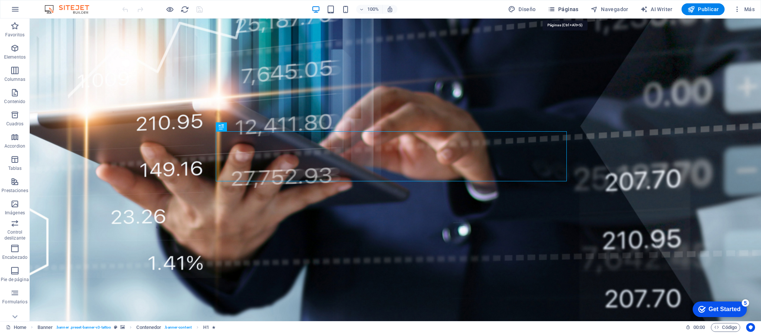
click at [507, 9] on span "Páginas" at bounding box center [562, 9] width 31 height 7
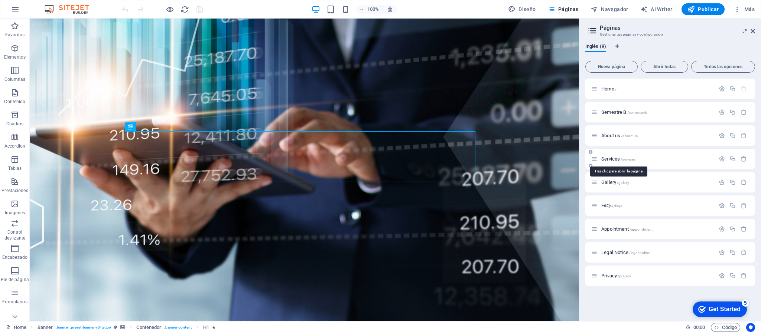
click at [507, 161] on span "Services /services" at bounding box center [618, 159] width 34 height 6
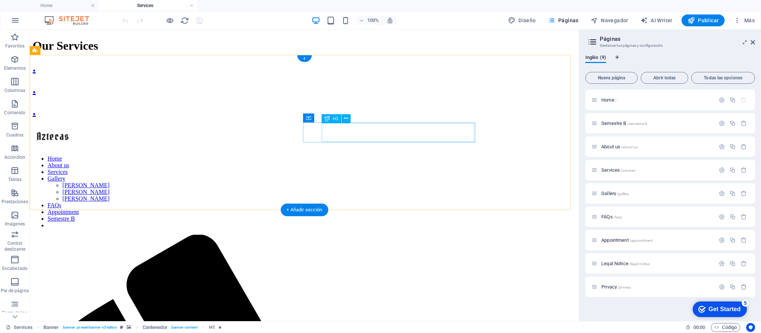
scroll to position [390, 0]
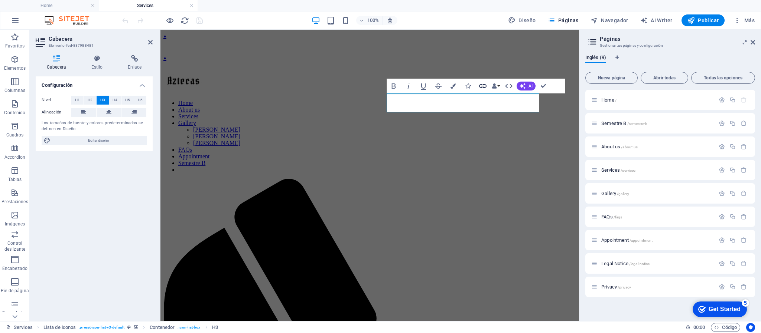
click at [483, 84] on icon "button" at bounding box center [482, 86] width 9 height 9
click at [484, 85] on icon "button" at bounding box center [482, 86] width 9 height 9
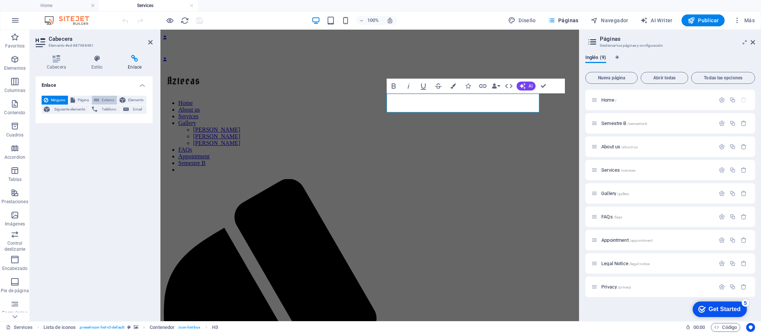
click at [103, 101] on span "Externo" at bounding box center [107, 100] width 13 height 9
select select "blank"
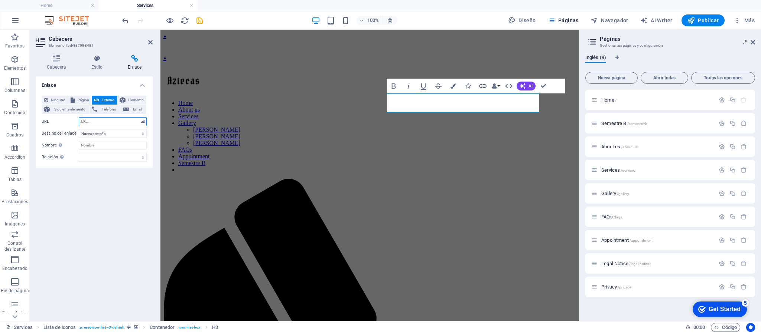
click at [114, 124] on input "URL" at bounding box center [113, 121] width 68 height 9
paste input "[URL][DOMAIN_NAME]"
type input "[URL][DOMAIN_NAME]"
click at [507, 22] on span "Publicar" at bounding box center [703, 20] width 32 height 7
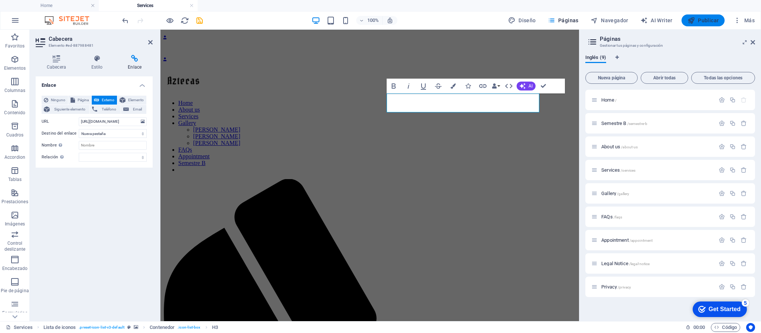
scroll to position [0, 0]
